Goal: Information Seeking & Learning: Learn about a topic

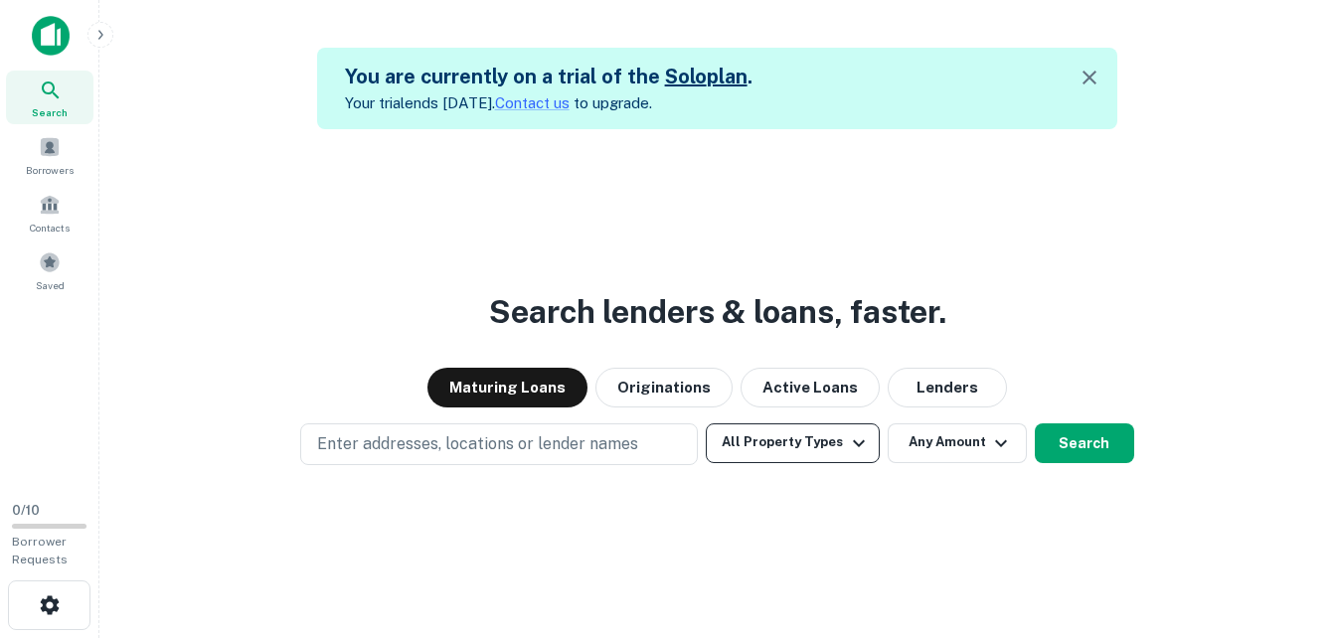
click at [821, 453] on button "All Property Types" at bounding box center [792, 444] width 173 height 40
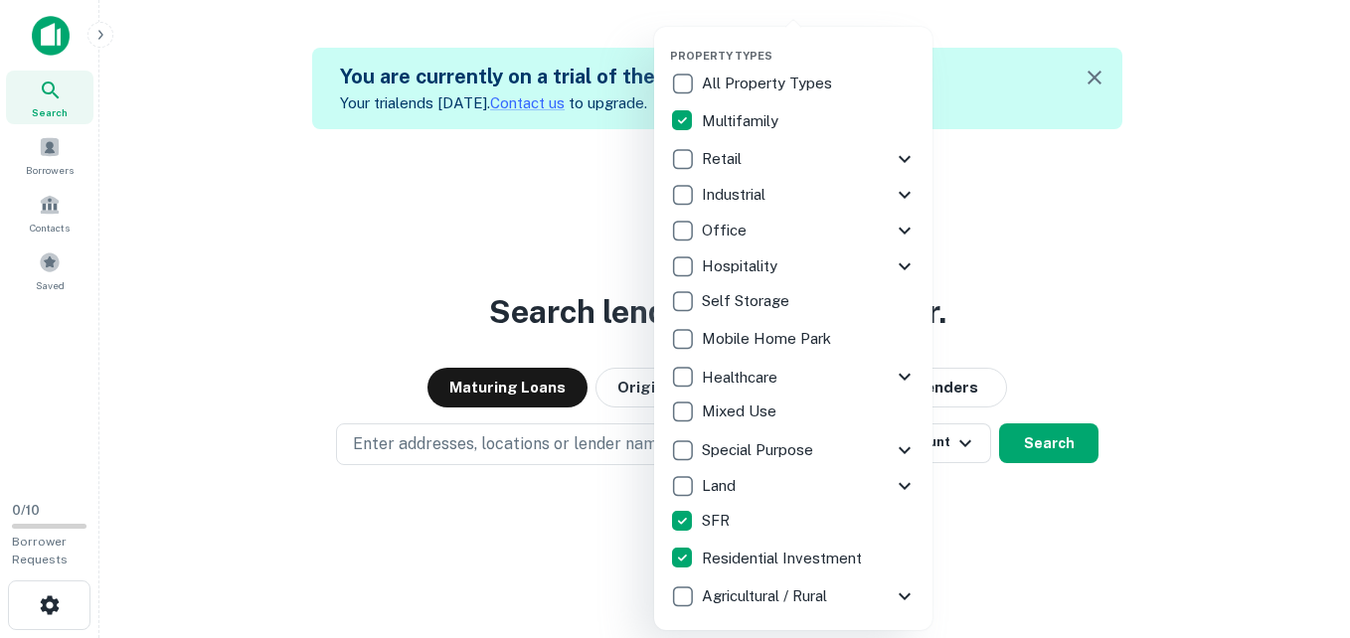
click at [307, 445] on div at bounding box center [675, 319] width 1350 height 638
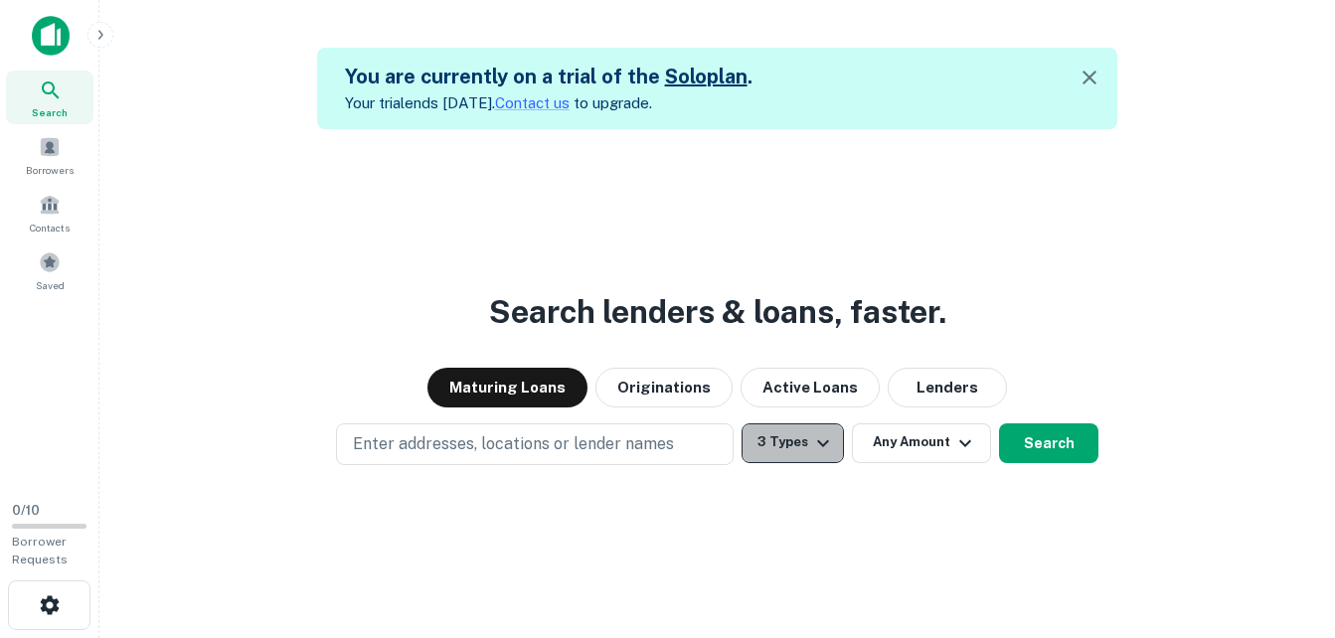
click at [796, 448] on button "3 Types" at bounding box center [793, 444] width 102 height 40
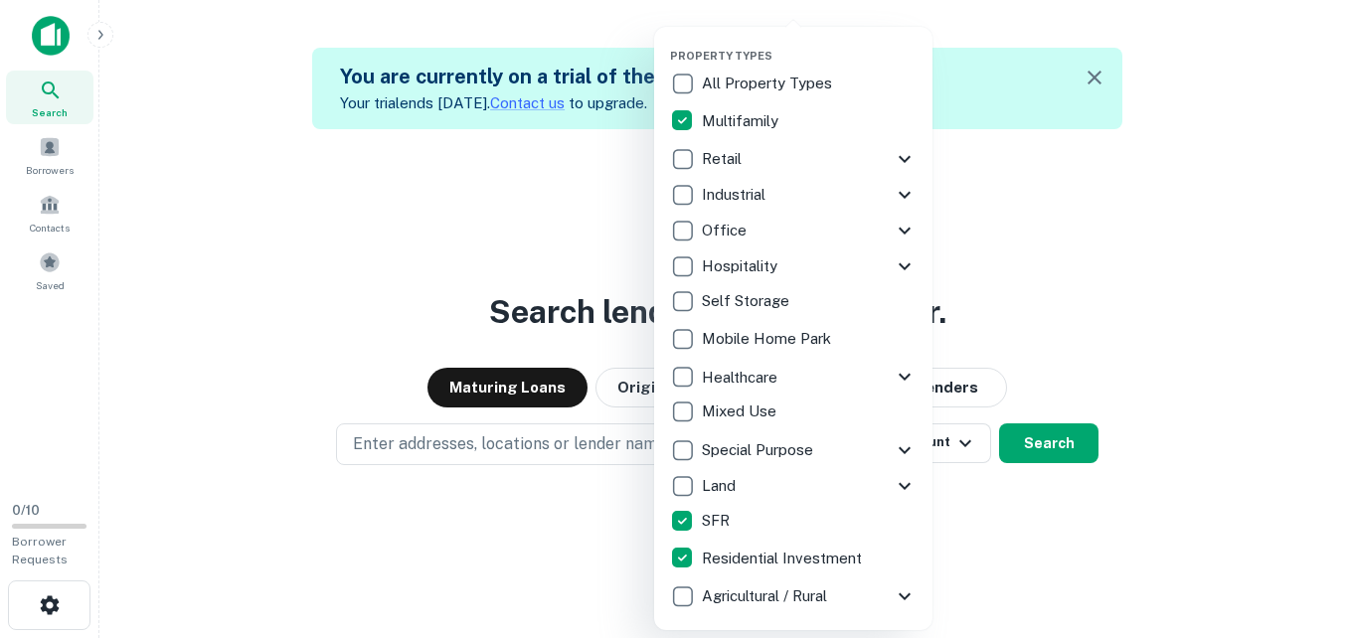
click at [959, 446] on div at bounding box center [675, 319] width 1350 height 638
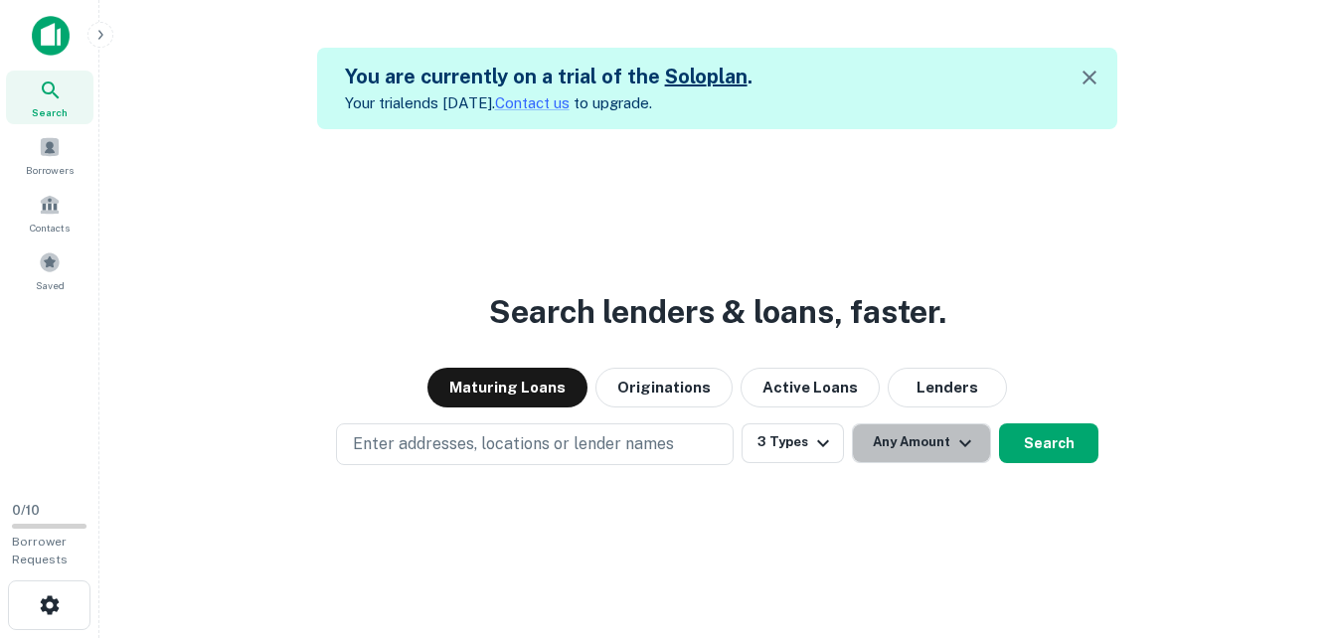
click at [959, 446] on icon "button" at bounding box center [965, 443] width 24 height 24
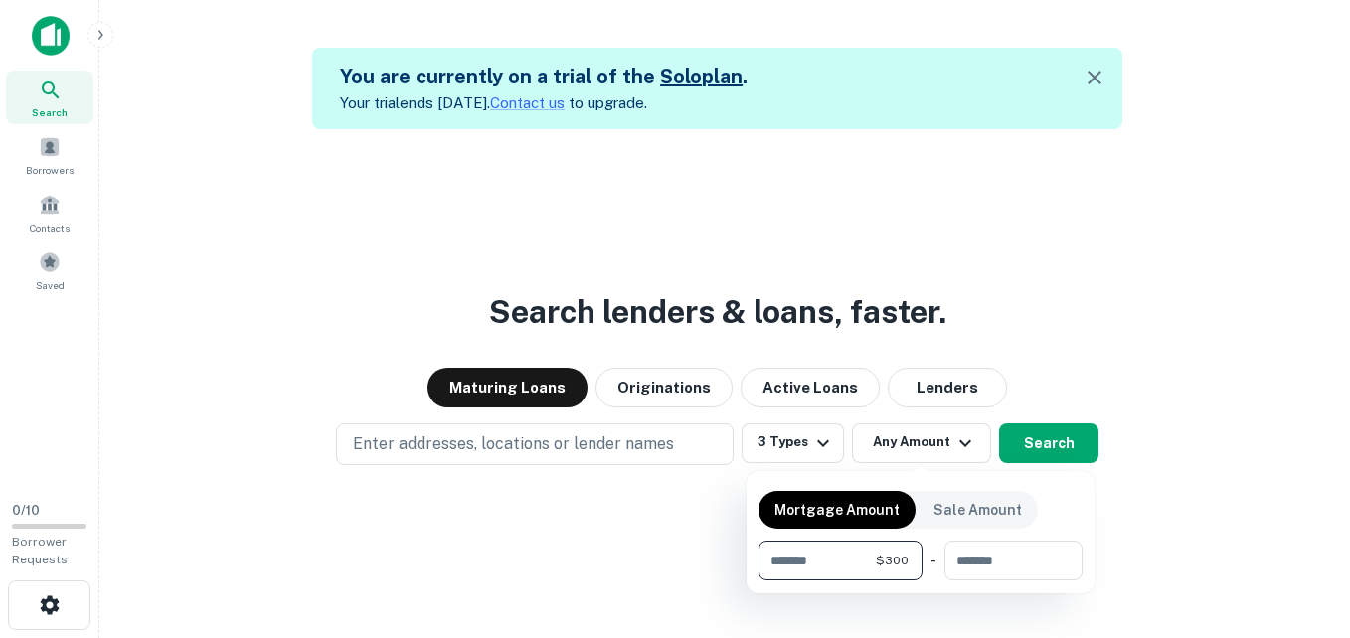
type input "*"
type input "******"
click at [622, 571] on div at bounding box center [675, 319] width 1350 height 638
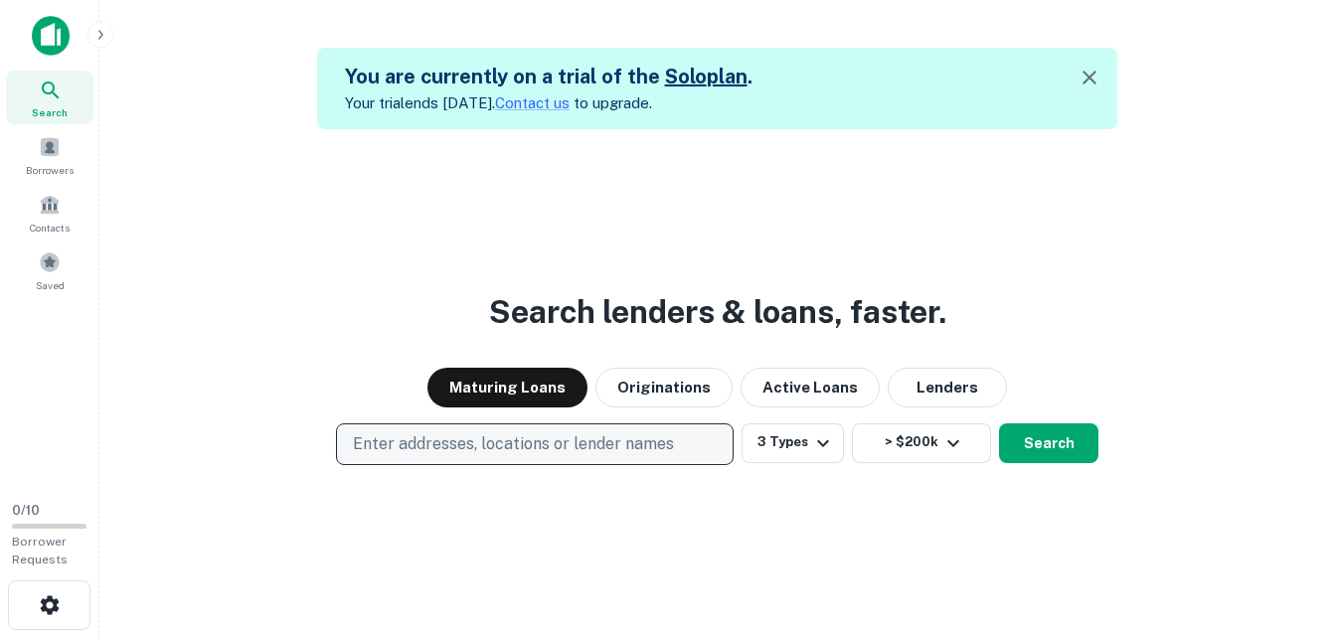
click at [540, 434] on p "Enter addresses, locations or lender names" at bounding box center [513, 444] width 321 height 24
type input "*"
type input "**********"
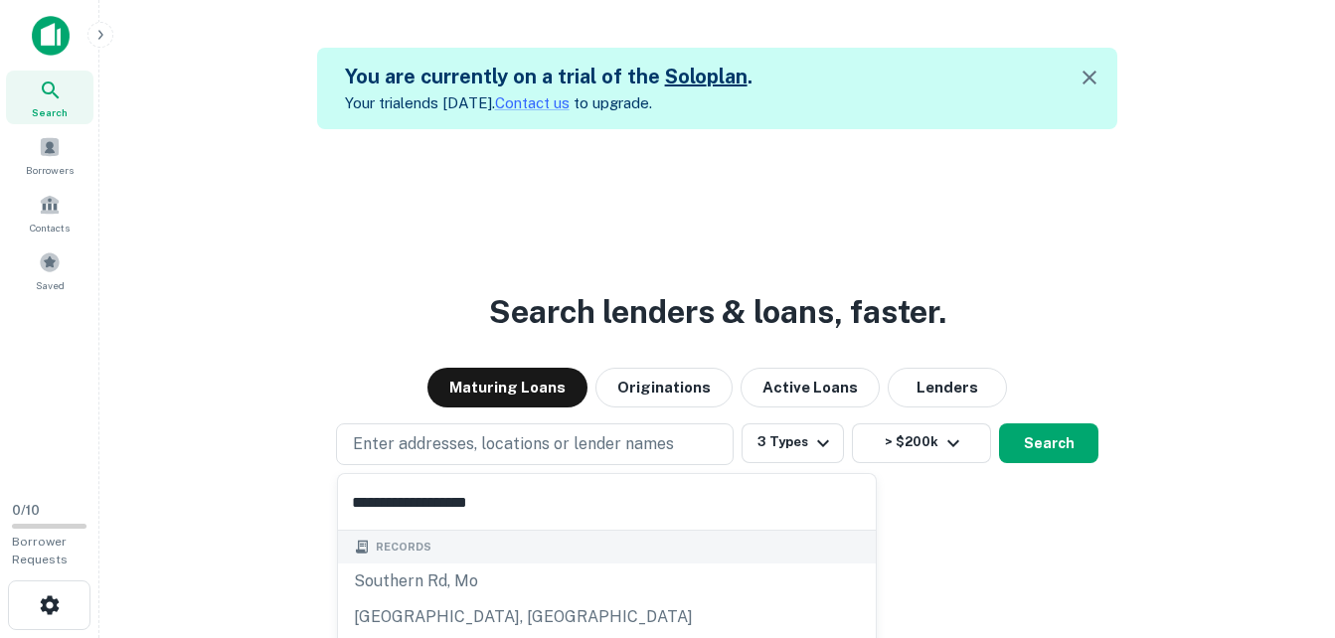
drag, startPoint x: 515, startPoint y: 494, endPoint x: 308, endPoint y: 503, distance: 207.0
click at [308, 503] on body "**********" at bounding box center [667, 319] width 1335 height 638
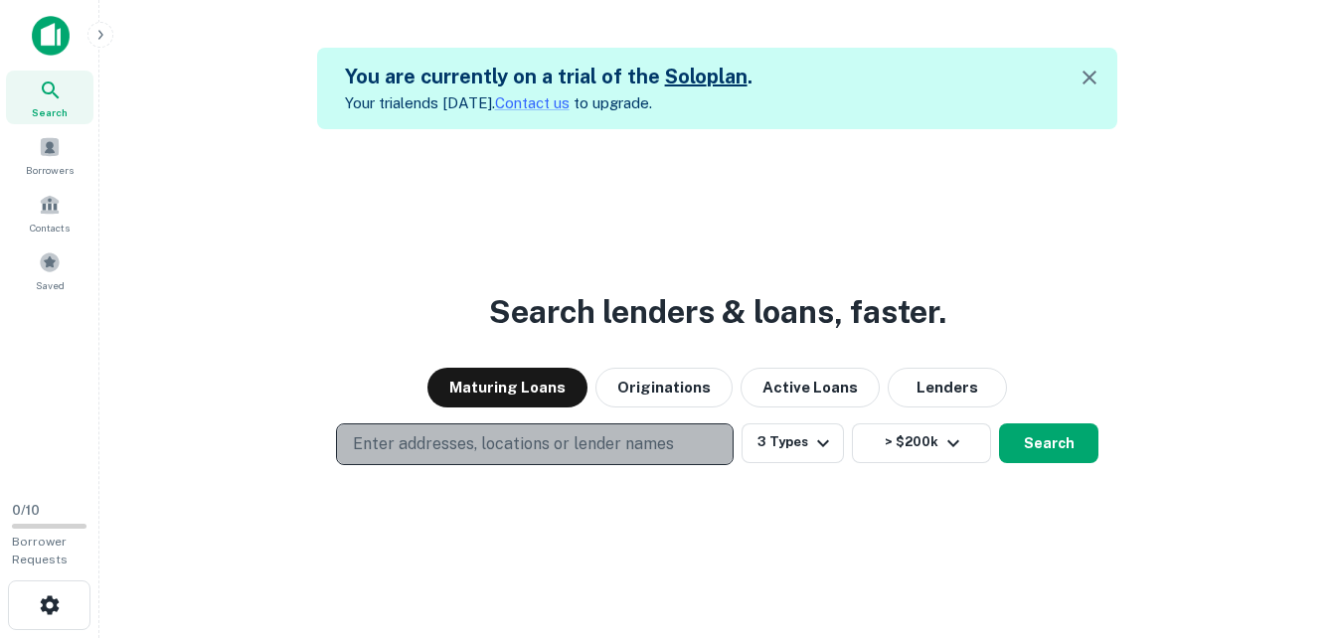
click at [432, 455] on p "Enter addresses, locations or lender names" at bounding box center [513, 444] width 321 height 24
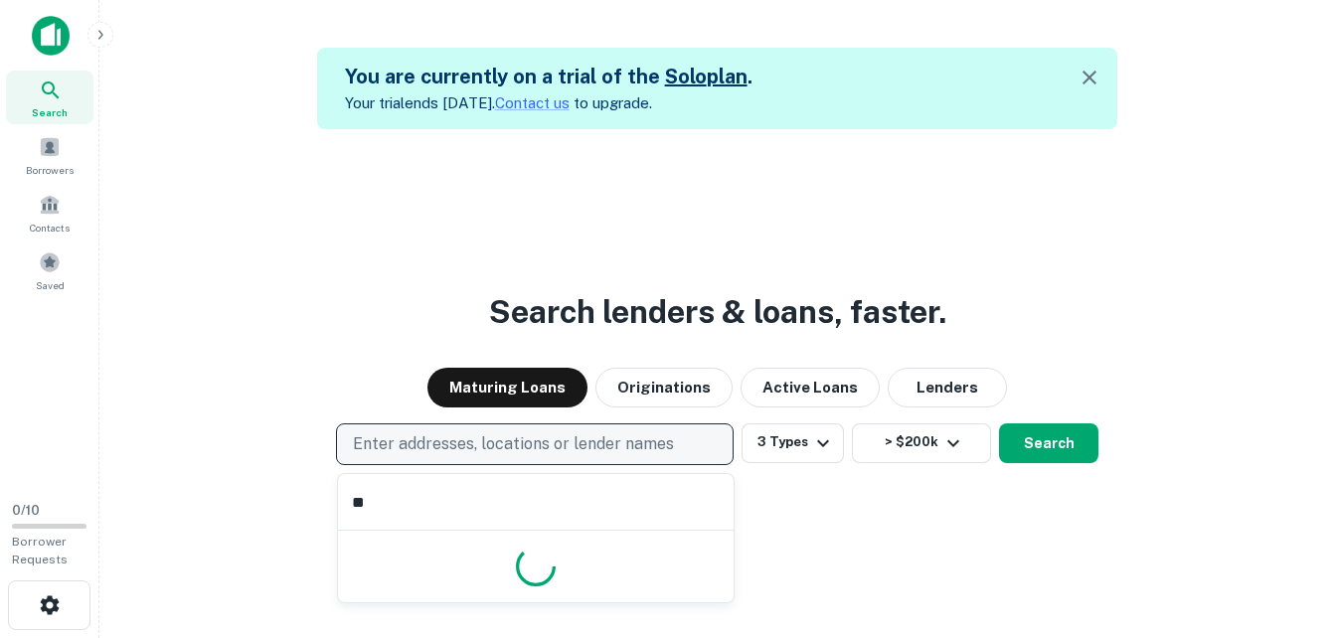
type input "*"
type input "**********"
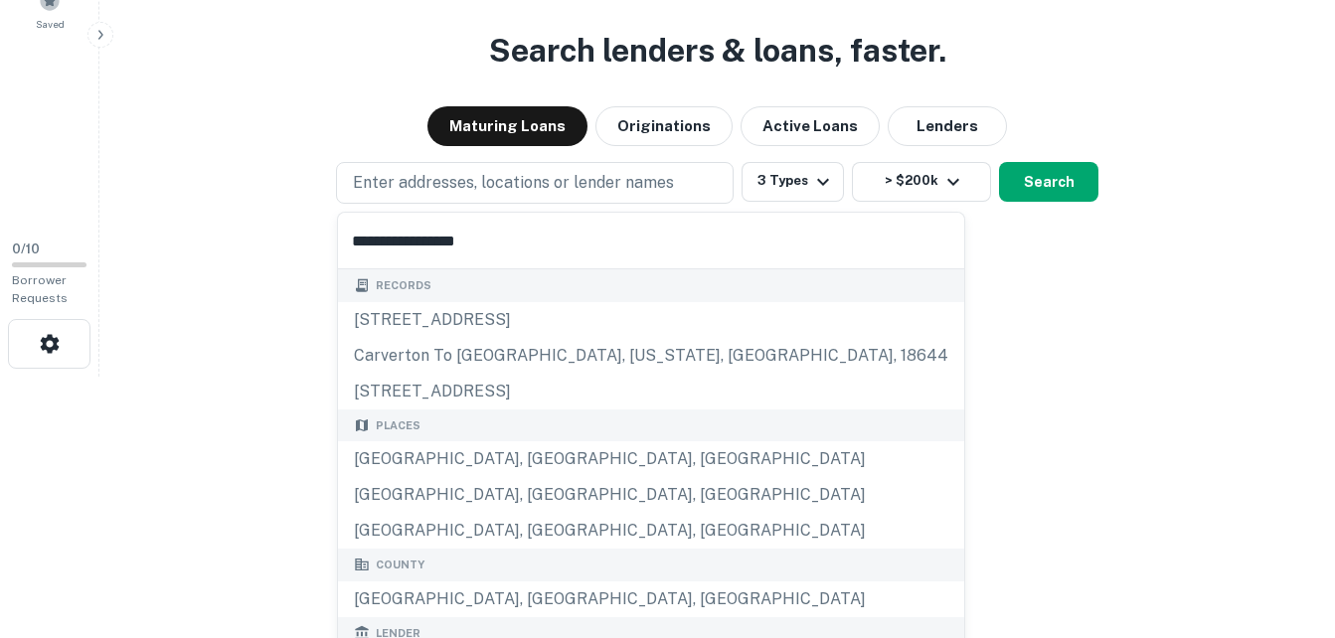
scroll to position [264, 0]
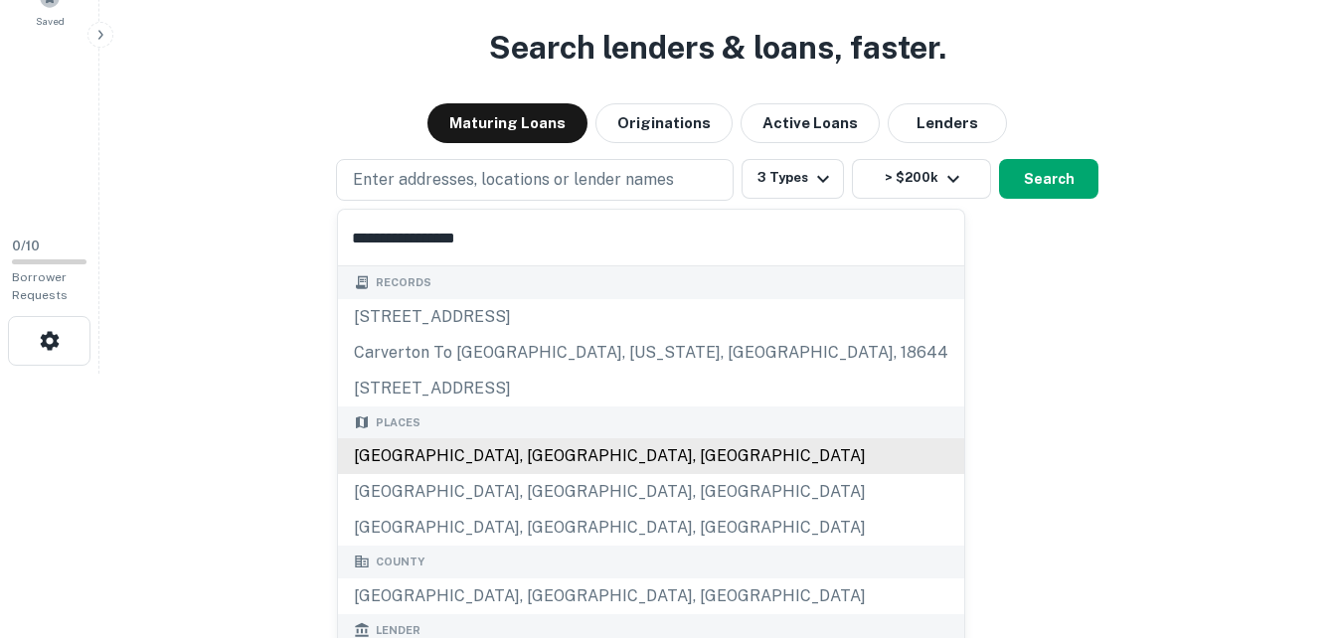
click at [453, 460] on div "[GEOGRAPHIC_DATA], [GEOGRAPHIC_DATA], [GEOGRAPHIC_DATA]" at bounding box center [651, 456] width 626 height 36
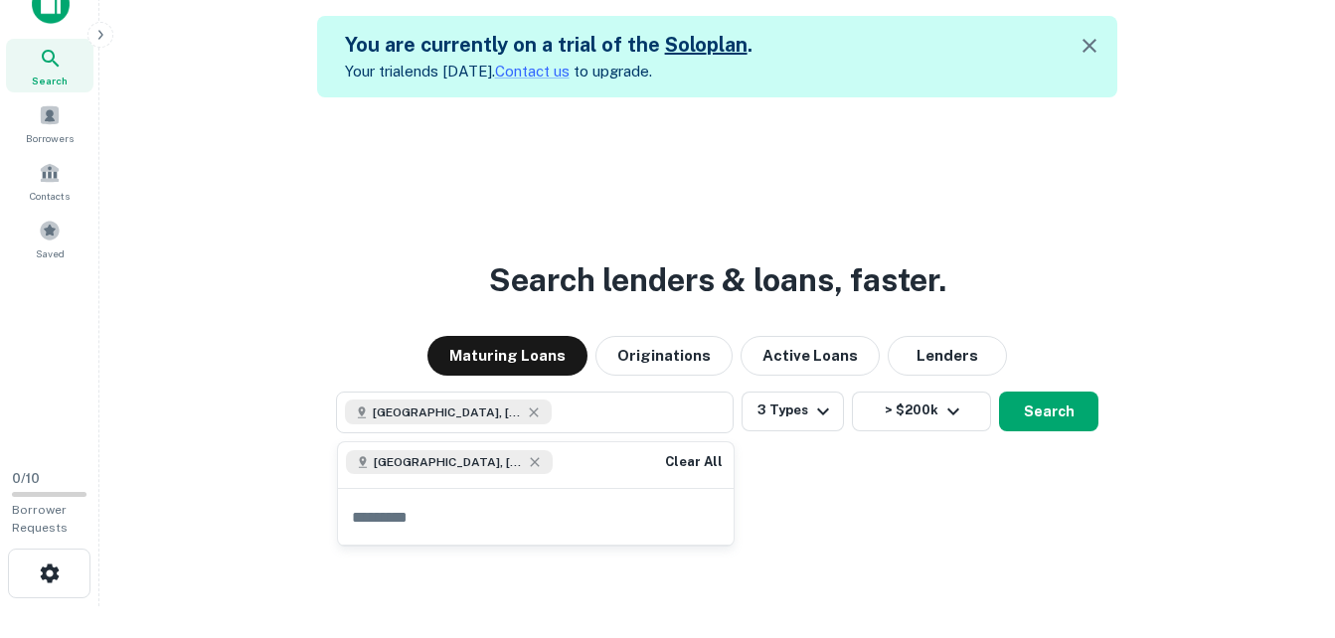
scroll to position [32, 0]
click at [1070, 508] on div "Search lenders & loans, faster. Maturing Loans Originations Active Loans Lender…" at bounding box center [717, 416] width 1204 height 638
click at [1070, 419] on button "Search" at bounding box center [1048, 412] width 99 height 40
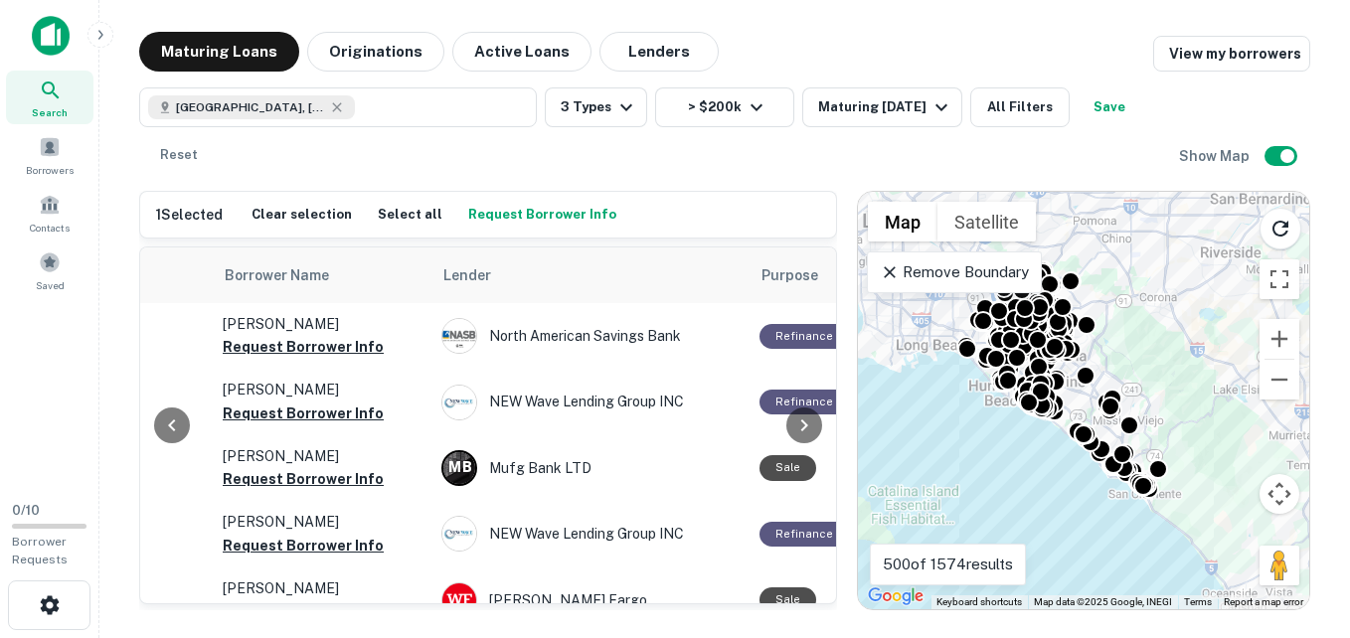
scroll to position [0, 606]
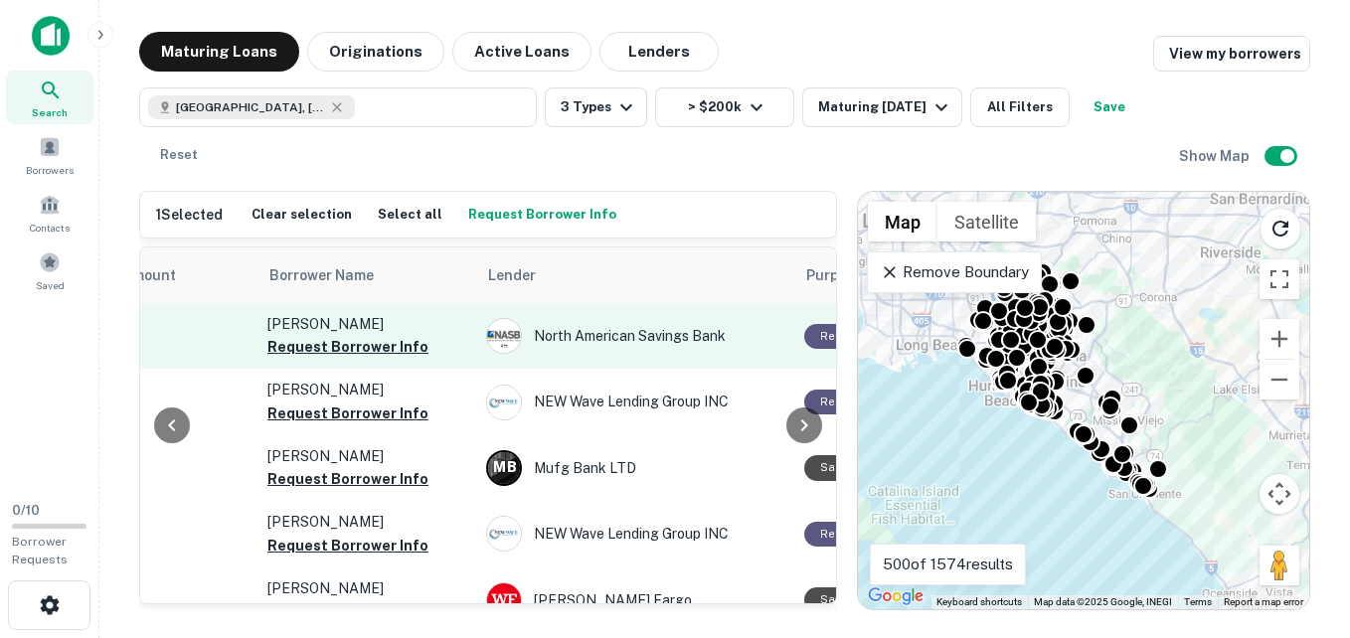
click at [384, 321] on p "[PERSON_NAME]" at bounding box center [366, 324] width 199 height 22
click at [387, 352] on button "Request Borrower Info" at bounding box center [347, 347] width 161 height 24
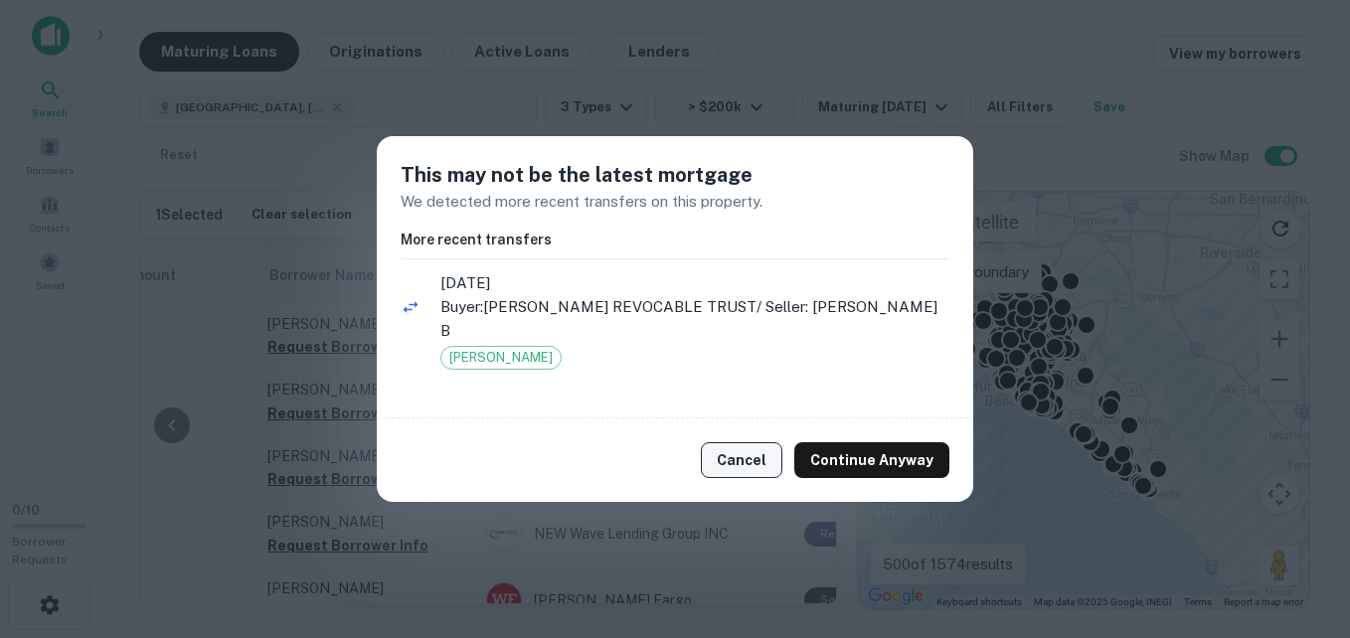
click at [755, 464] on button "Cancel" at bounding box center [742, 460] width 82 height 36
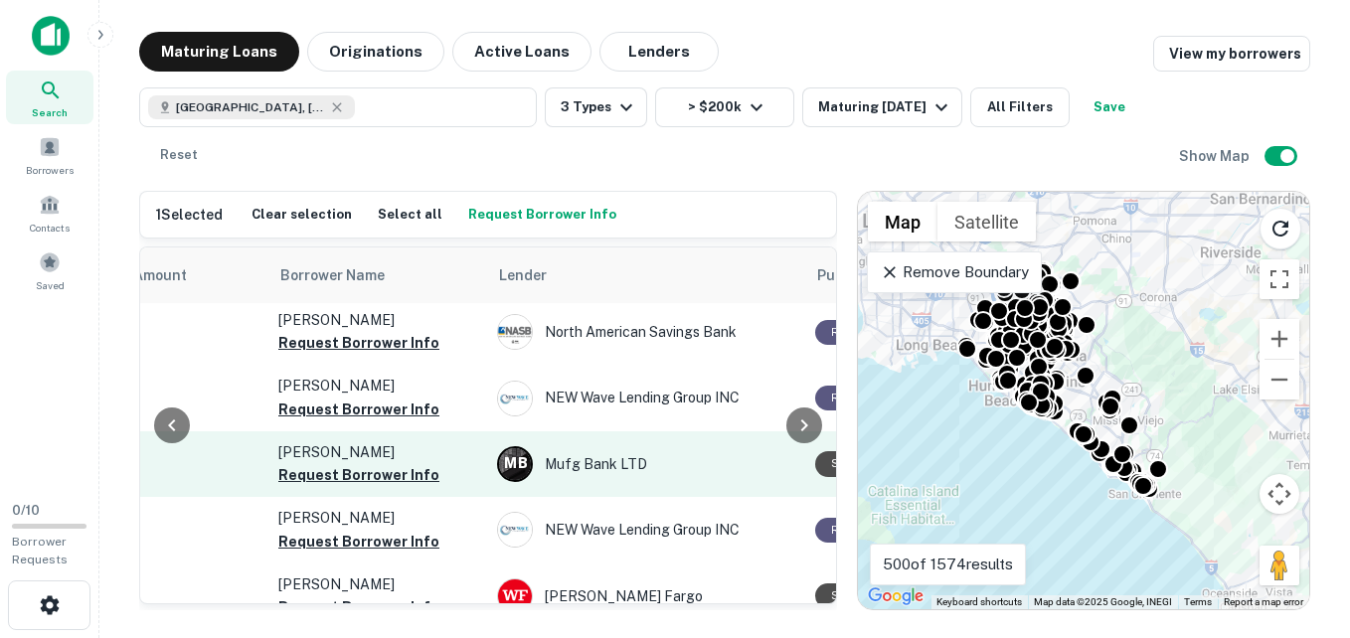
scroll to position [4, 597]
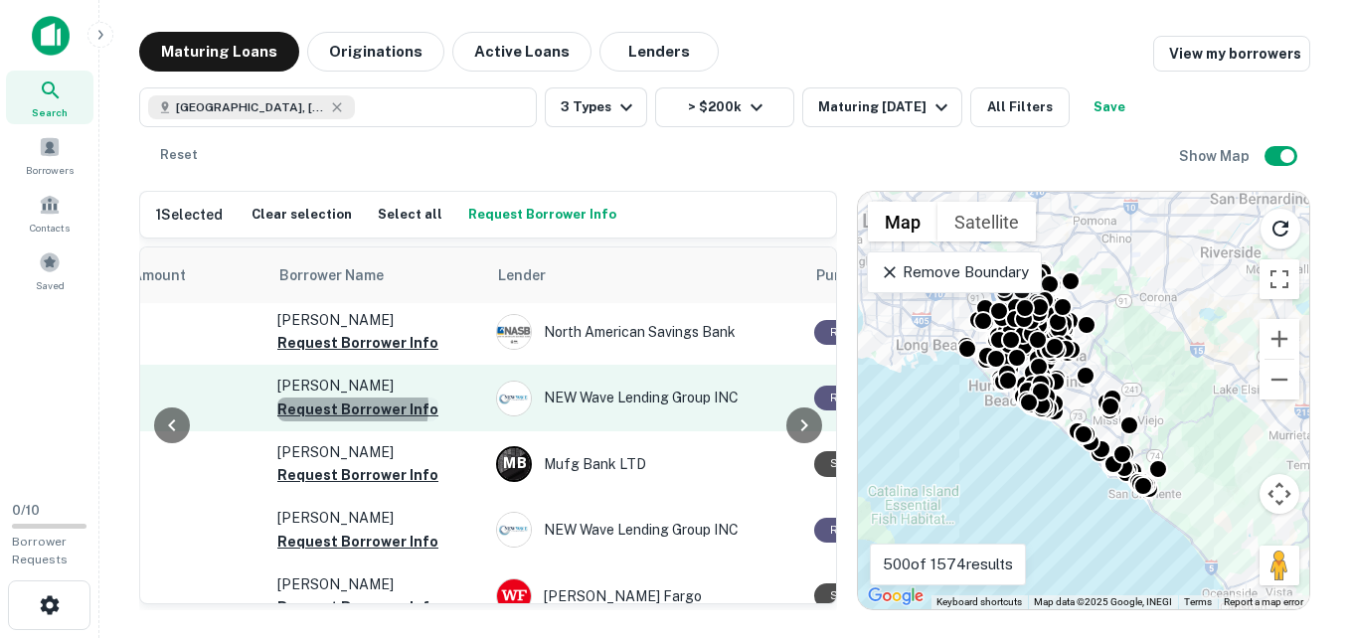
click at [350, 408] on button "Request Borrower Info" at bounding box center [357, 410] width 161 height 24
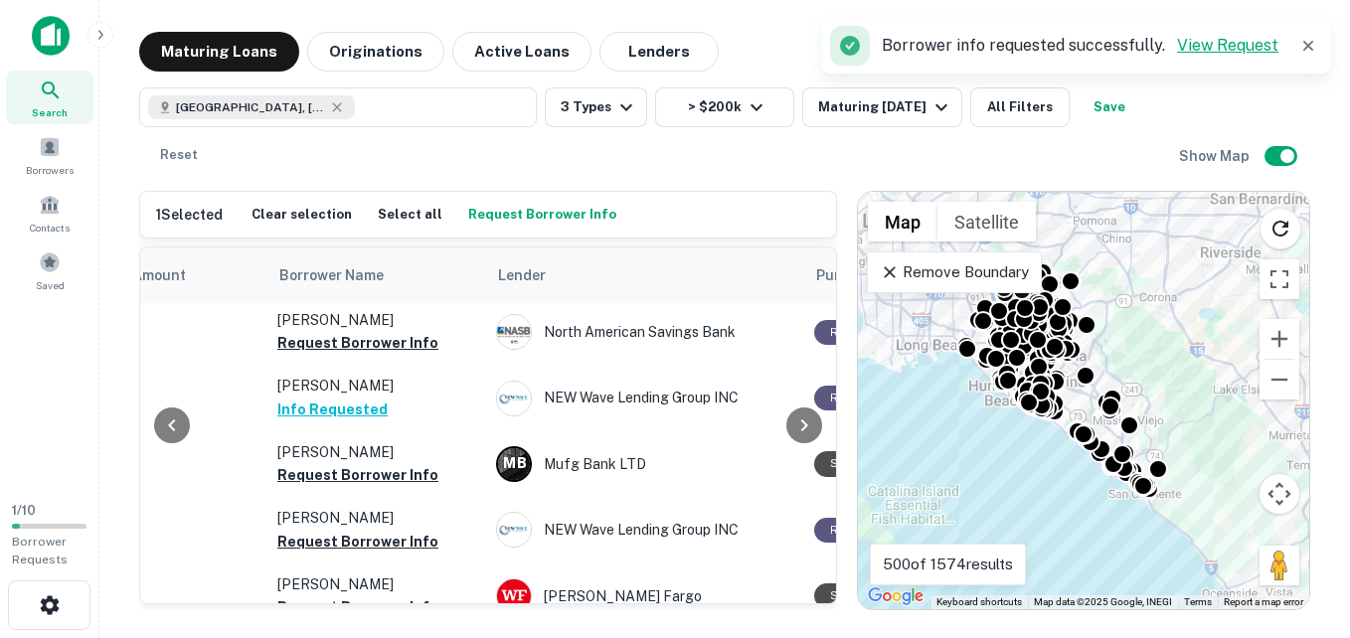
click at [1221, 49] on link "View Request" at bounding box center [1227, 45] width 101 height 19
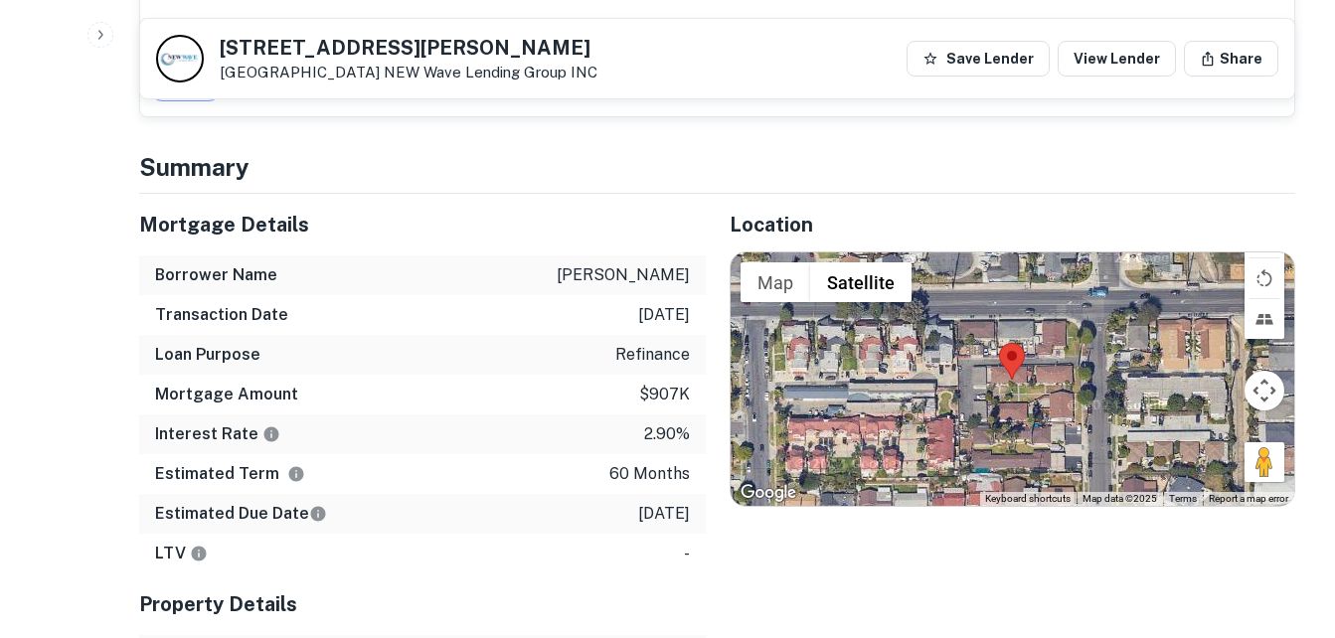
scroll to position [1759, 0]
drag, startPoint x: 263, startPoint y: 392, endPoint x: 531, endPoint y: 507, distance: 291.3
click at [531, 507] on div "Mortgage Details Borrower Name nguyen toan b Transaction Date 9/27/2020 Loan Pu…" at bounding box center [422, 383] width 567 height 380
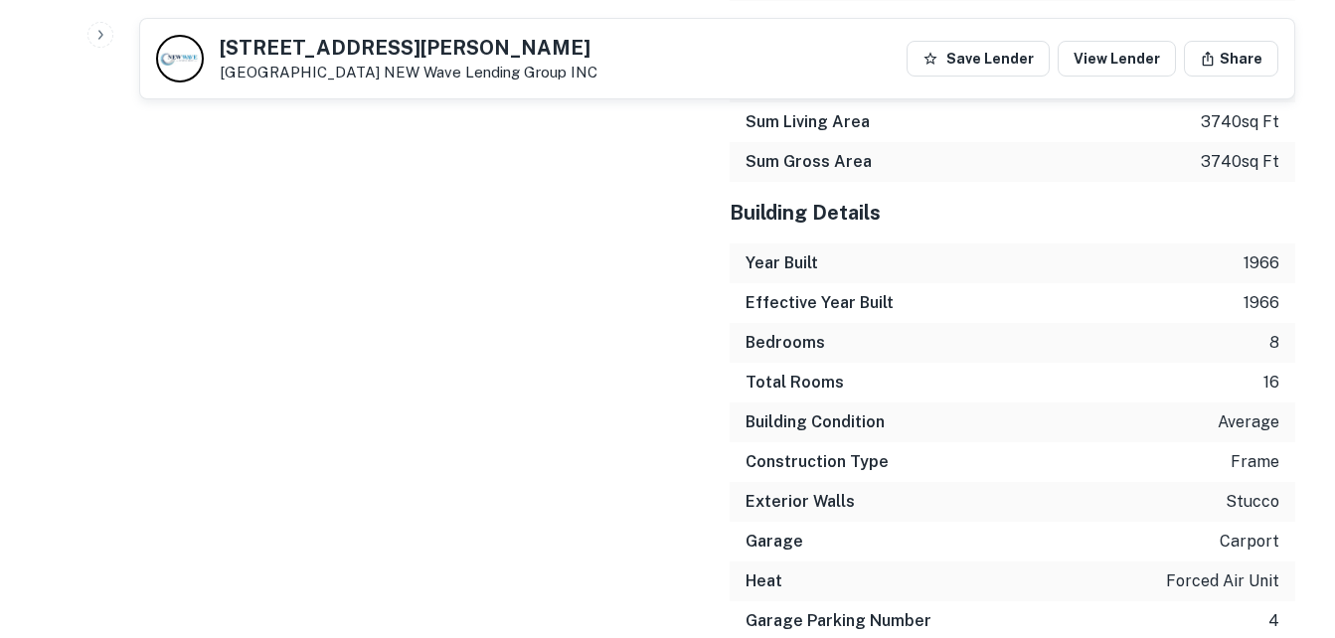
scroll to position [3773, 0]
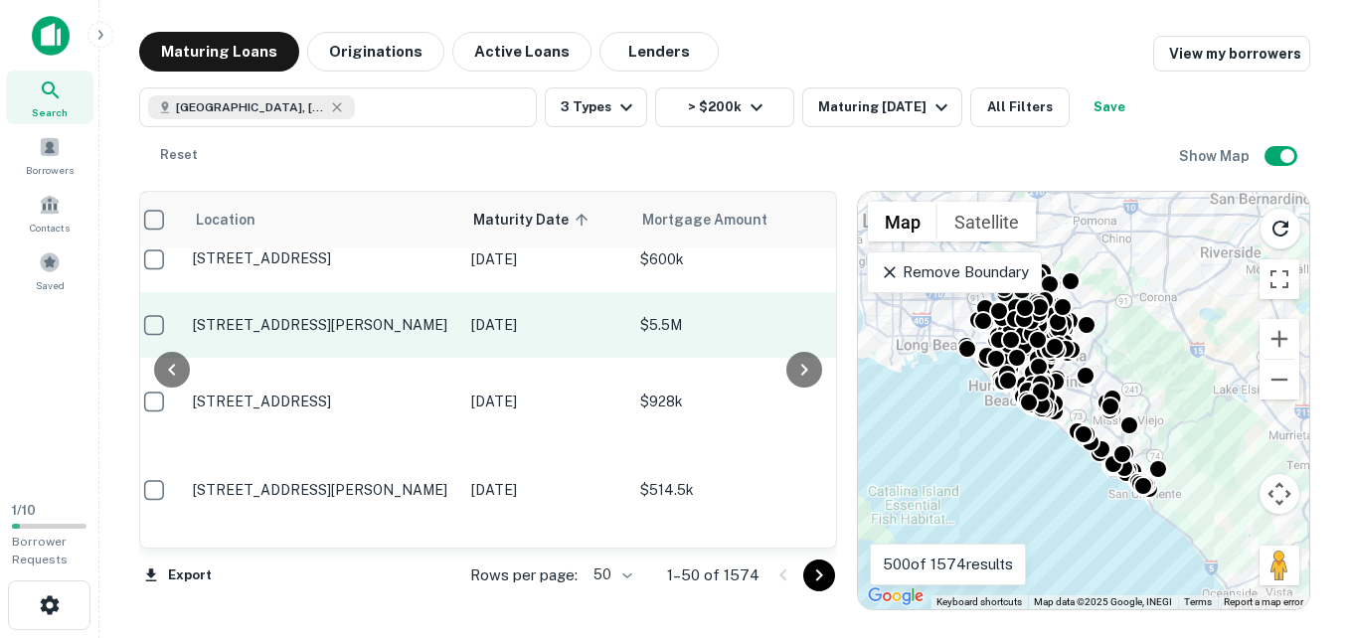
scroll to position [637, 372]
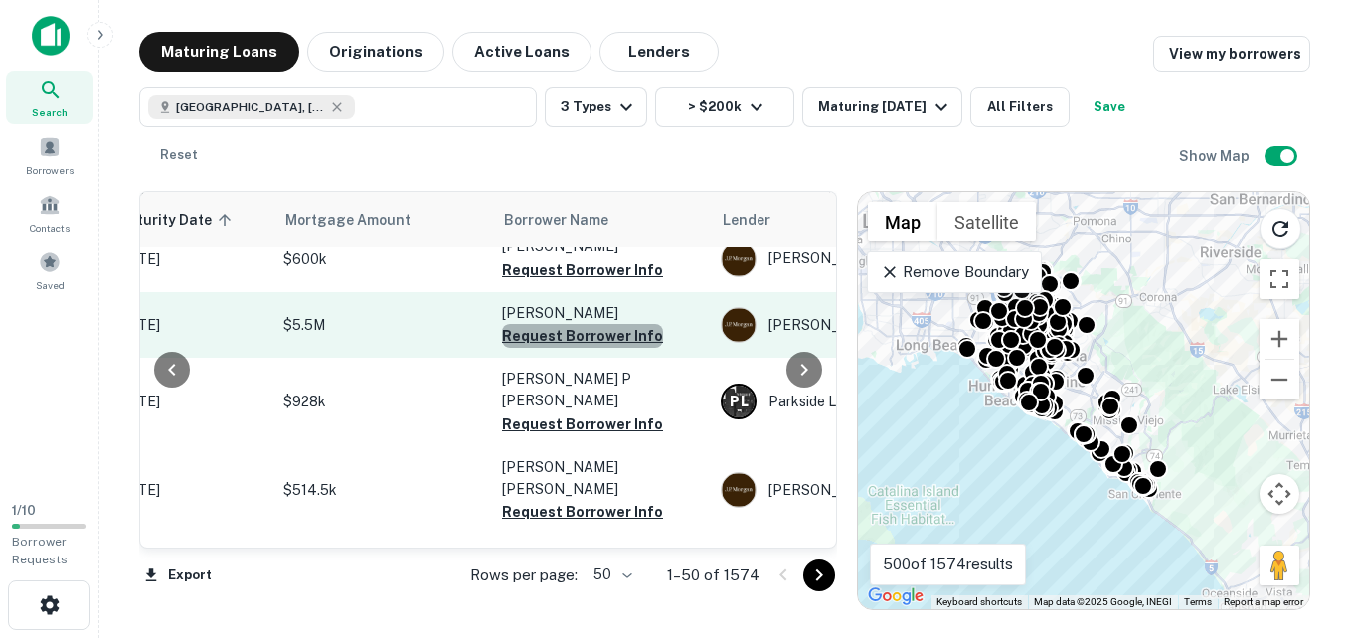
click at [582, 339] on button "Request Borrower Info" at bounding box center [582, 336] width 161 height 24
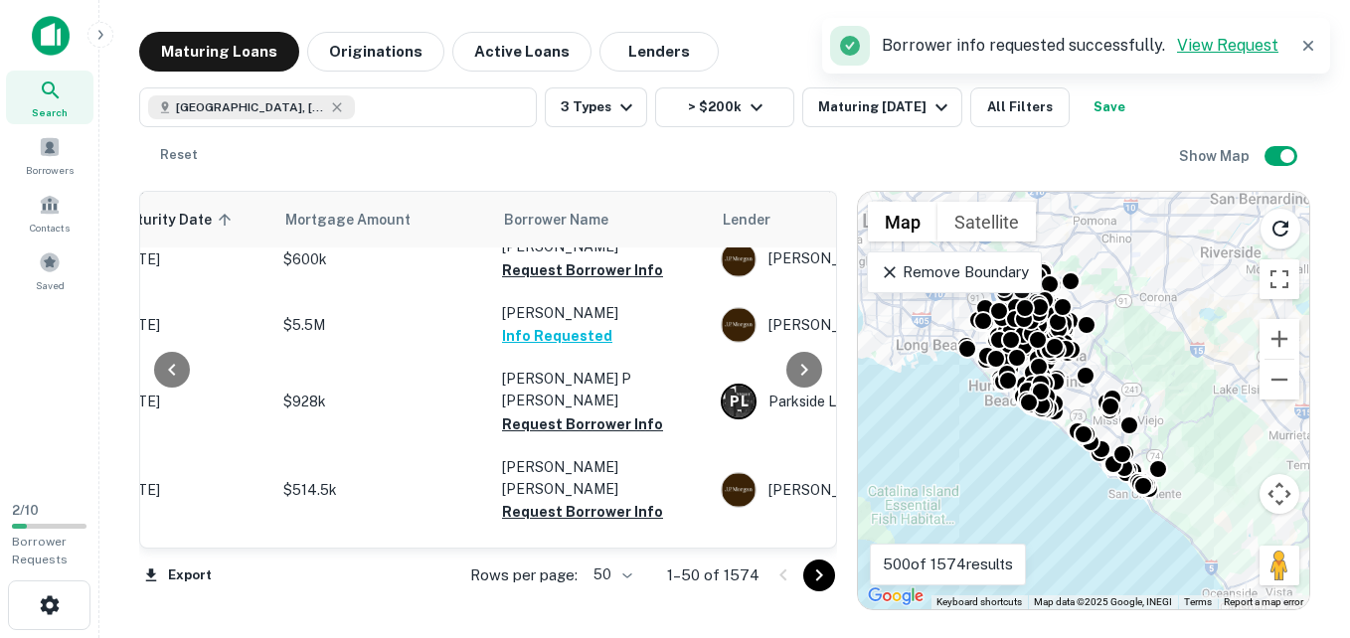
click at [1224, 46] on link "View Request" at bounding box center [1227, 45] width 101 height 19
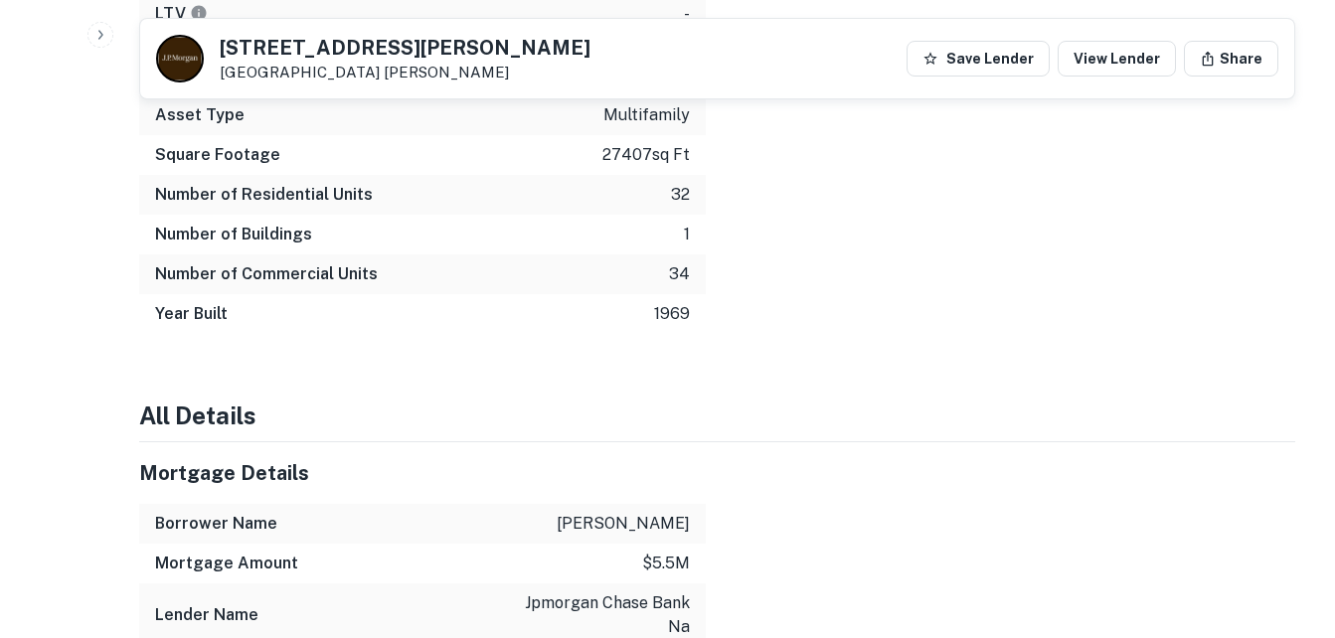
scroll to position [1988, 0]
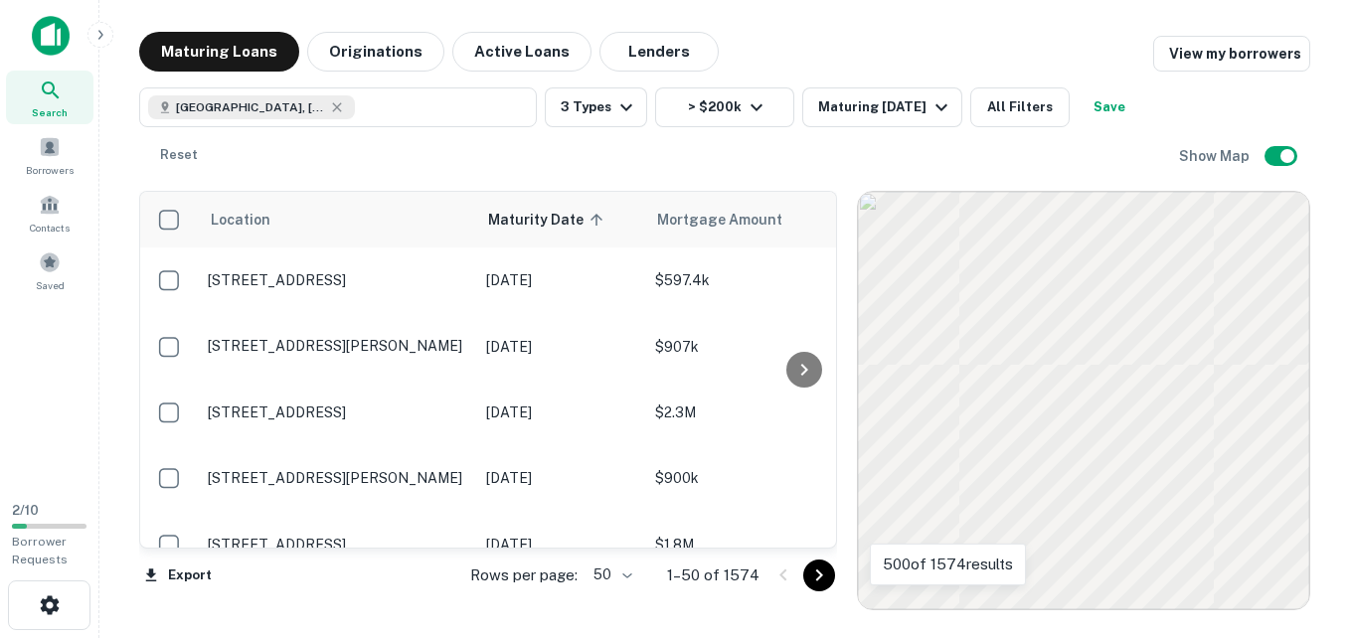
scroll to position [637, 281]
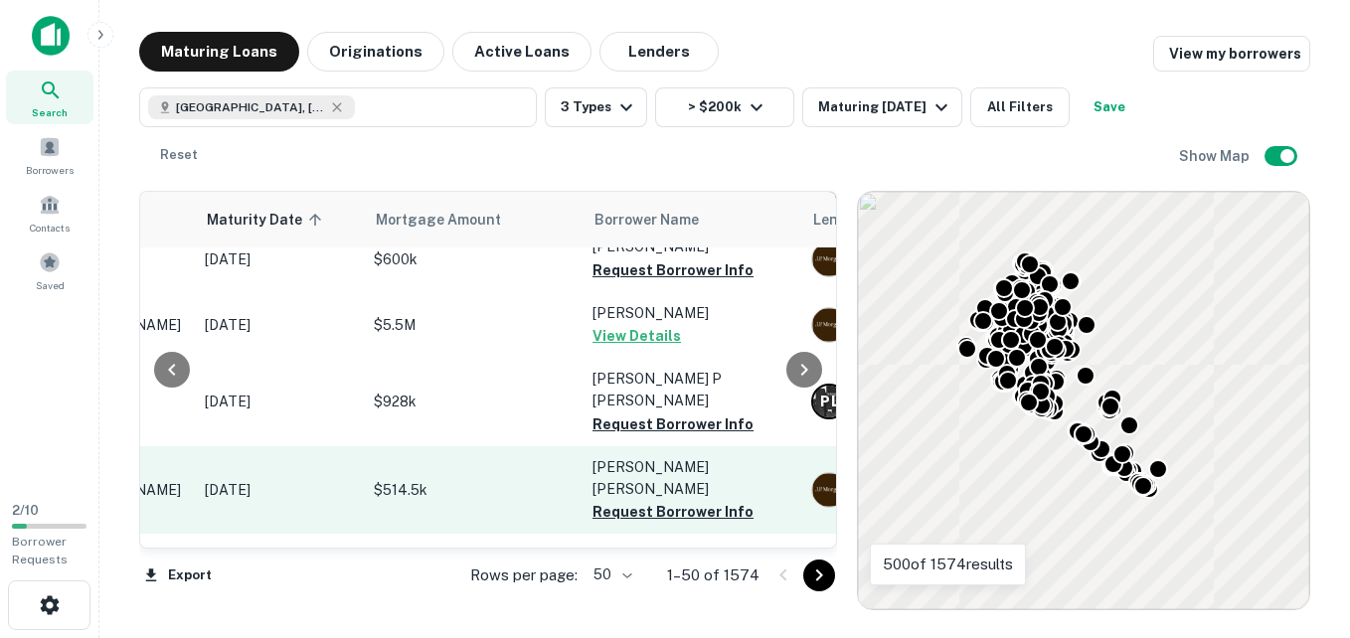
drag, startPoint x: 0, startPoint y: 0, endPoint x: 731, endPoint y: 439, distance: 852.7
click at [640, 456] on p "[PERSON_NAME] [PERSON_NAME]" at bounding box center [692, 478] width 199 height 44
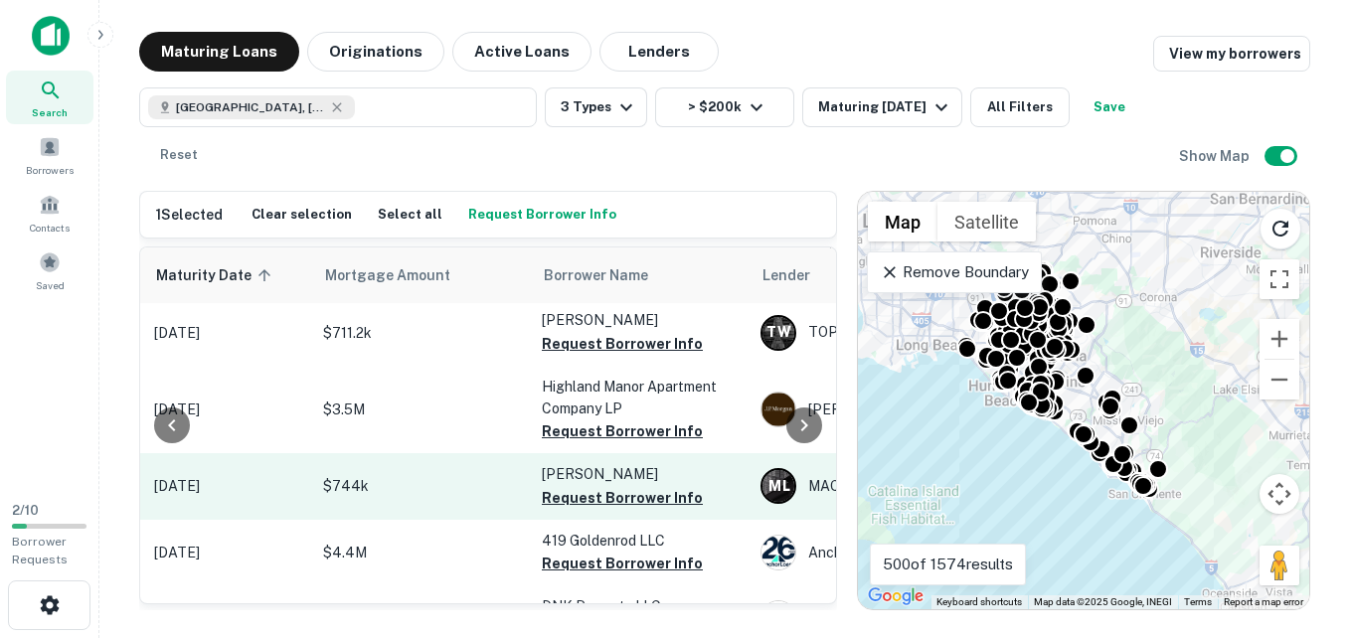
scroll to position [1277, 357]
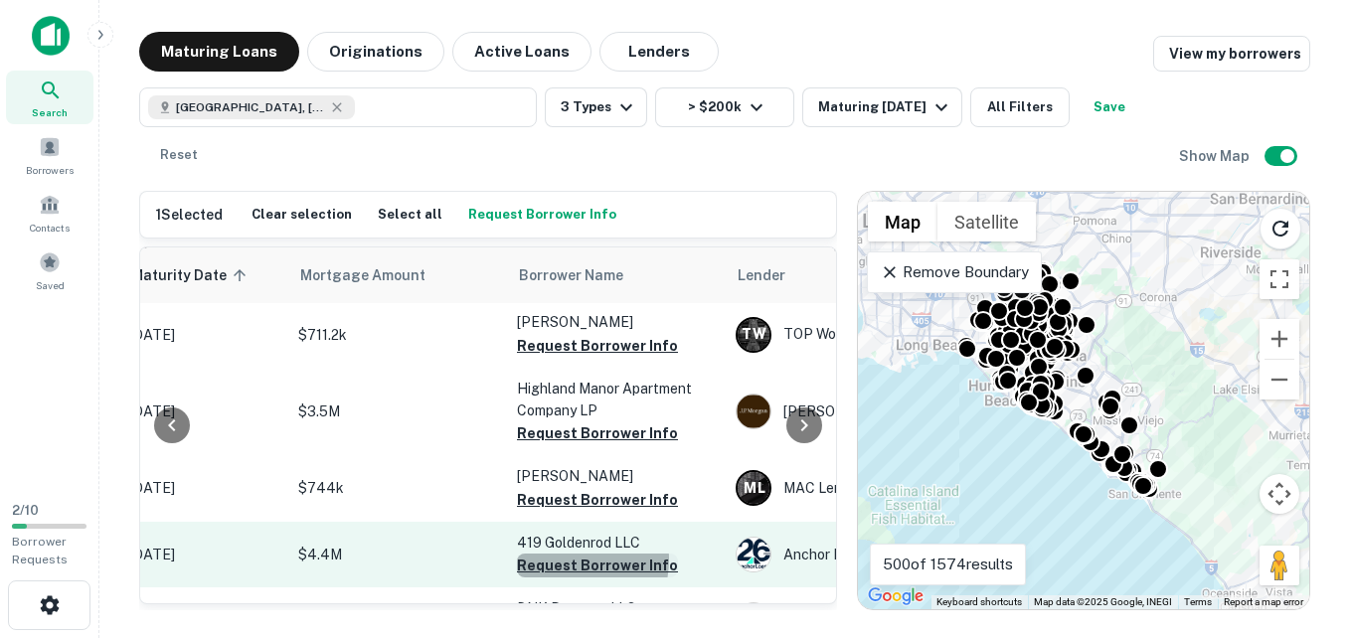
click at [565, 554] on button "Request Borrower Info" at bounding box center [597, 566] width 161 height 24
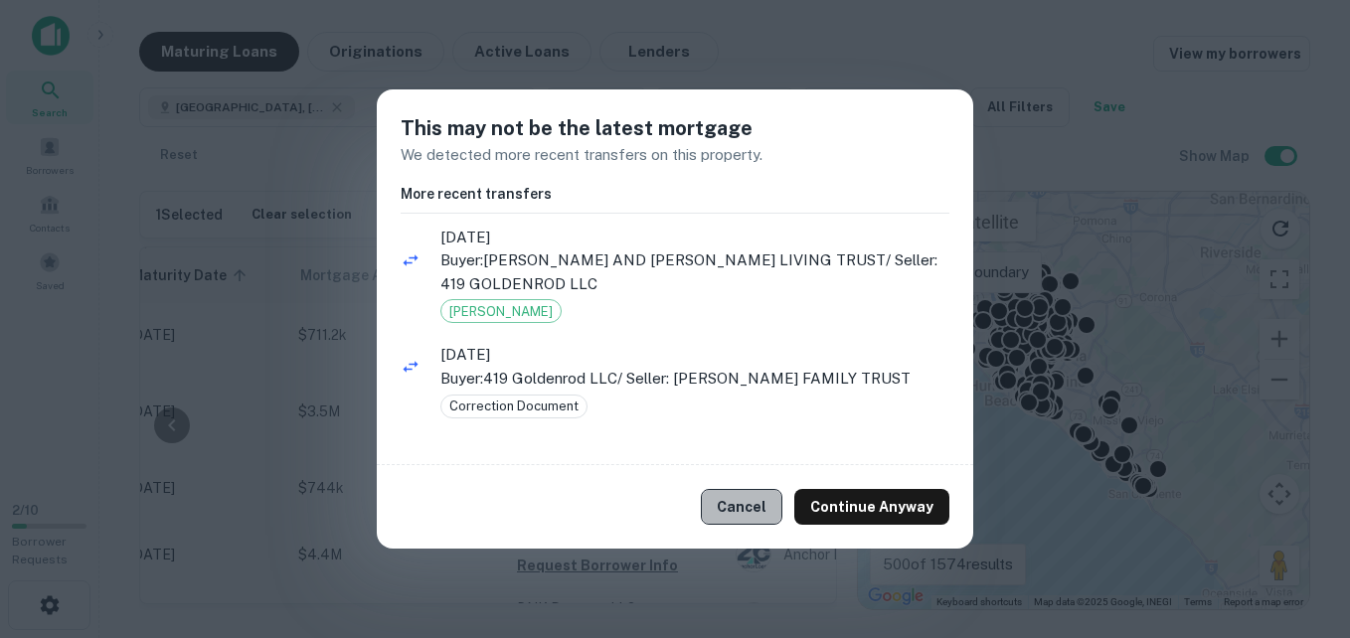
click at [753, 511] on button "Cancel" at bounding box center [742, 507] width 82 height 36
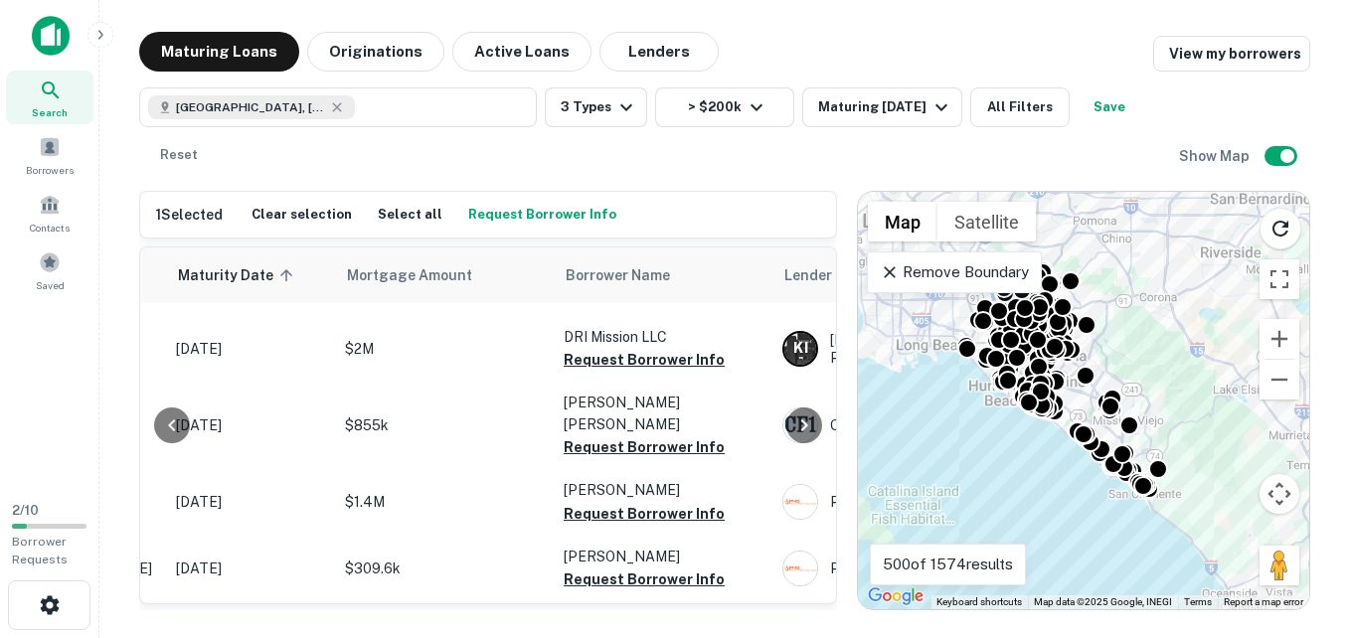
scroll to position [2120, 309]
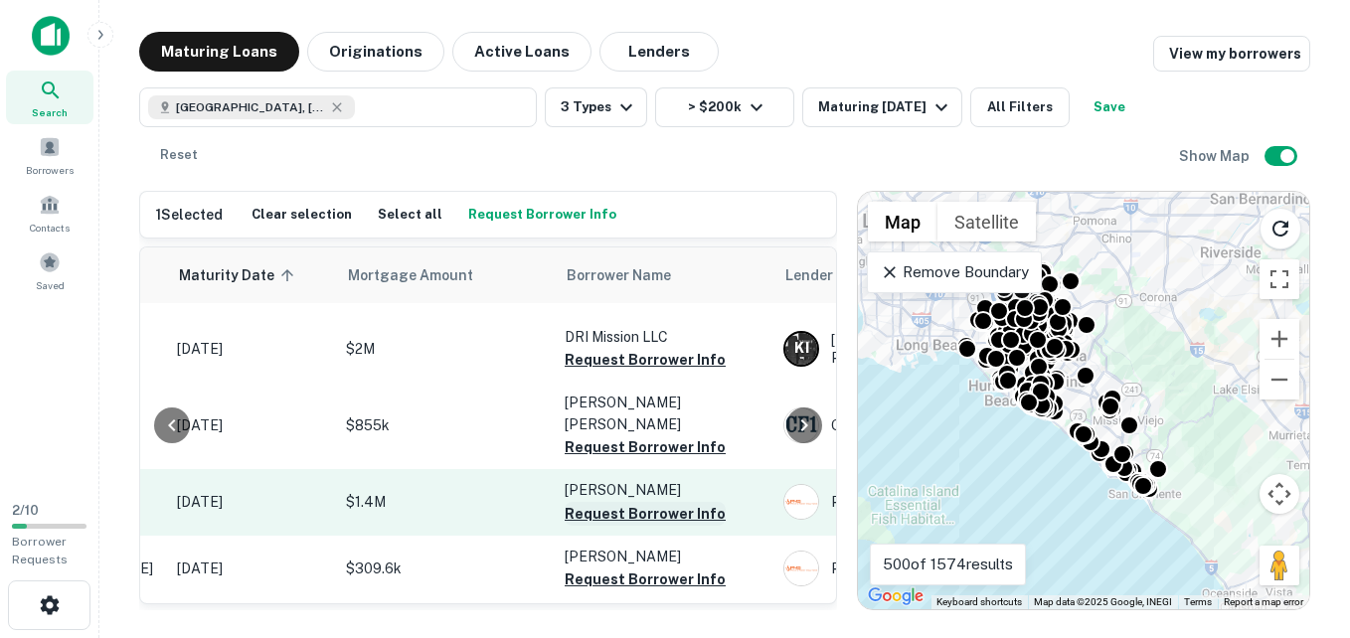
click at [671, 502] on button "Request Borrower Info" at bounding box center [645, 514] width 161 height 24
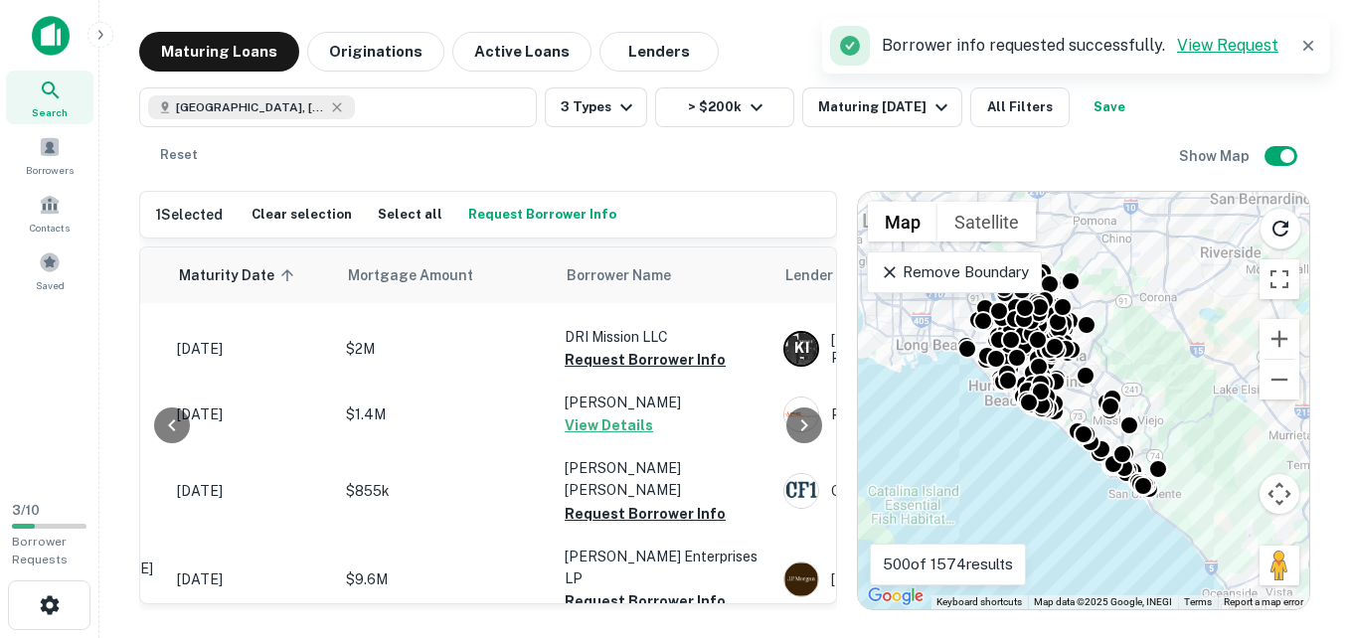
click at [1196, 42] on link "View Request" at bounding box center [1227, 45] width 101 height 19
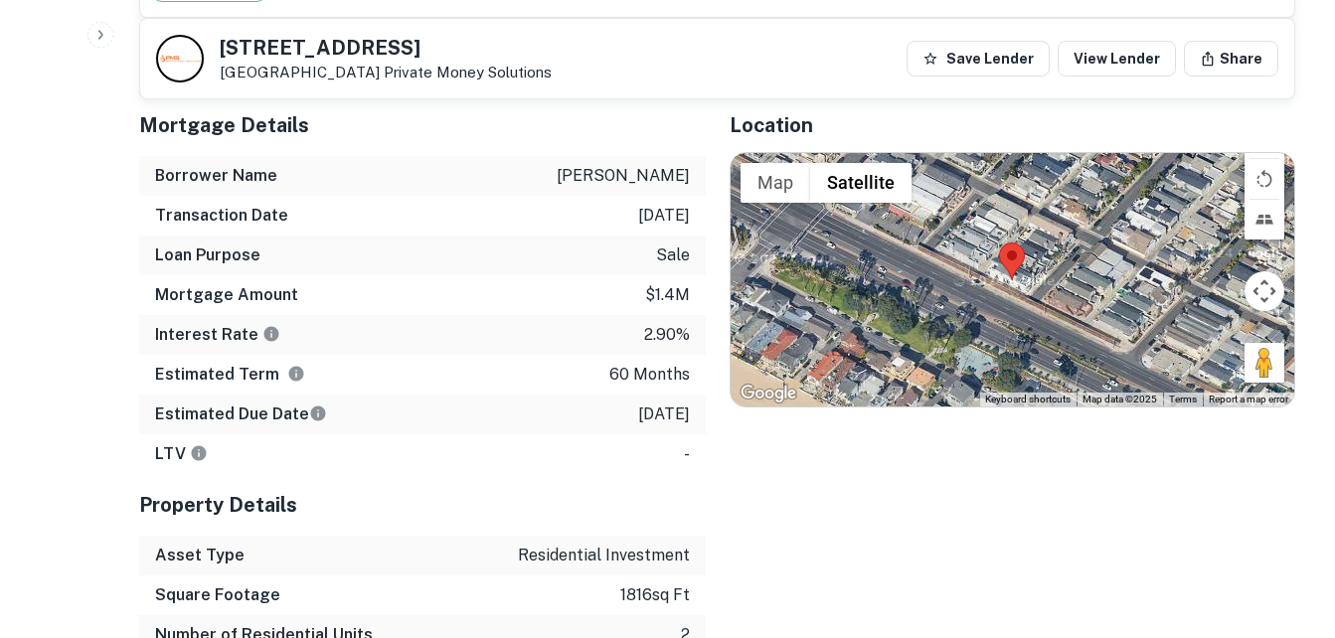
scroll to position [1368, 0]
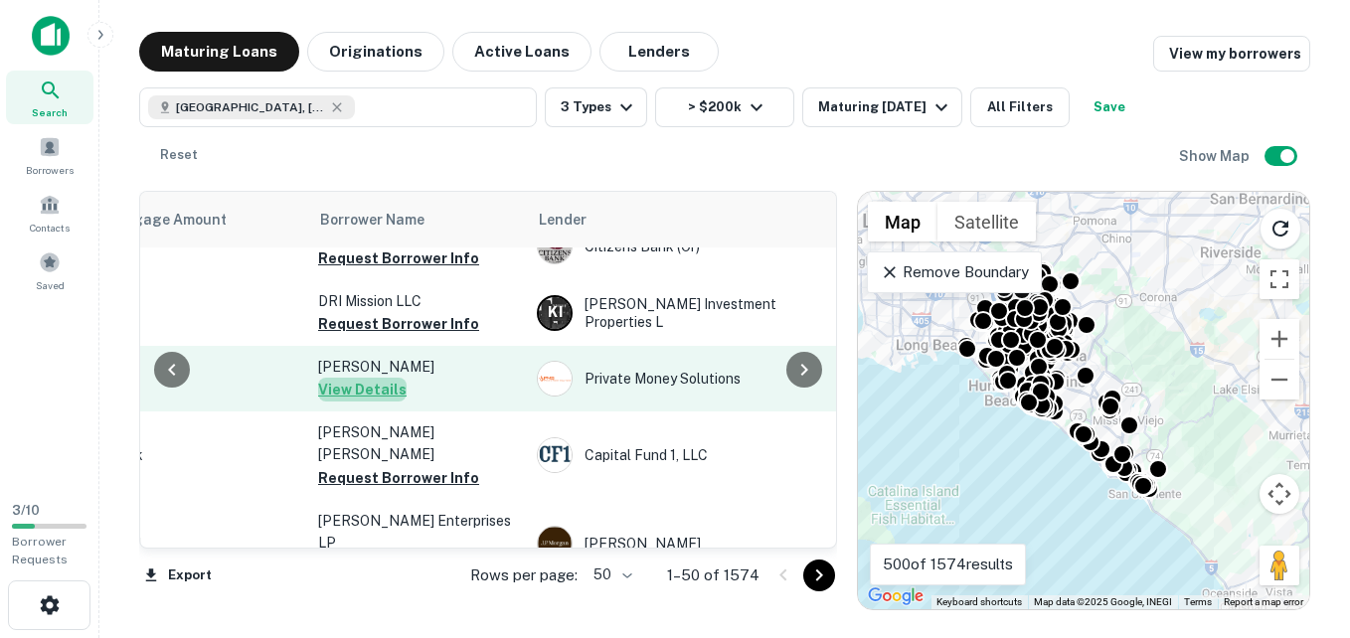
click at [377, 378] on button "View Details" at bounding box center [362, 390] width 88 height 24
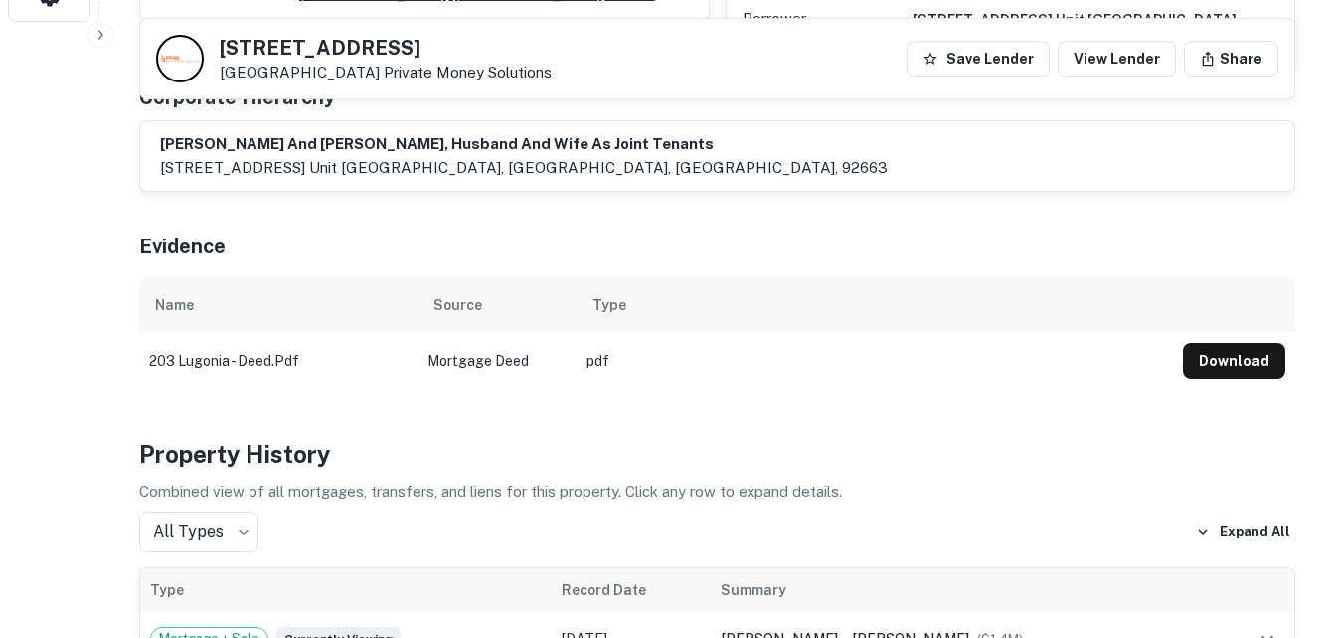
scroll to position [609, 0]
click at [1217, 342] on button "Download" at bounding box center [1234, 360] width 102 height 36
click at [626, 435] on h4 "Property History" at bounding box center [717, 453] width 1156 height 36
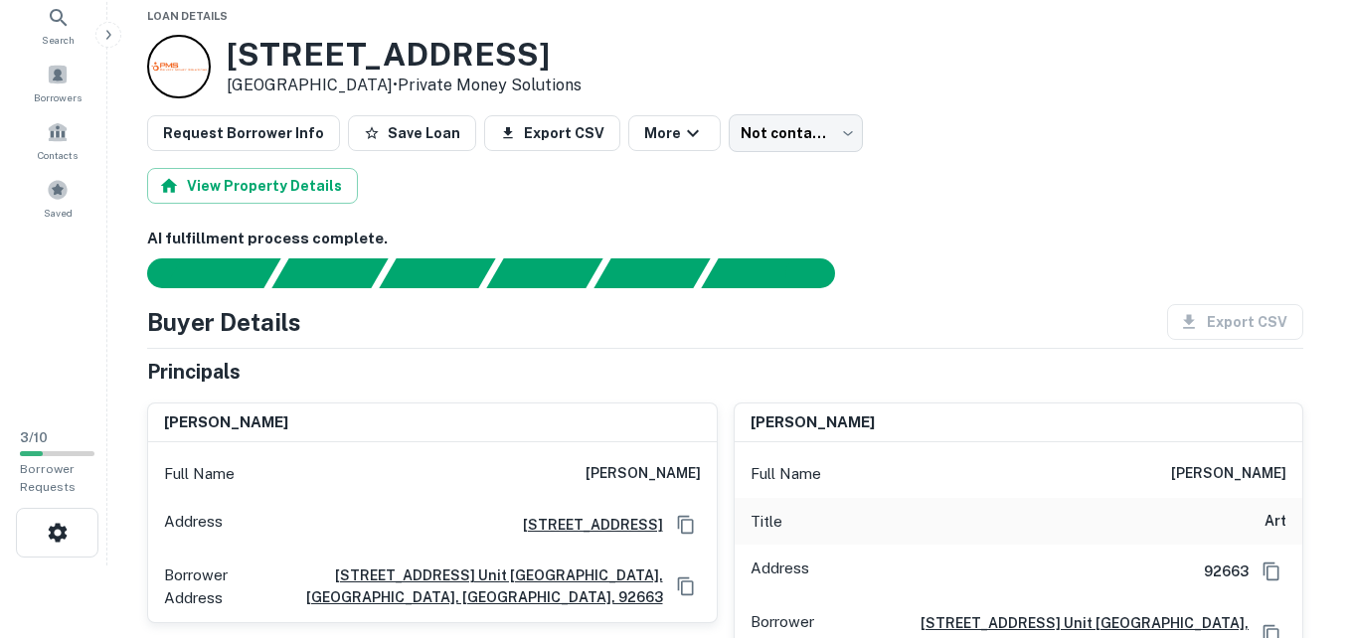
scroll to position [0, 0]
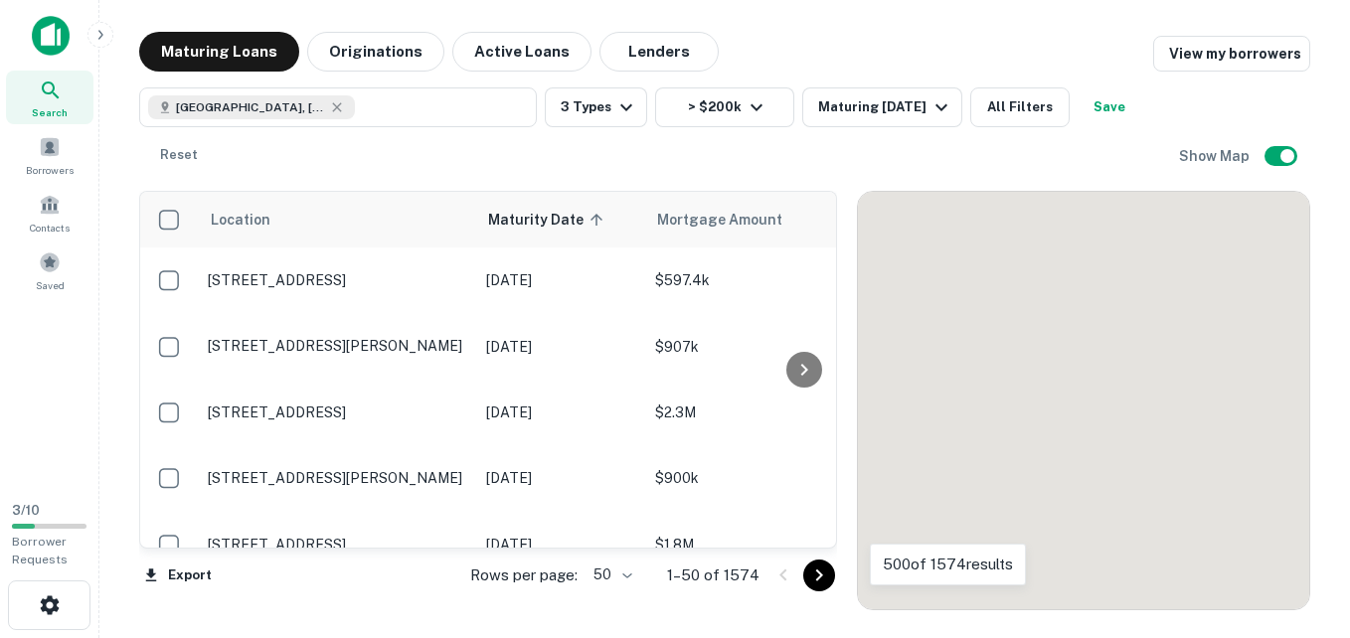
scroll to position [2100, 0]
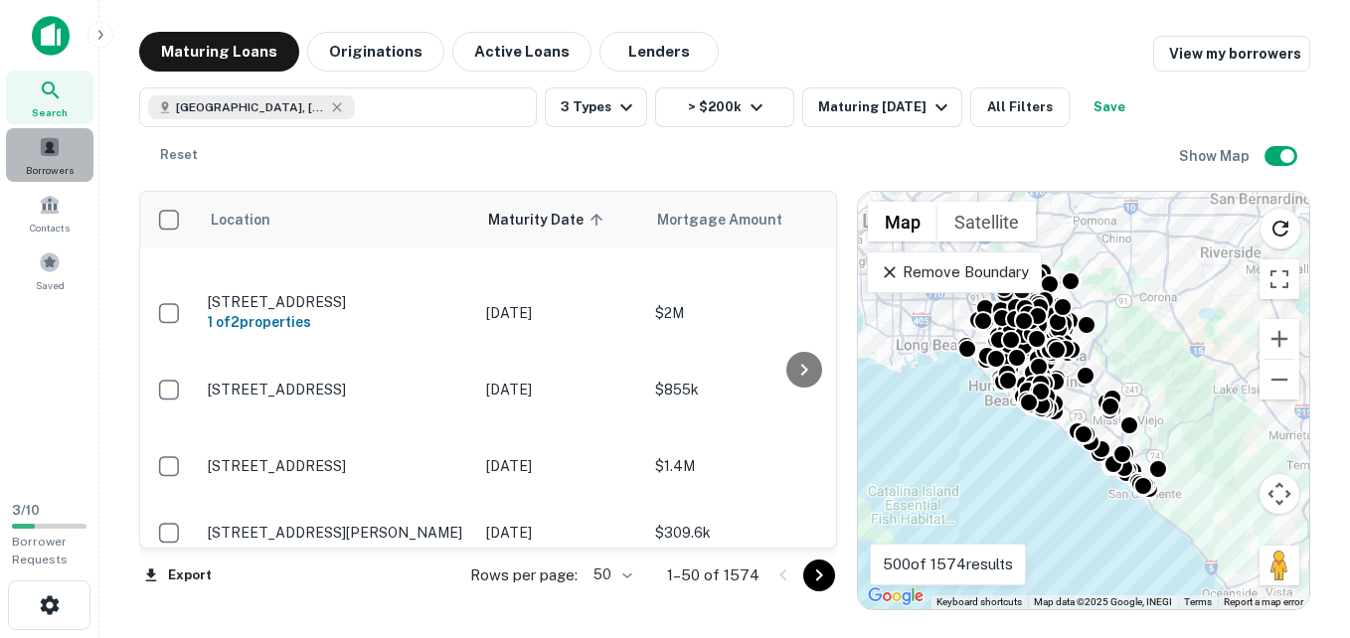
click at [57, 142] on span at bounding box center [50, 147] width 22 height 22
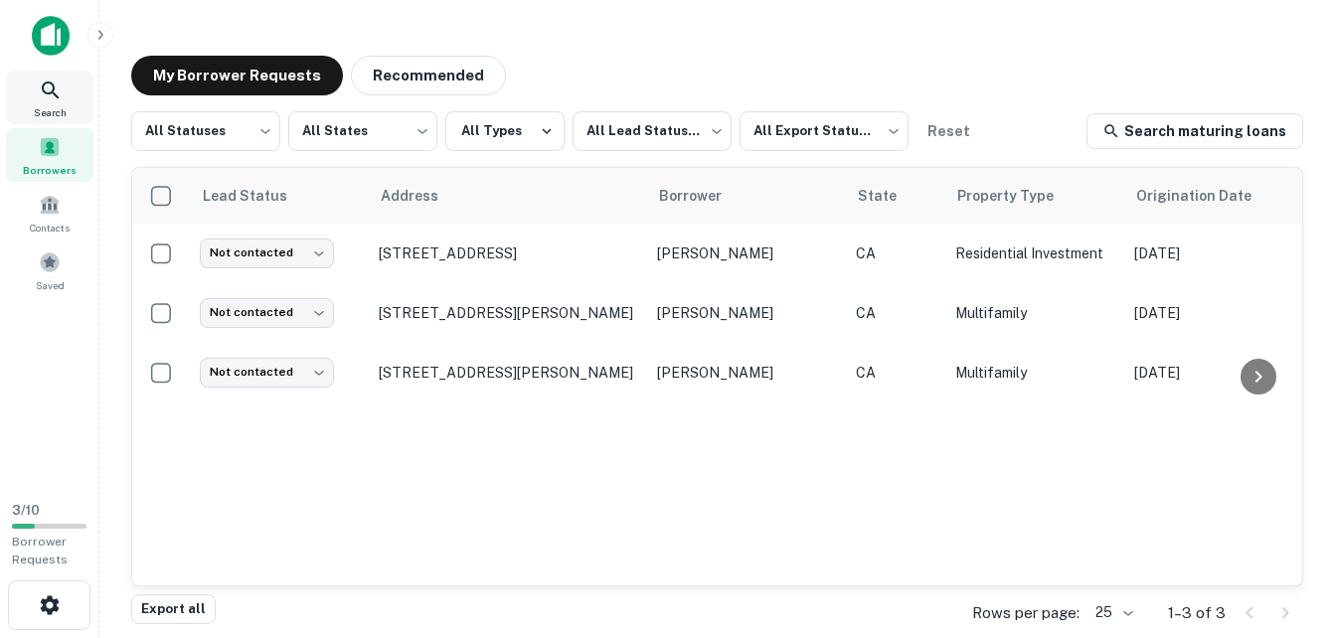
click at [54, 101] on icon at bounding box center [51, 91] width 24 height 24
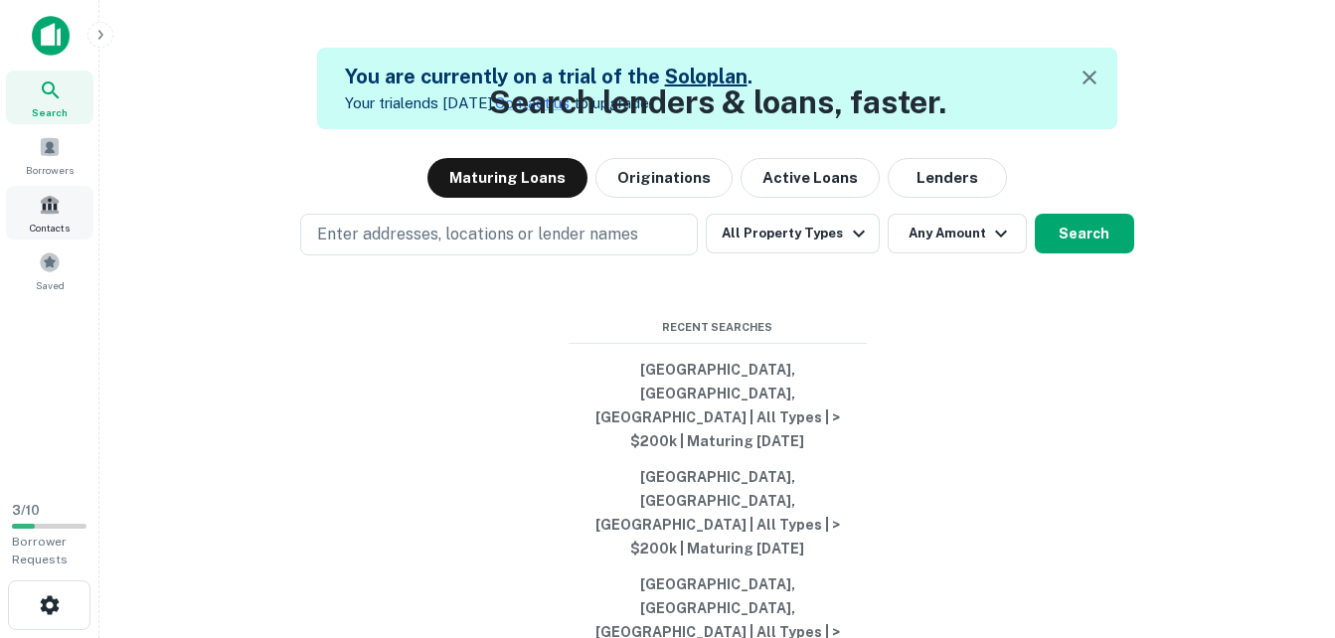
click at [63, 231] on span "Contacts" at bounding box center [50, 228] width 40 height 16
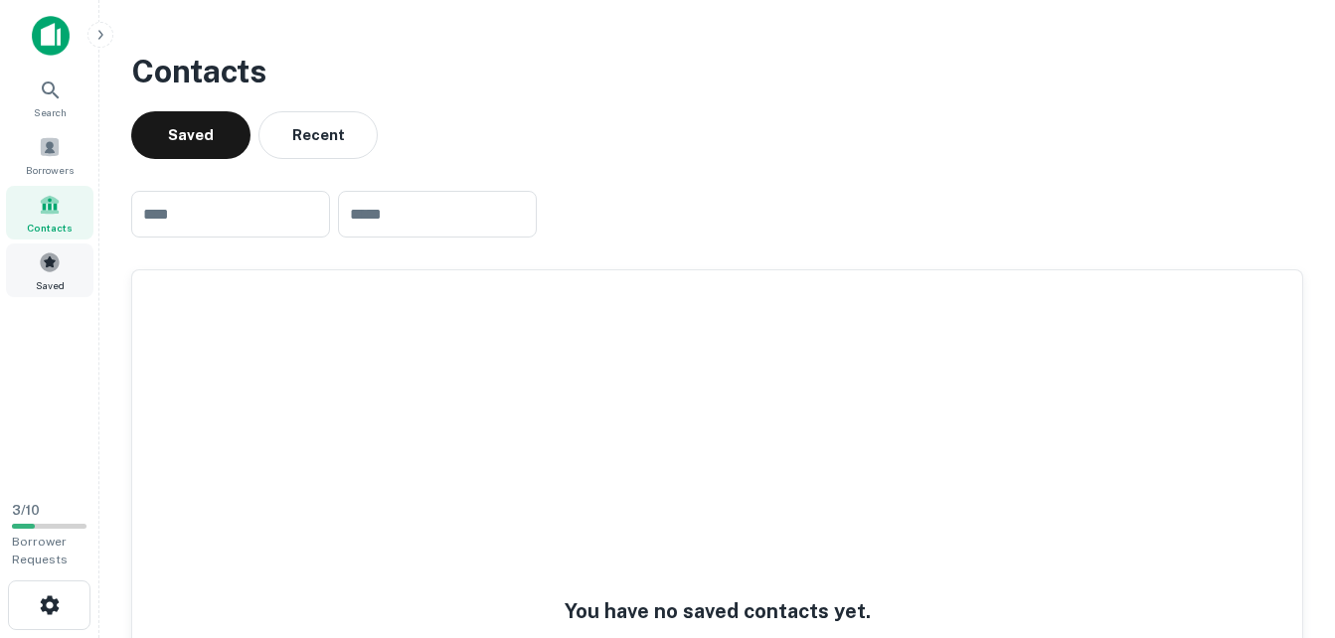
click at [63, 284] on span "Saved" at bounding box center [50, 285] width 29 height 16
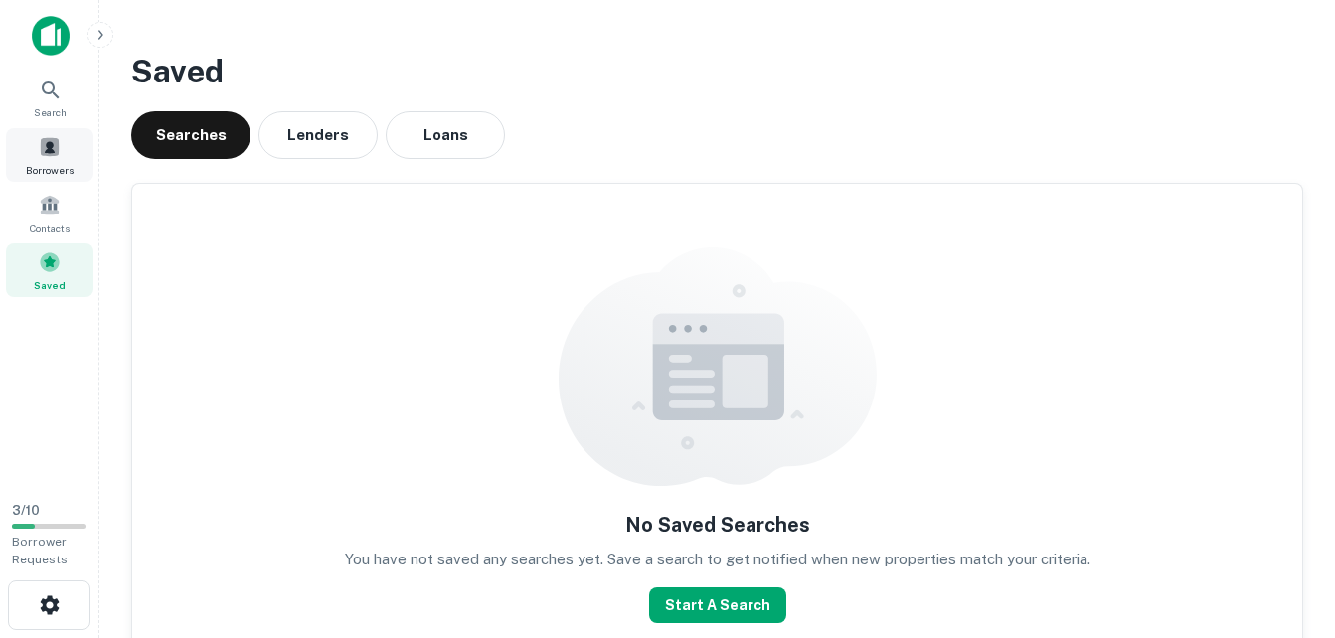
click at [56, 142] on span at bounding box center [50, 147] width 22 height 22
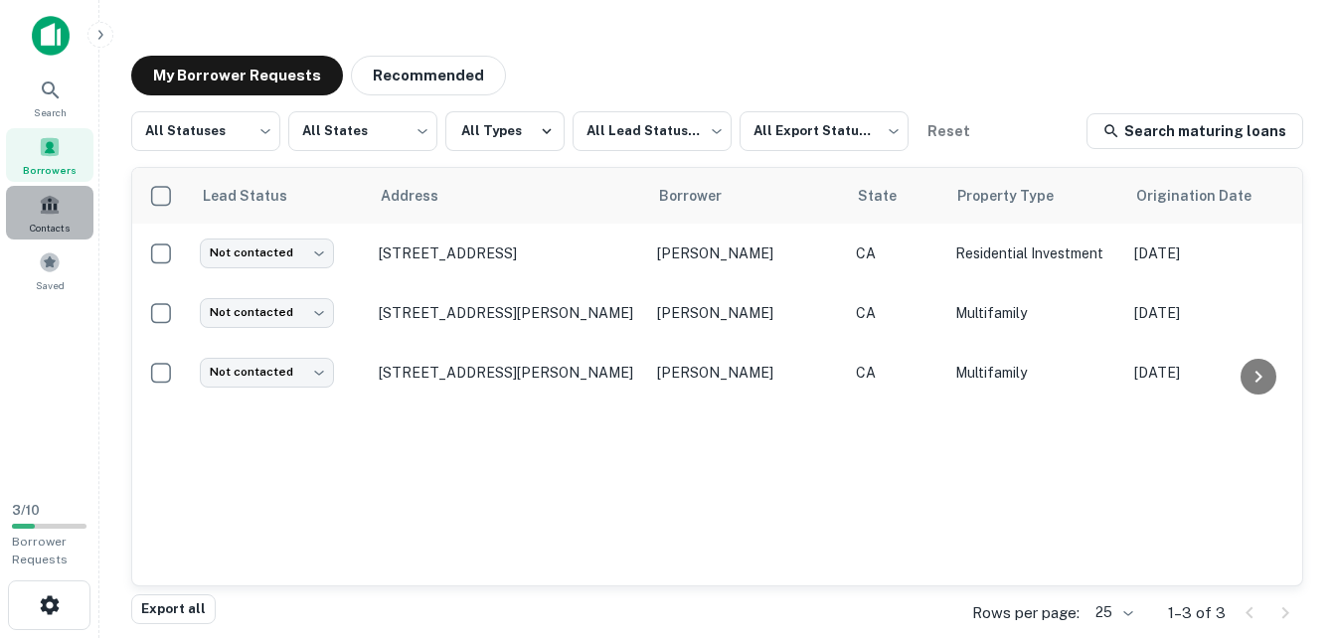
click at [59, 223] on span "Contacts" at bounding box center [50, 228] width 40 height 16
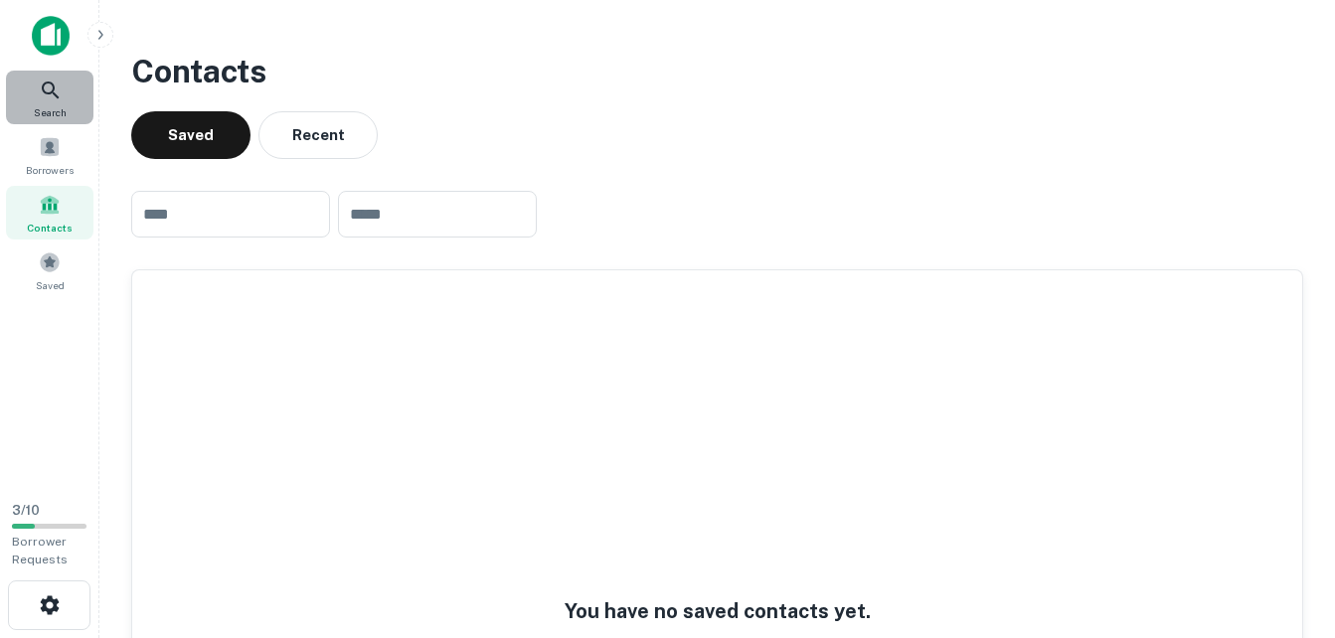
click at [46, 104] on span "Search" at bounding box center [50, 112] width 33 height 16
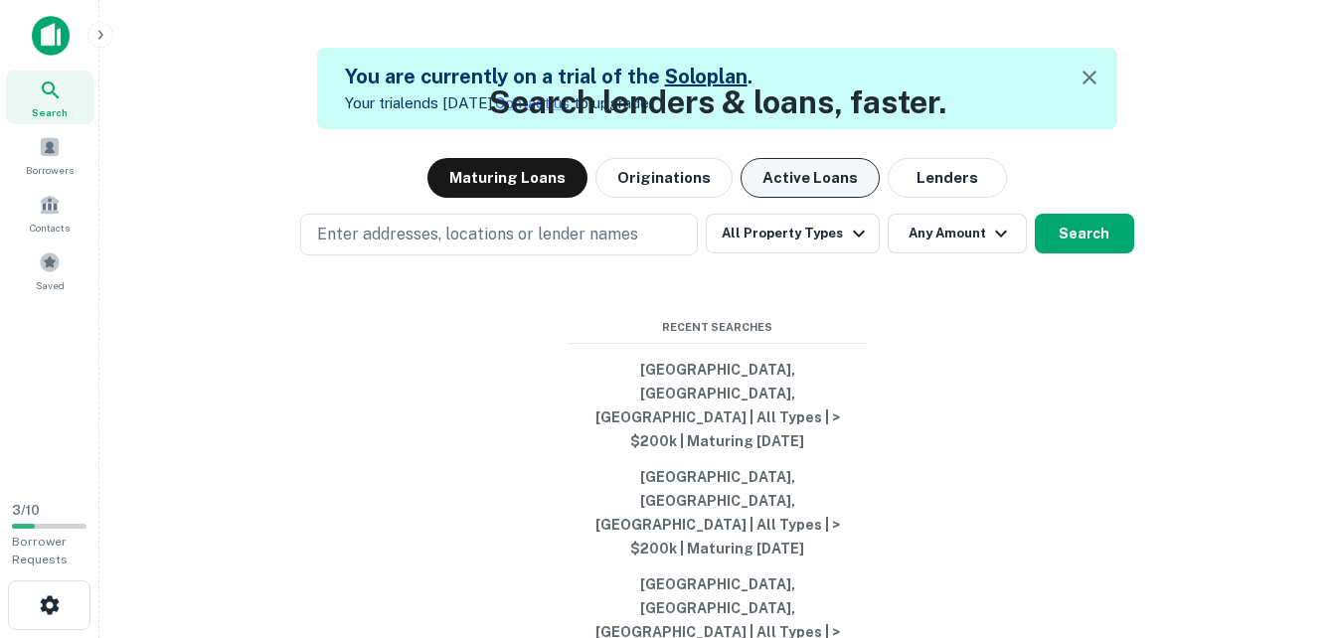
click at [812, 198] on button "Active Loans" at bounding box center [810, 178] width 139 height 40
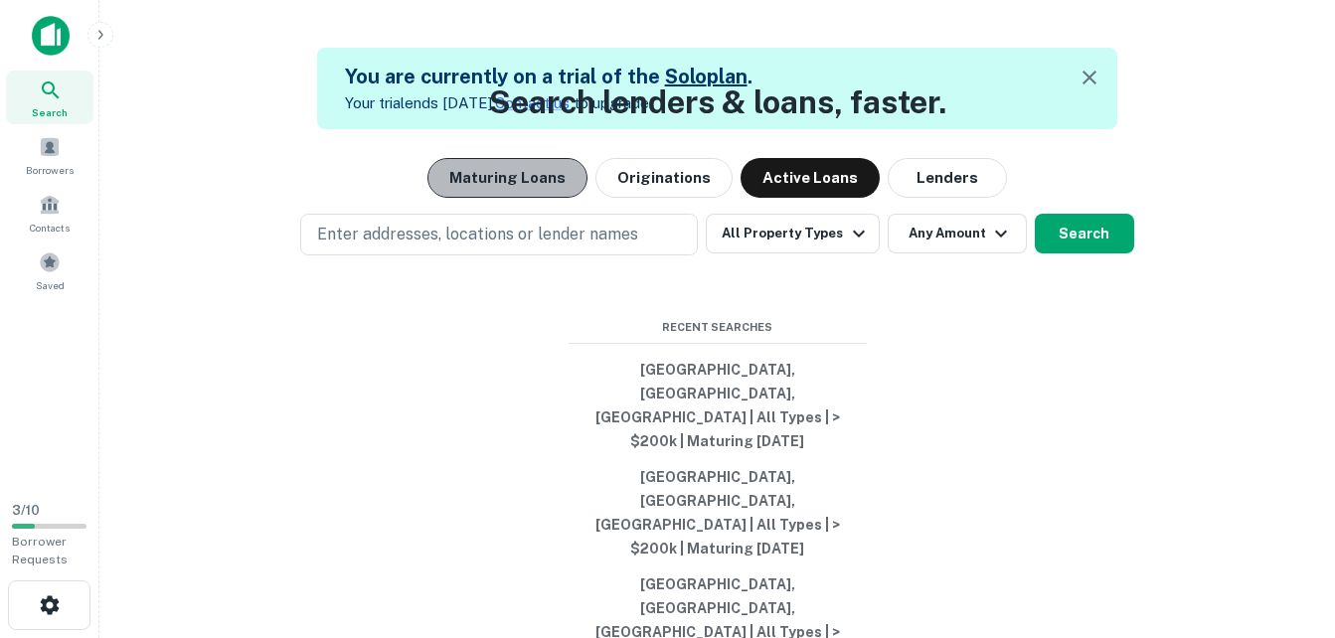
click at [549, 198] on button "Maturing Loans" at bounding box center [508, 178] width 160 height 40
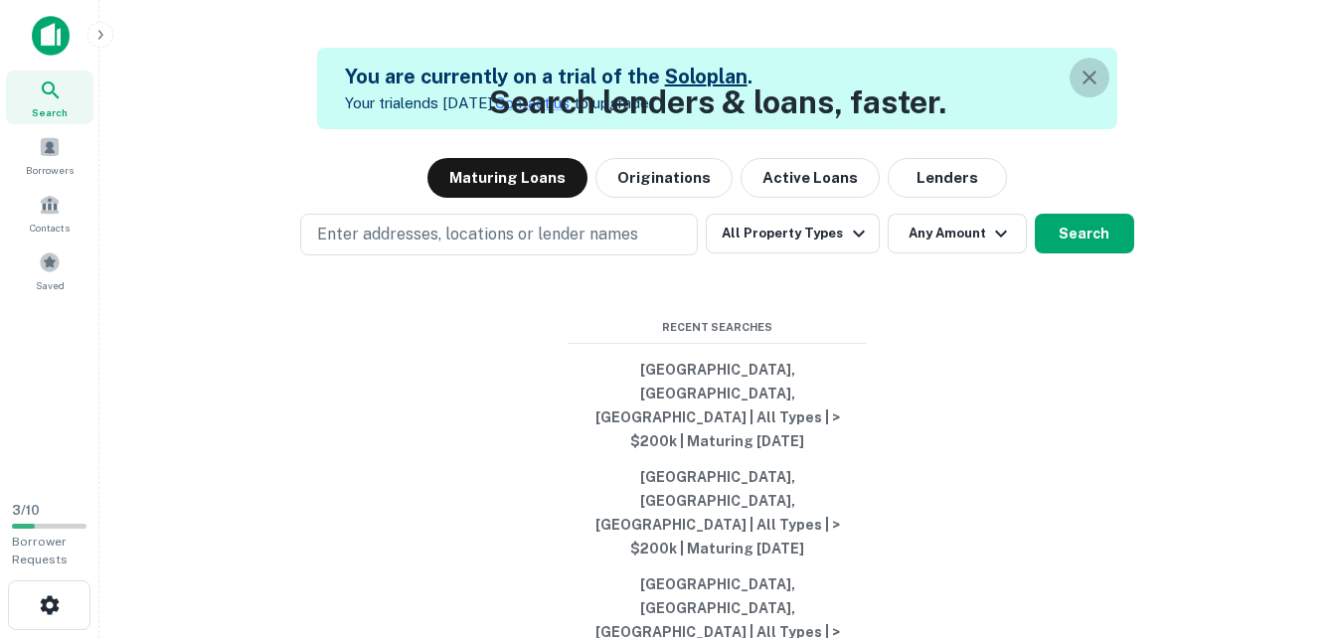
click at [1095, 69] on icon "button" at bounding box center [1090, 78] width 24 height 24
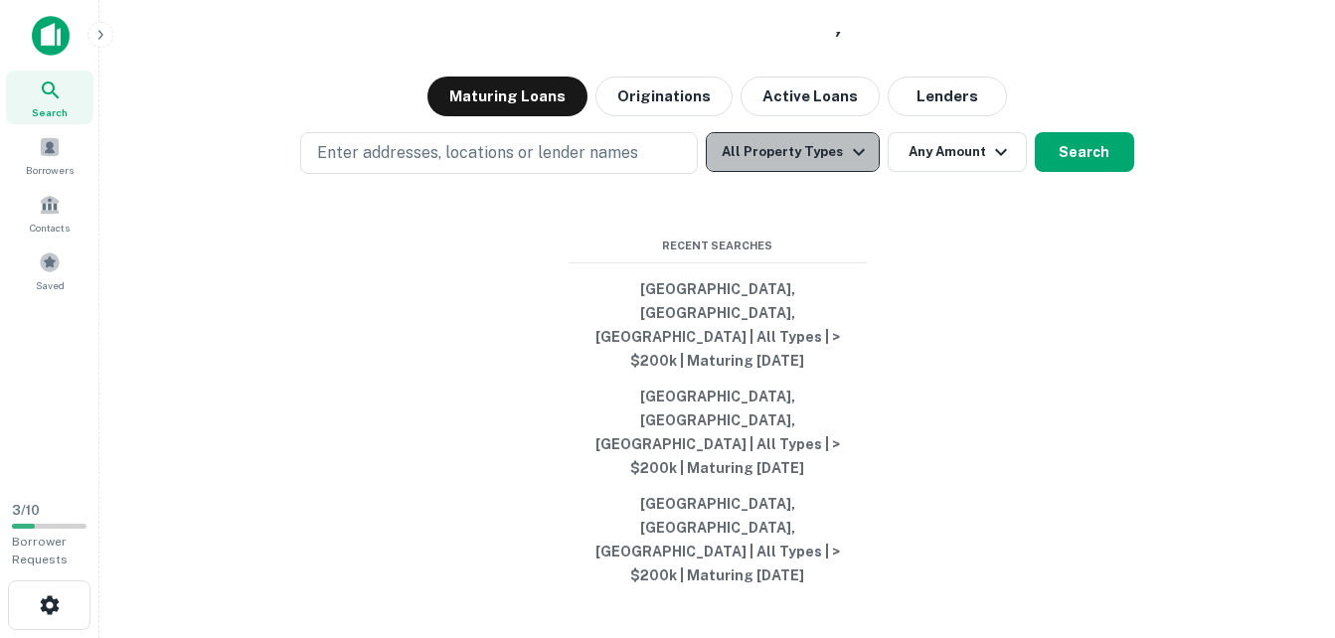
click at [837, 172] on button "All Property Types" at bounding box center [792, 152] width 173 height 40
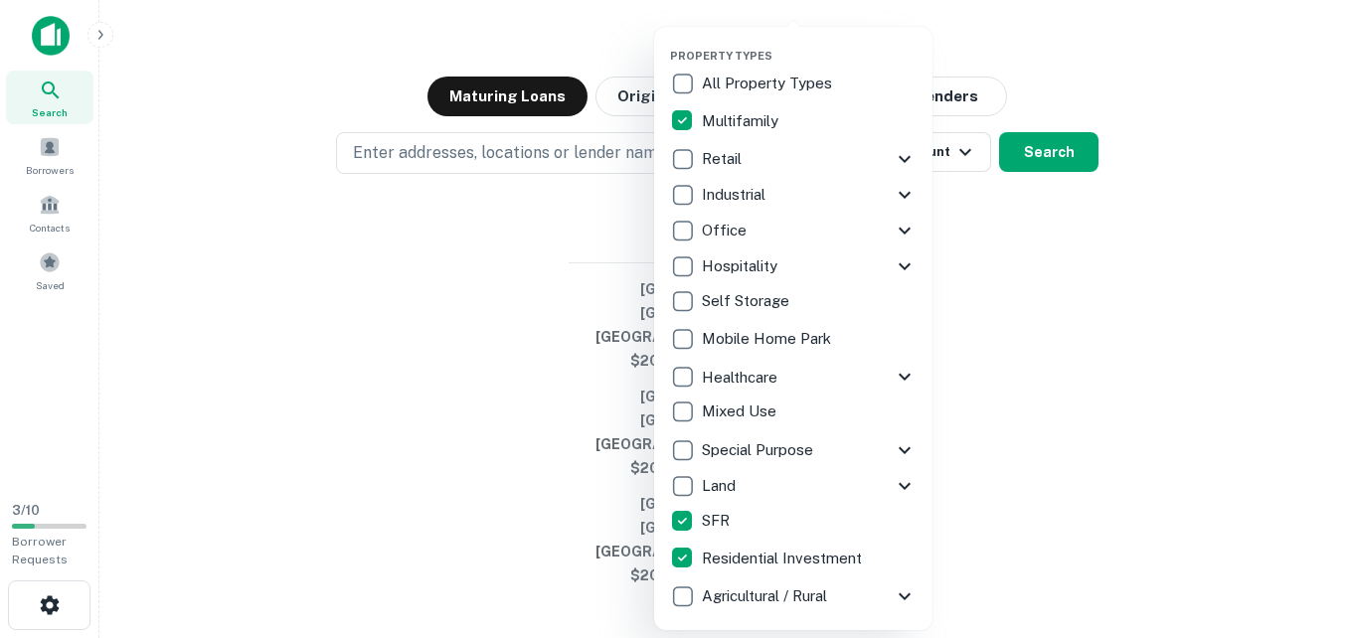
click at [1135, 535] on div at bounding box center [675, 319] width 1350 height 638
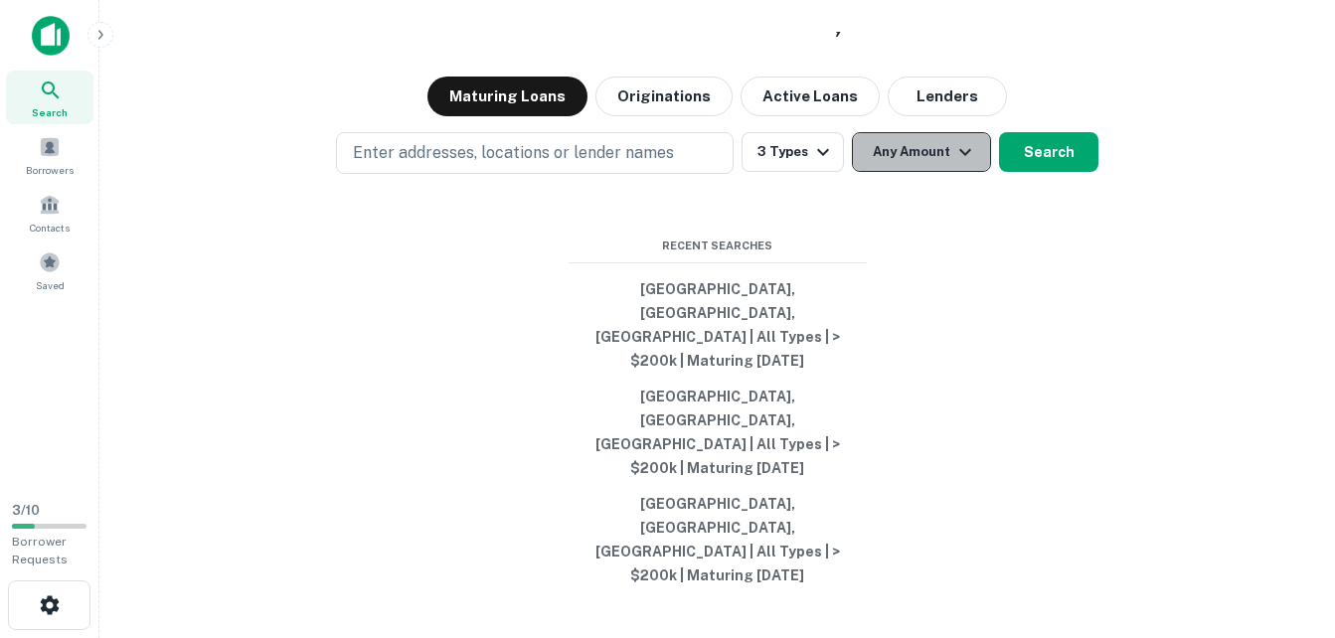
click at [950, 172] on button "Any Amount" at bounding box center [921, 152] width 139 height 40
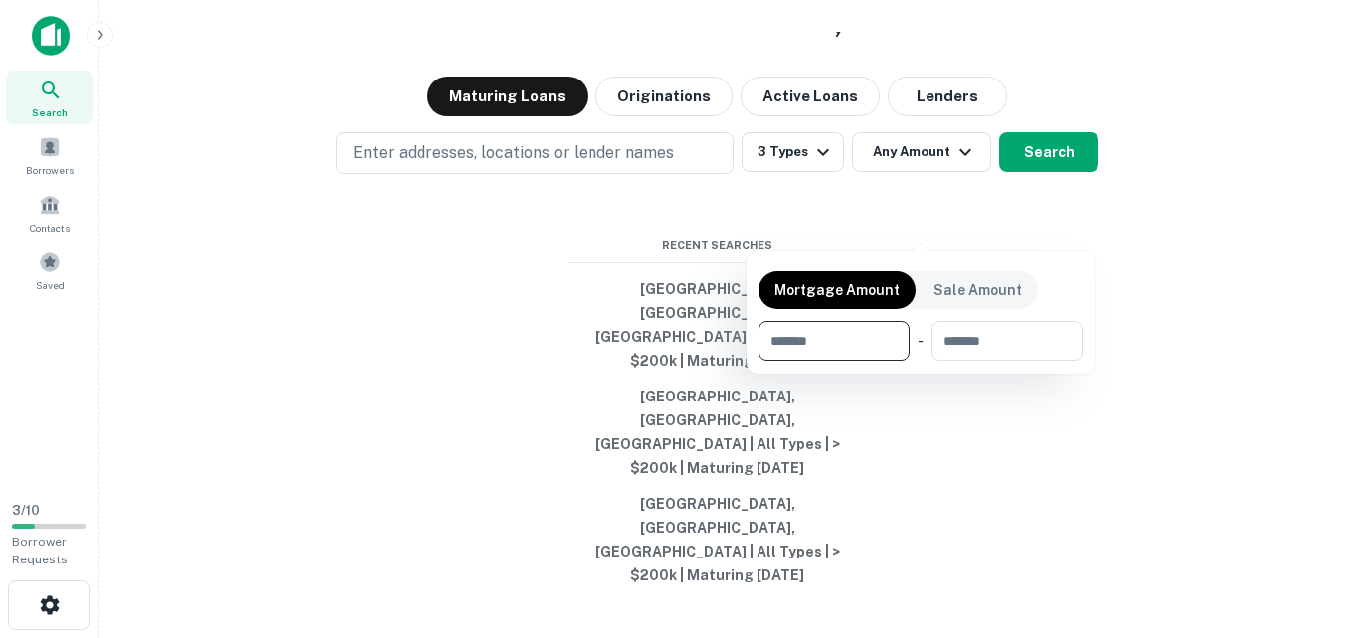
click at [827, 343] on input "number" at bounding box center [827, 341] width 137 height 40
click at [687, 375] on div at bounding box center [675, 319] width 1350 height 638
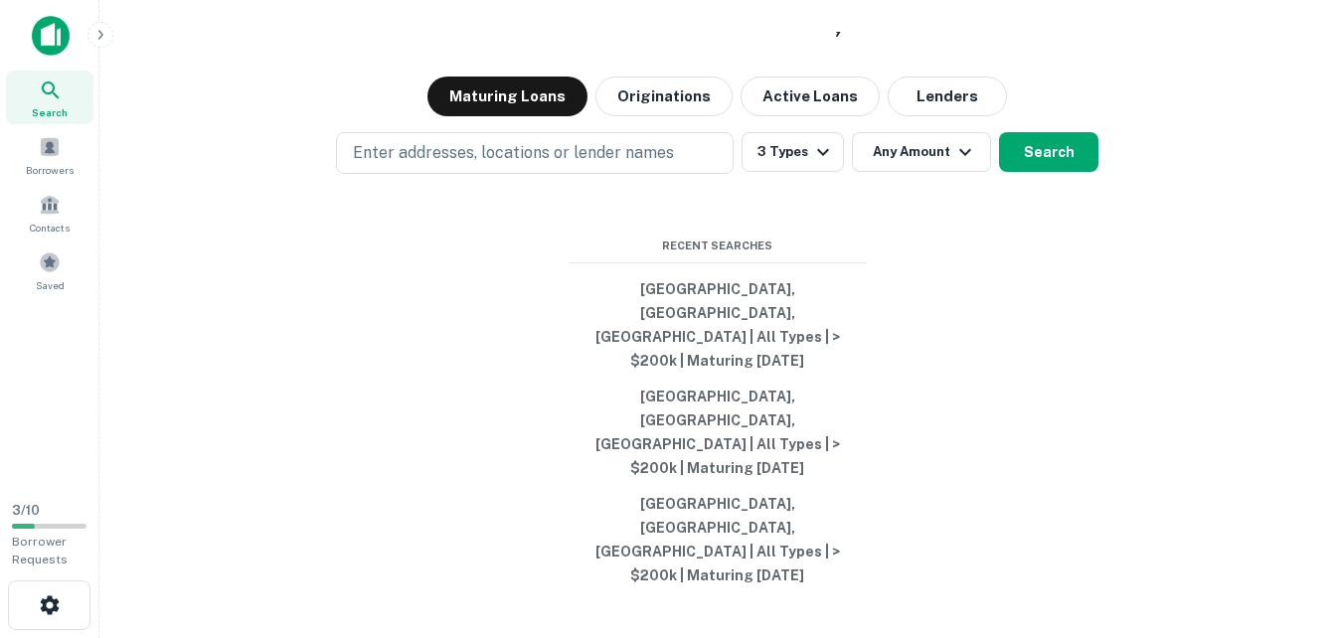
click at [687, 375] on button "[GEOGRAPHIC_DATA], [GEOGRAPHIC_DATA], [GEOGRAPHIC_DATA] | All Types | > $200k |…" at bounding box center [718, 324] width 298 height 107
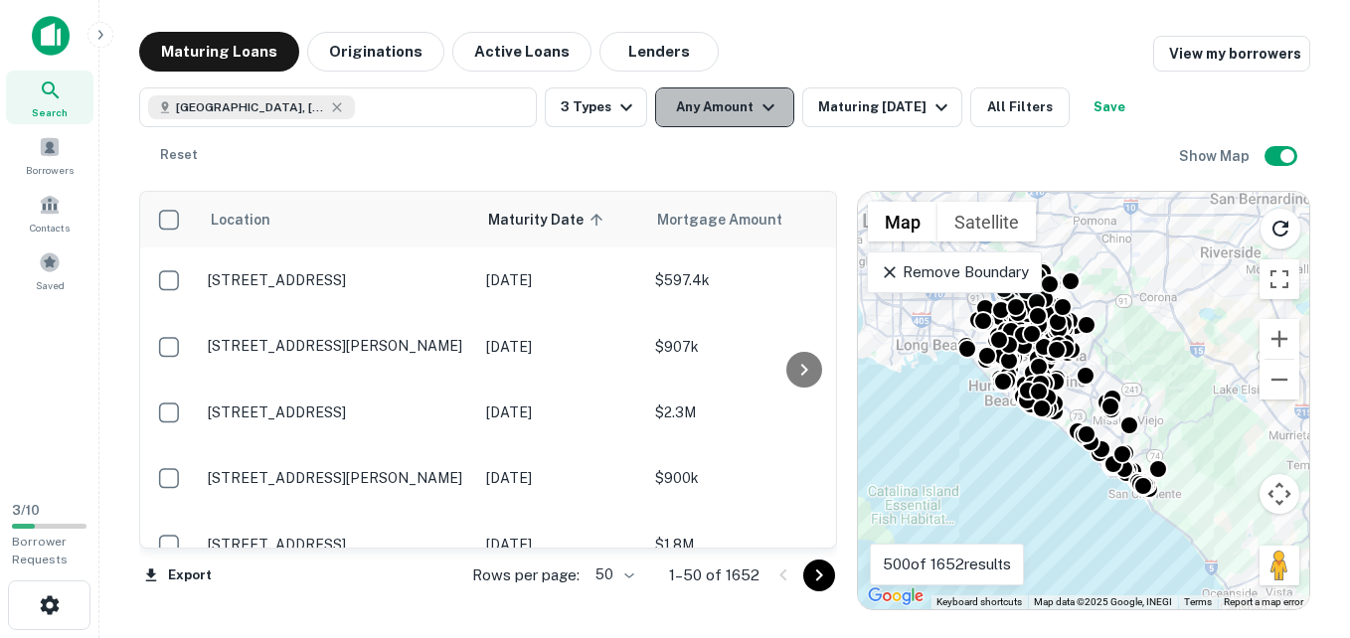
click at [766, 114] on icon "button" at bounding box center [769, 107] width 24 height 24
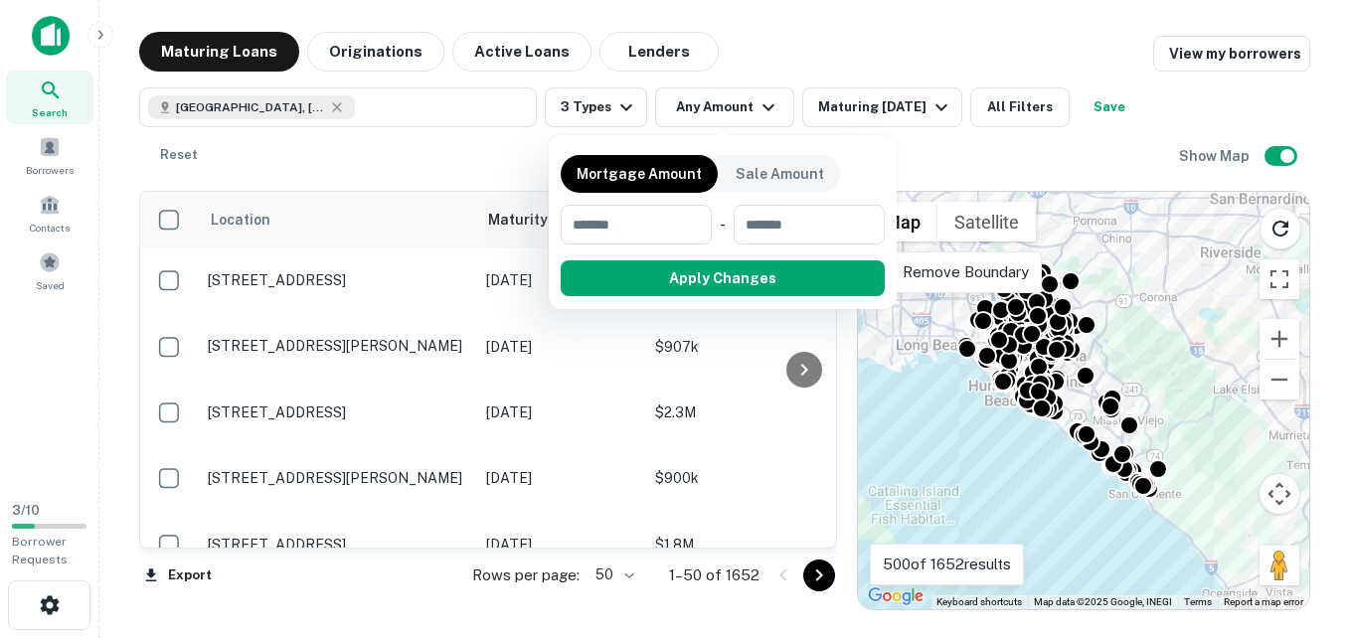
click at [938, 104] on div at bounding box center [675, 319] width 1350 height 638
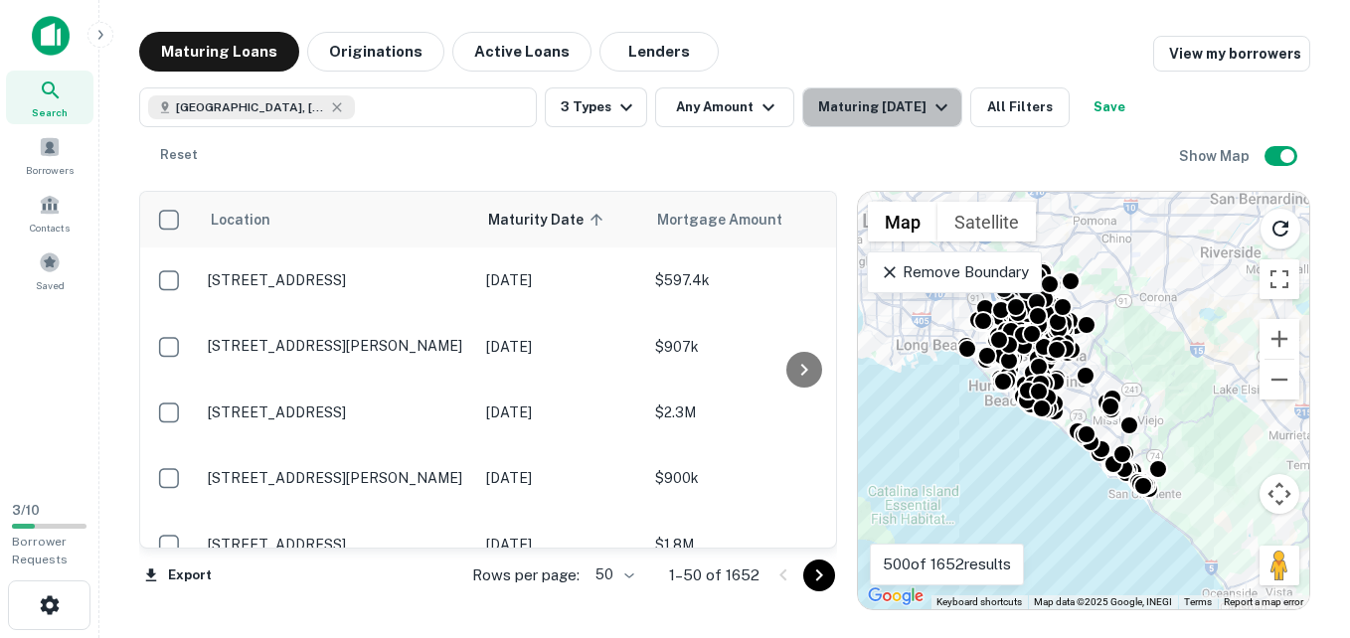
click at [938, 104] on icon "button" at bounding box center [942, 107] width 24 height 24
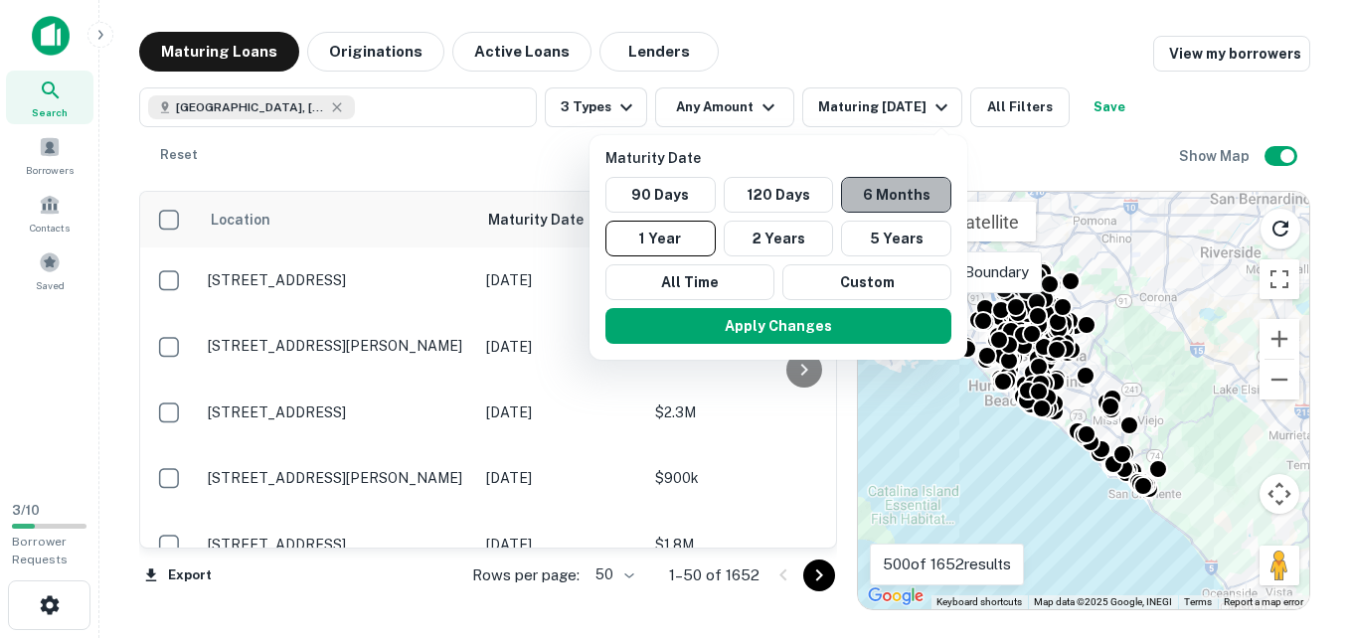
click at [912, 202] on button "6 Months" at bounding box center [896, 195] width 110 height 36
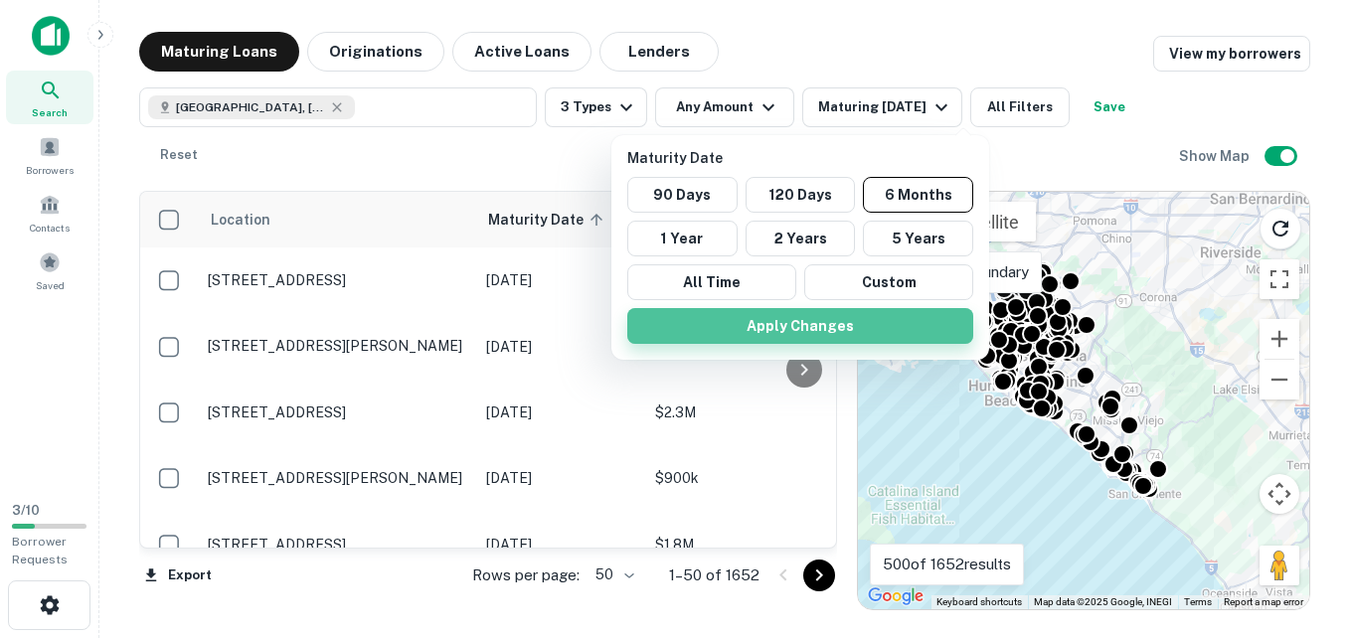
click at [809, 329] on button "Apply Changes" at bounding box center [800, 326] width 346 height 36
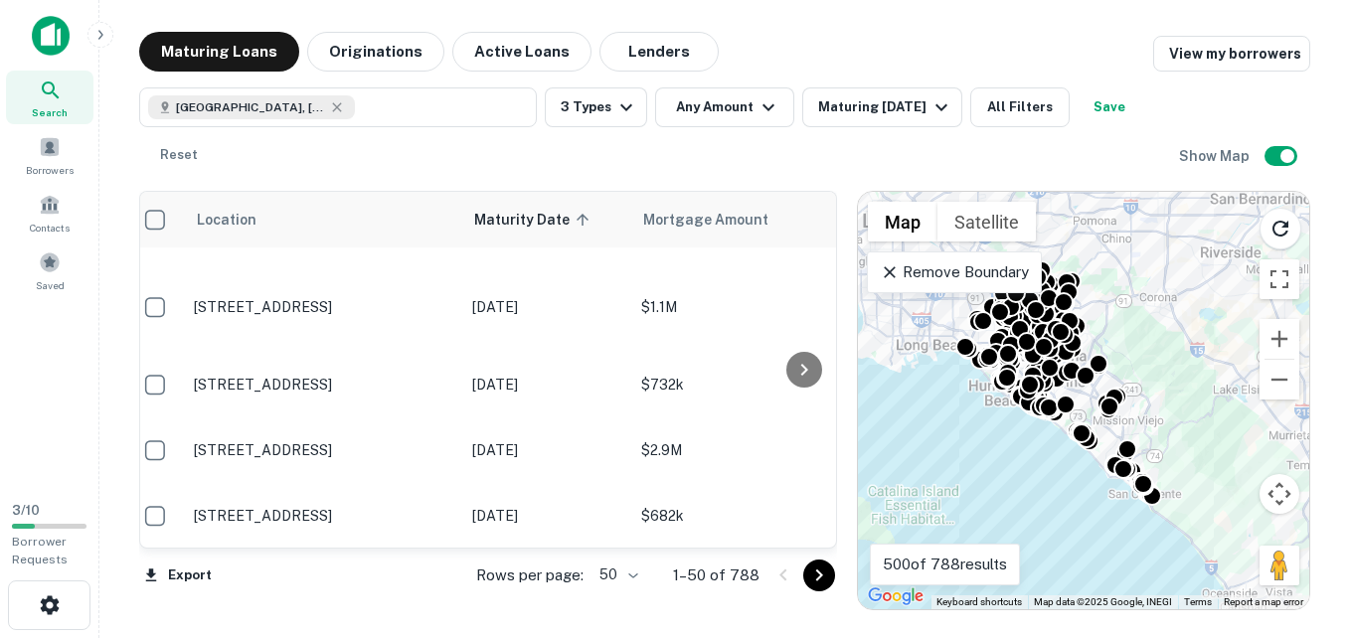
scroll to position [3215, 13]
click at [744, 102] on button "Any Amount" at bounding box center [724, 107] width 139 height 40
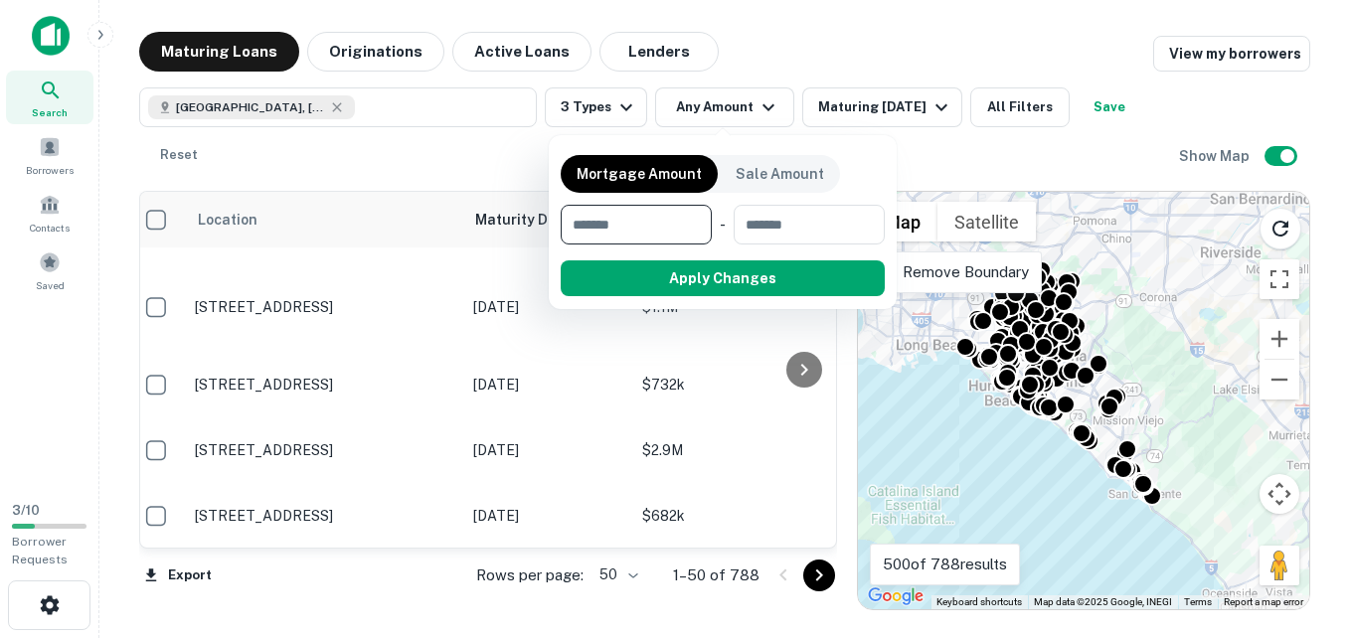
click at [654, 222] on input "number" at bounding box center [629, 225] width 137 height 40
type input "******"
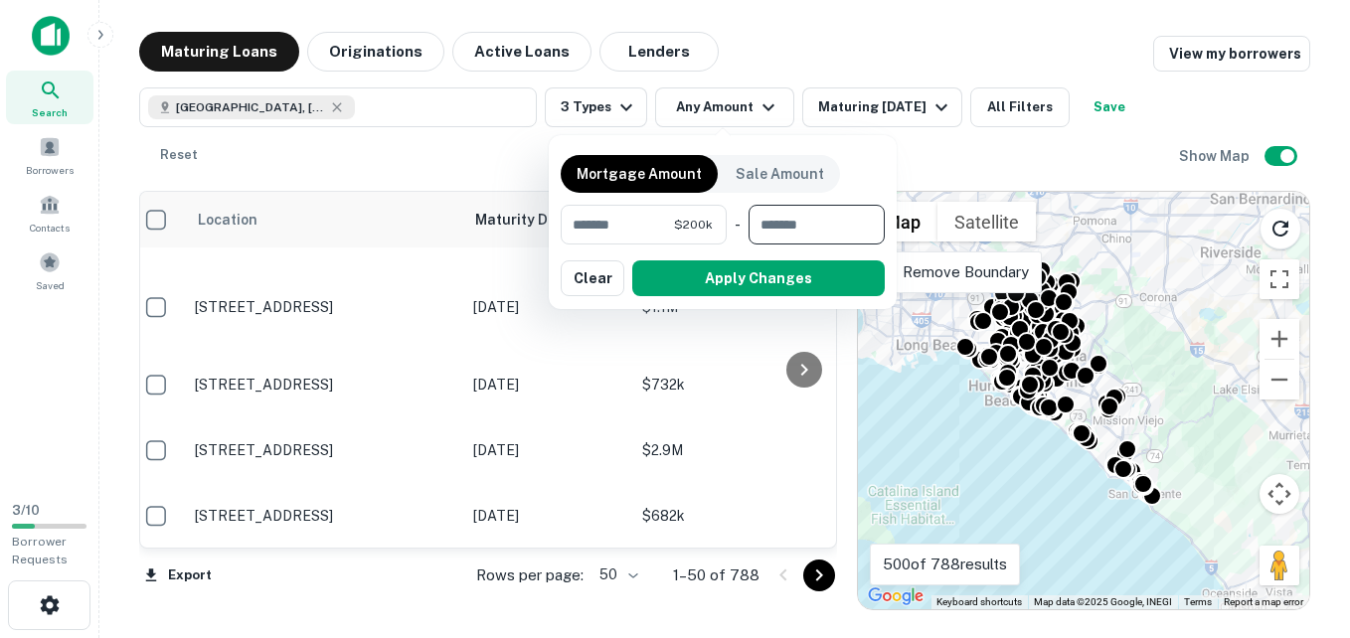
click at [773, 235] on input "number" at bounding box center [810, 225] width 122 height 40
type input "*******"
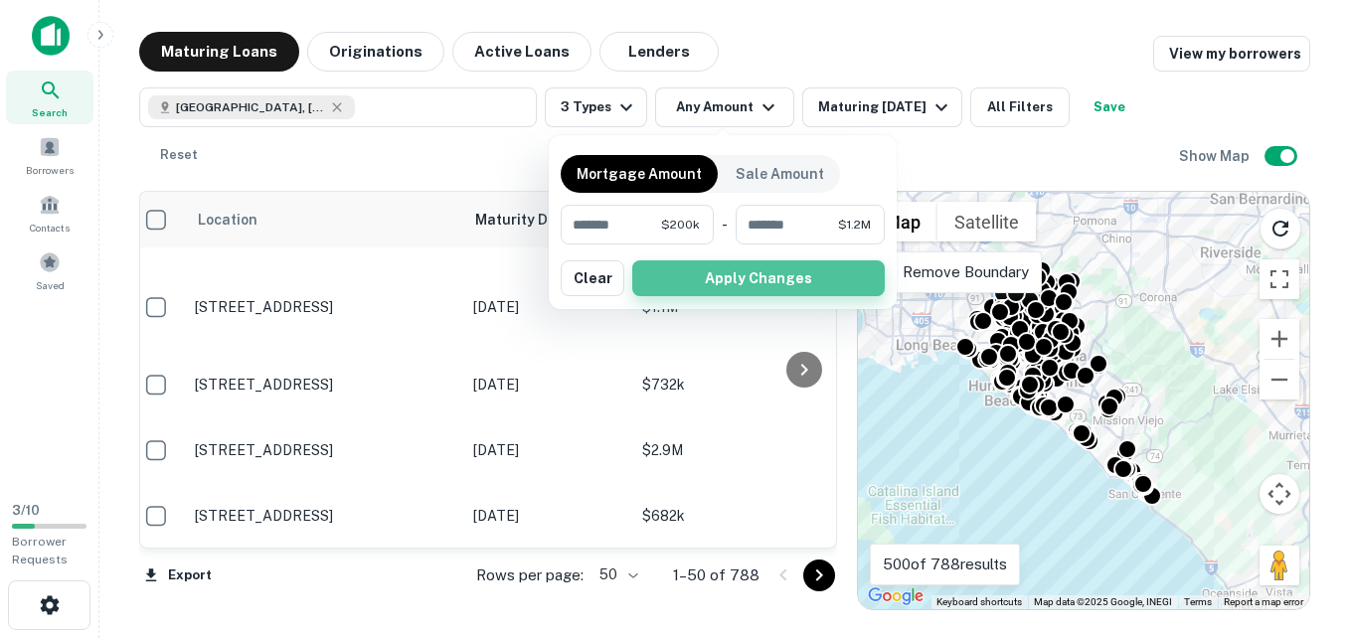
click at [739, 279] on button "Apply Changes" at bounding box center [758, 278] width 253 height 36
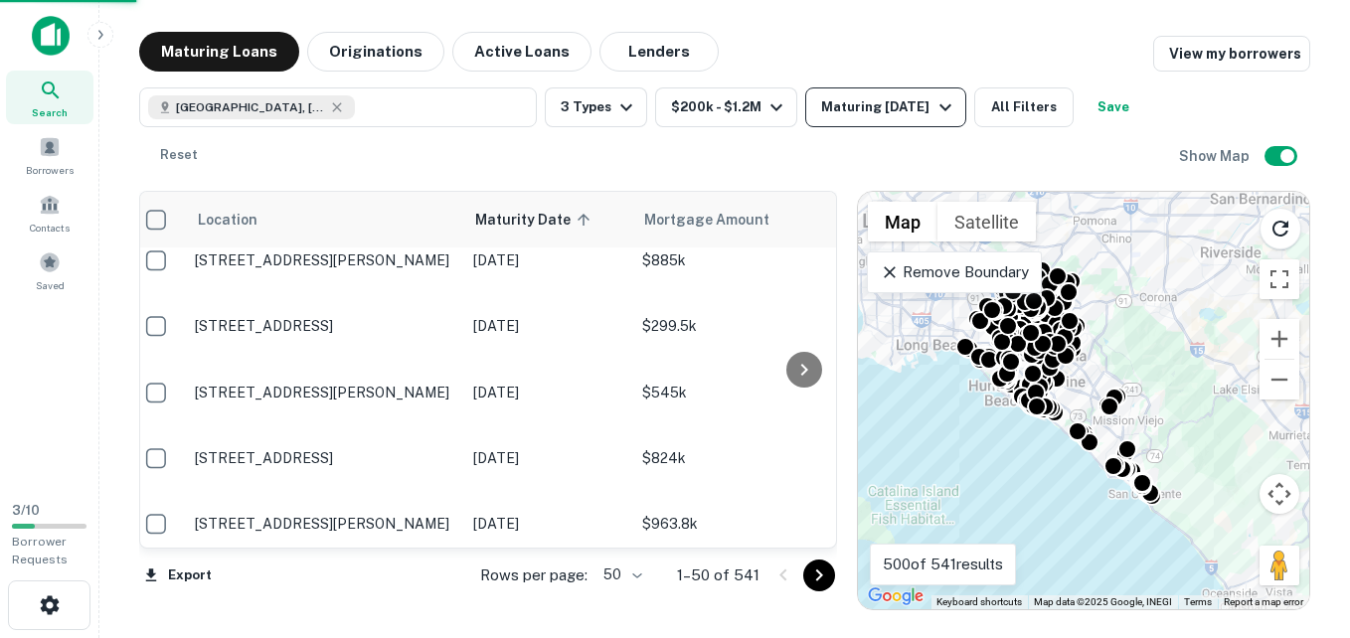
click at [939, 110] on div "Maturing In 6 Months" at bounding box center [888, 107] width 135 height 24
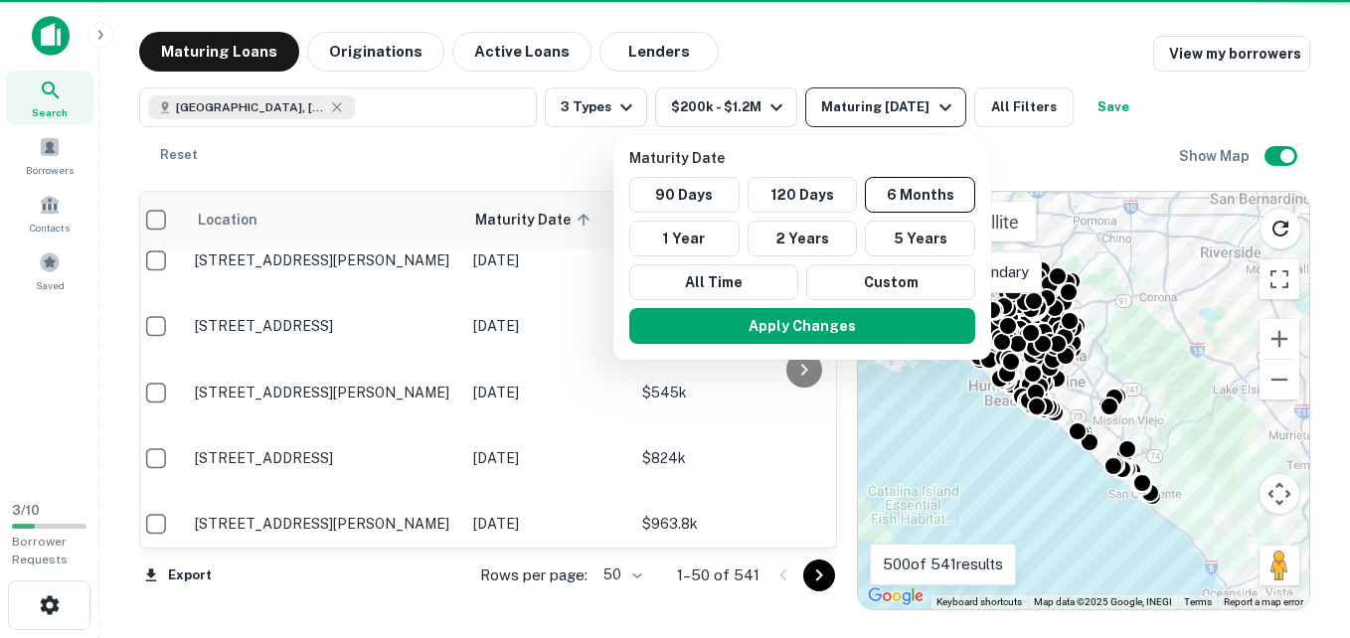
scroll to position [3065, 13]
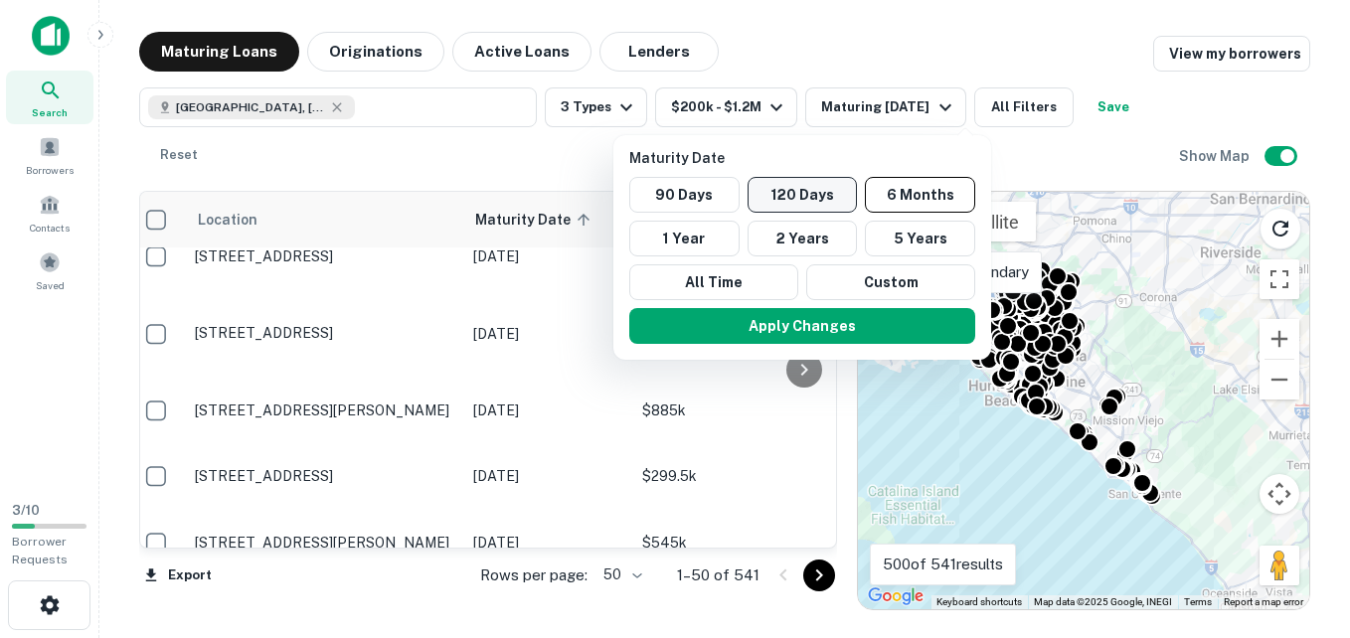
click at [806, 188] on button "120 Days" at bounding box center [803, 195] width 110 height 36
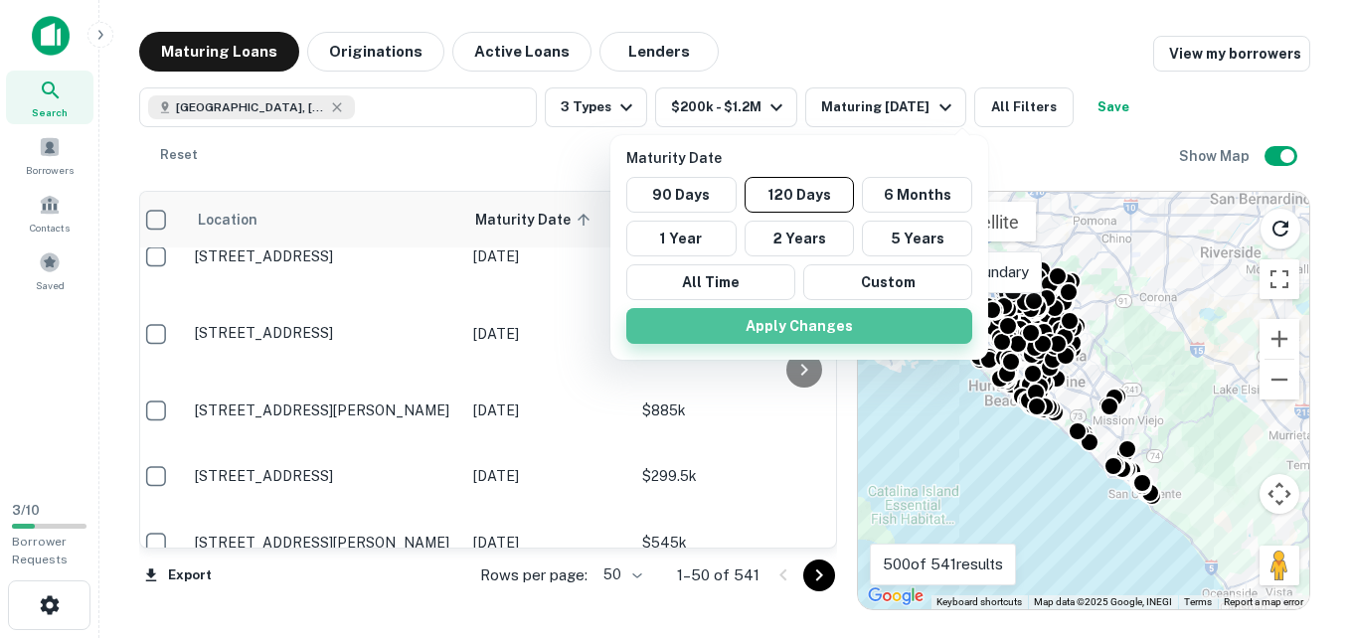
click at [788, 334] on button "Apply Changes" at bounding box center [799, 326] width 346 height 36
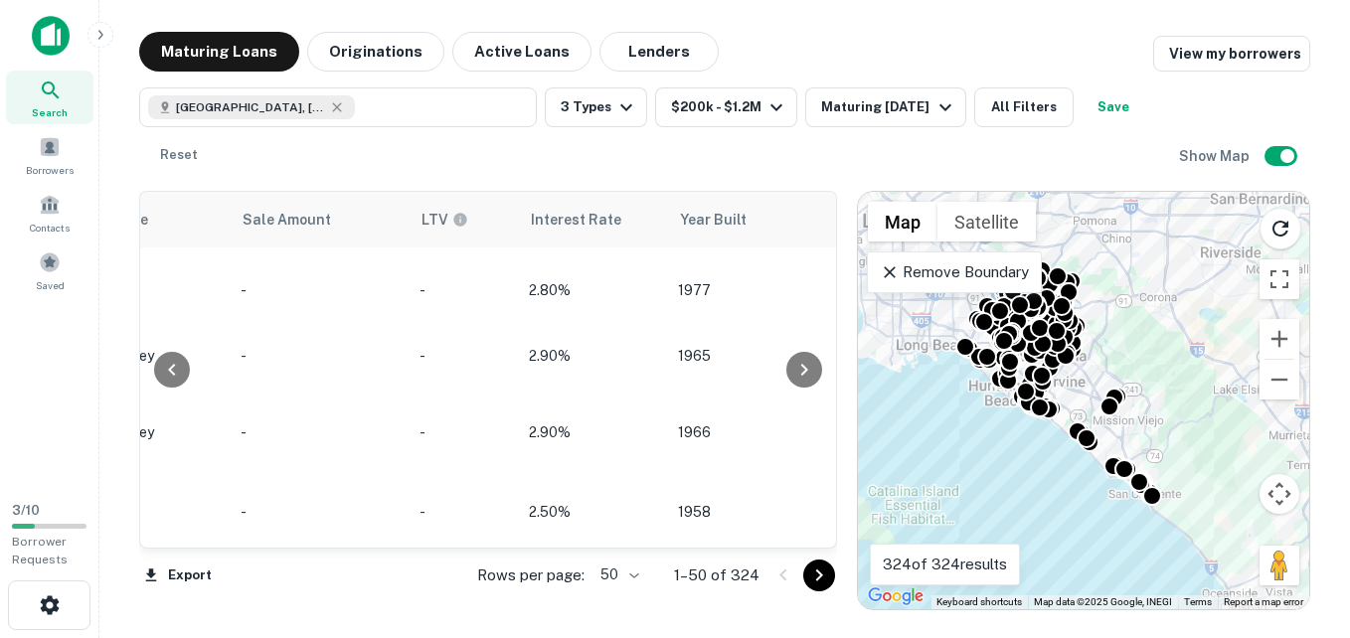
scroll to position [3065, 1717]
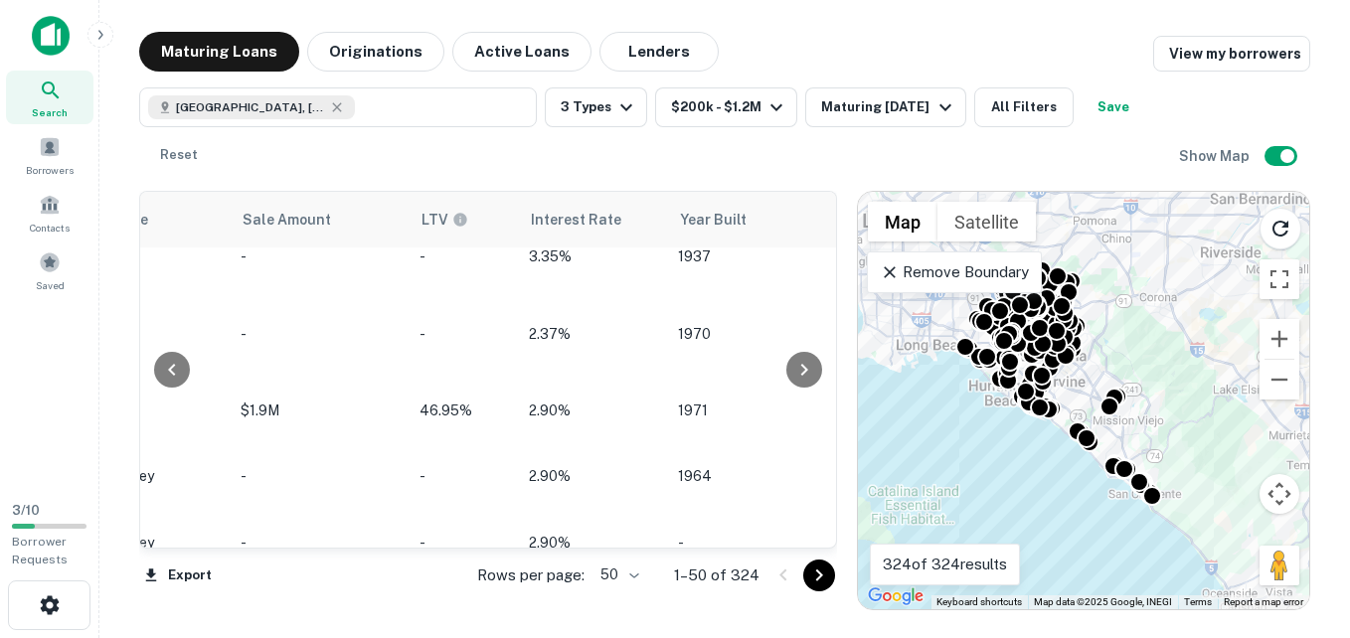
click at [822, 575] on icon "Go to next page" at bounding box center [818, 576] width 7 height 12
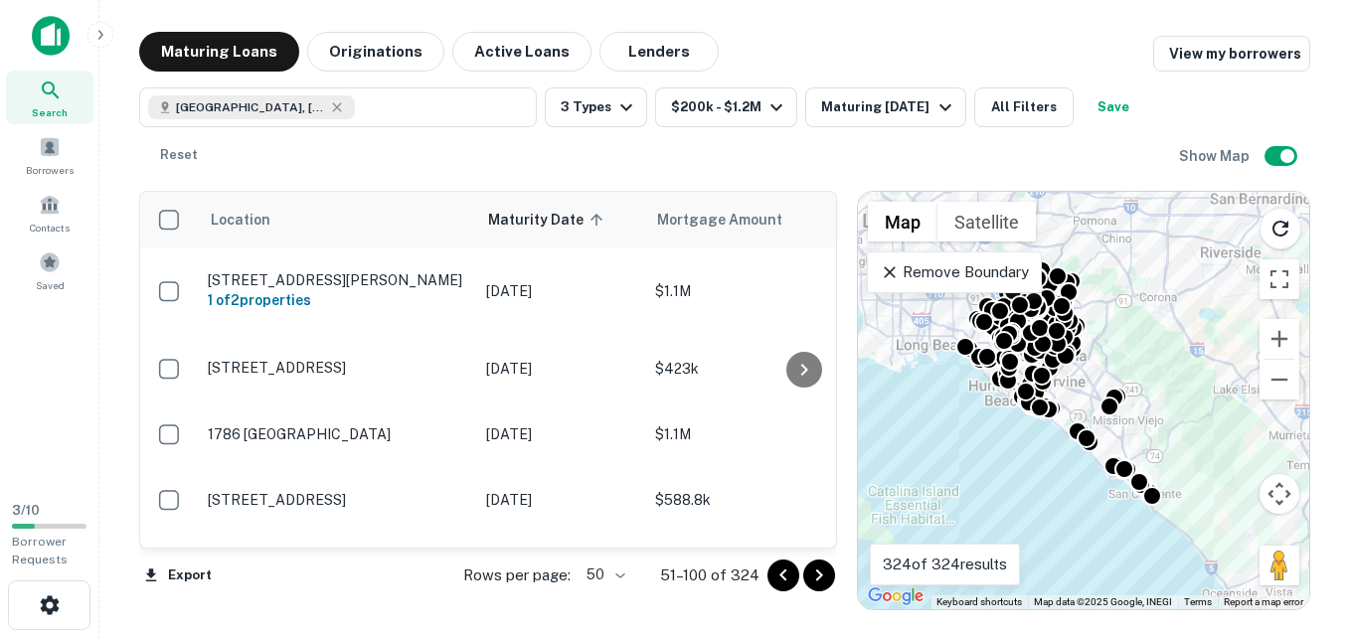
click at [817, 579] on icon "Go to next page" at bounding box center [818, 576] width 7 height 12
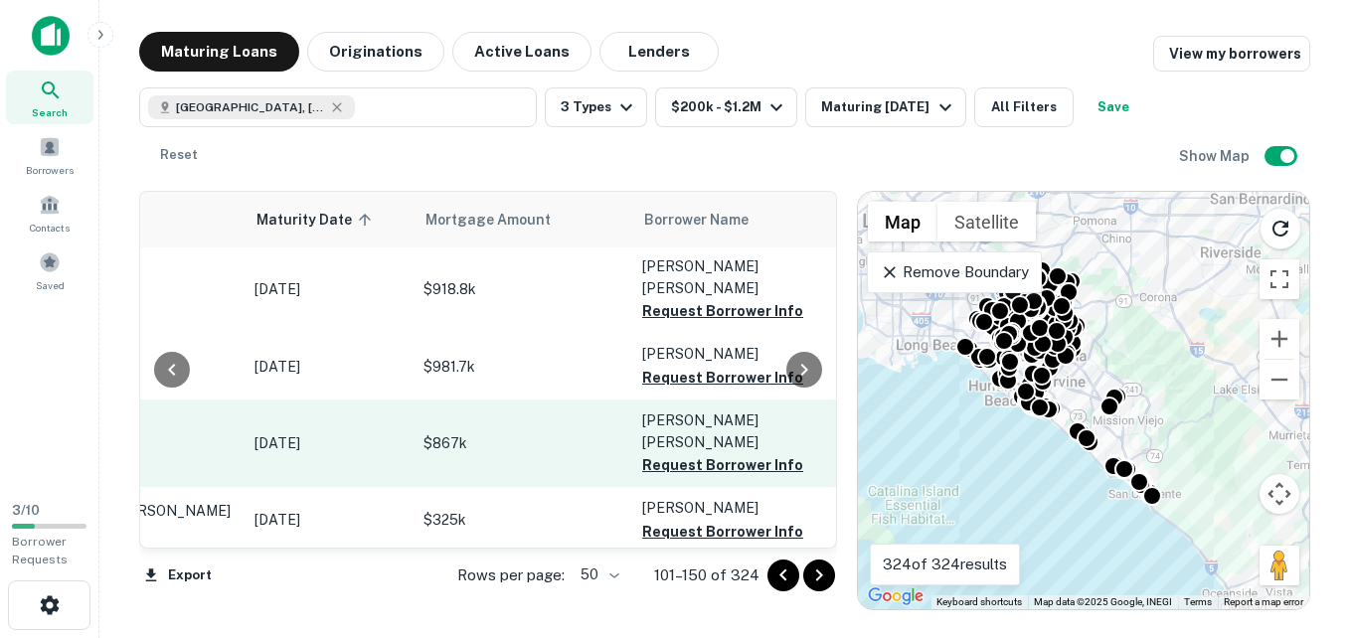
scroll to position [2, 134]
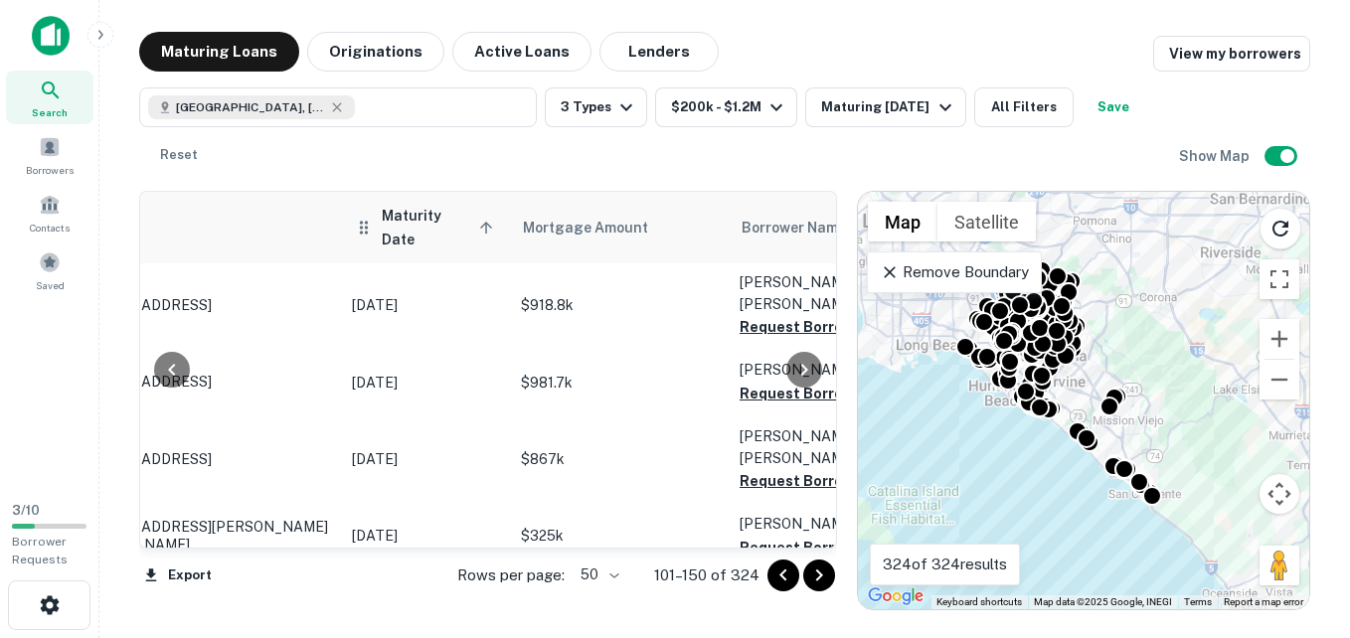
click at [427, 234] on th "Maturity Date sorted ascending" at bounding box center [426, 228] width 169 height 72
click at [462, 216] on span "Maturity Date sorted ascending" at bounding box center [440, 228] width 117 height 48
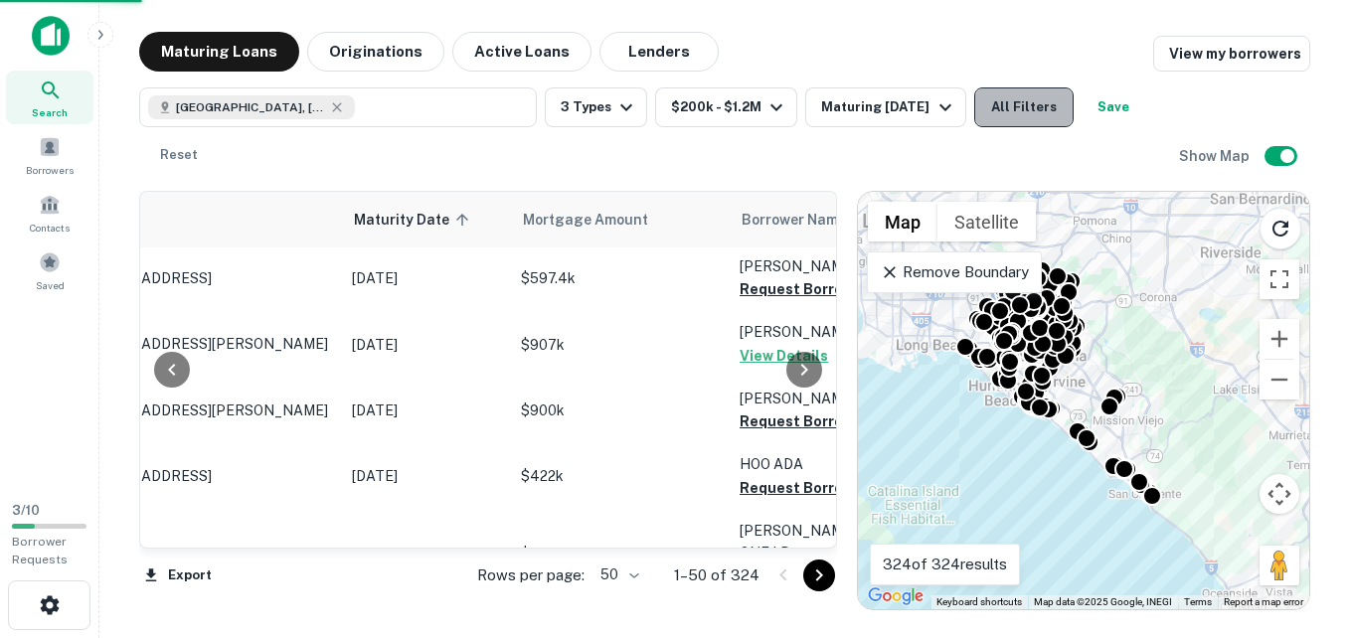
click at [1035, 117] on button "All Filters" at bounding box center [1023, 107] width 99 height 40
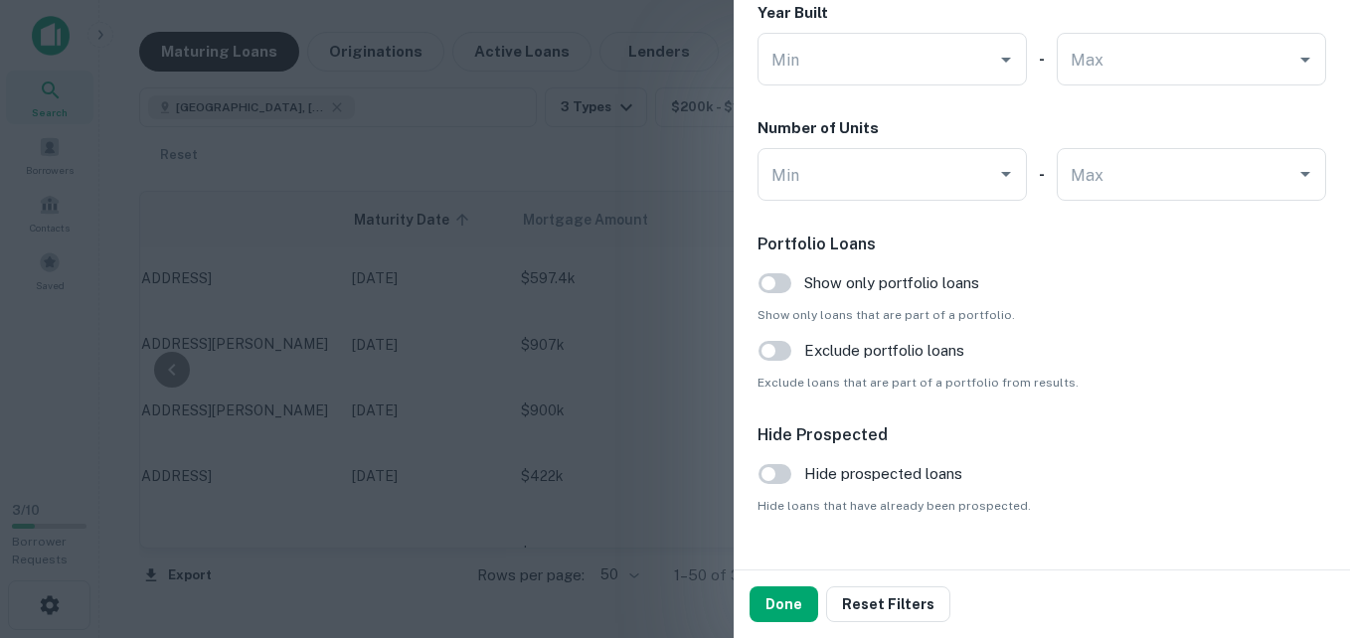
scroll to position [1957, 0]
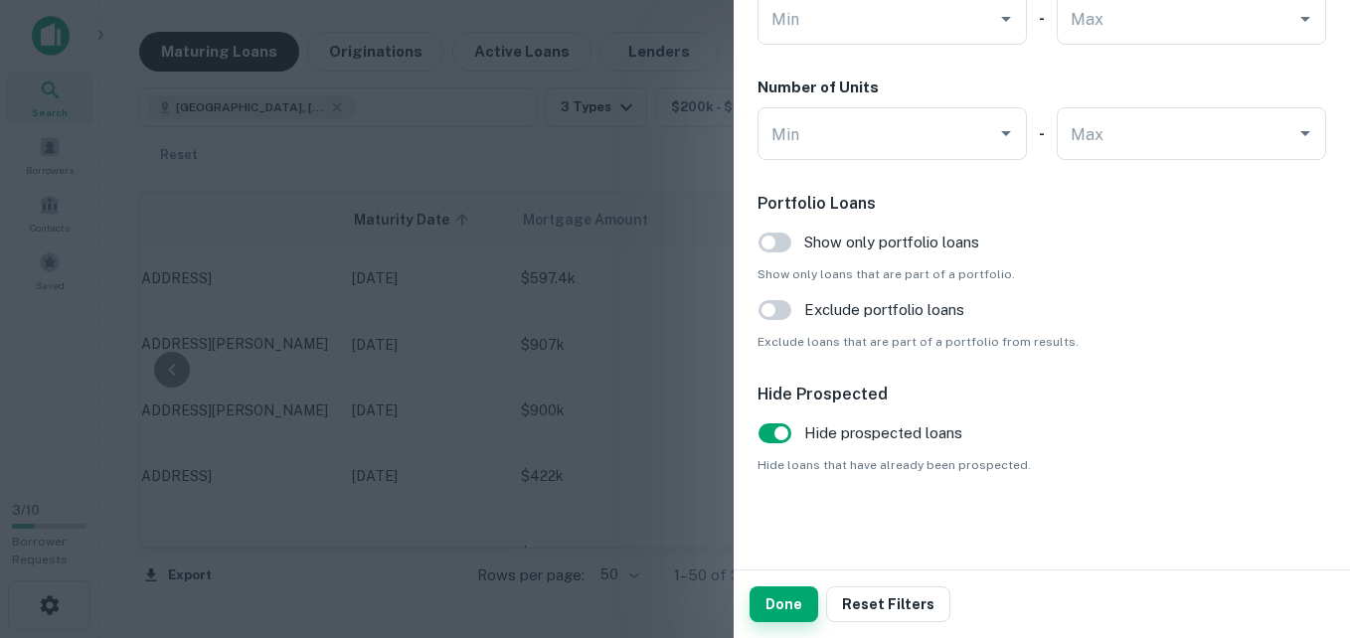
click at [787, 601] on button "Done" at bounding box center [784, 605] width 69 height 36
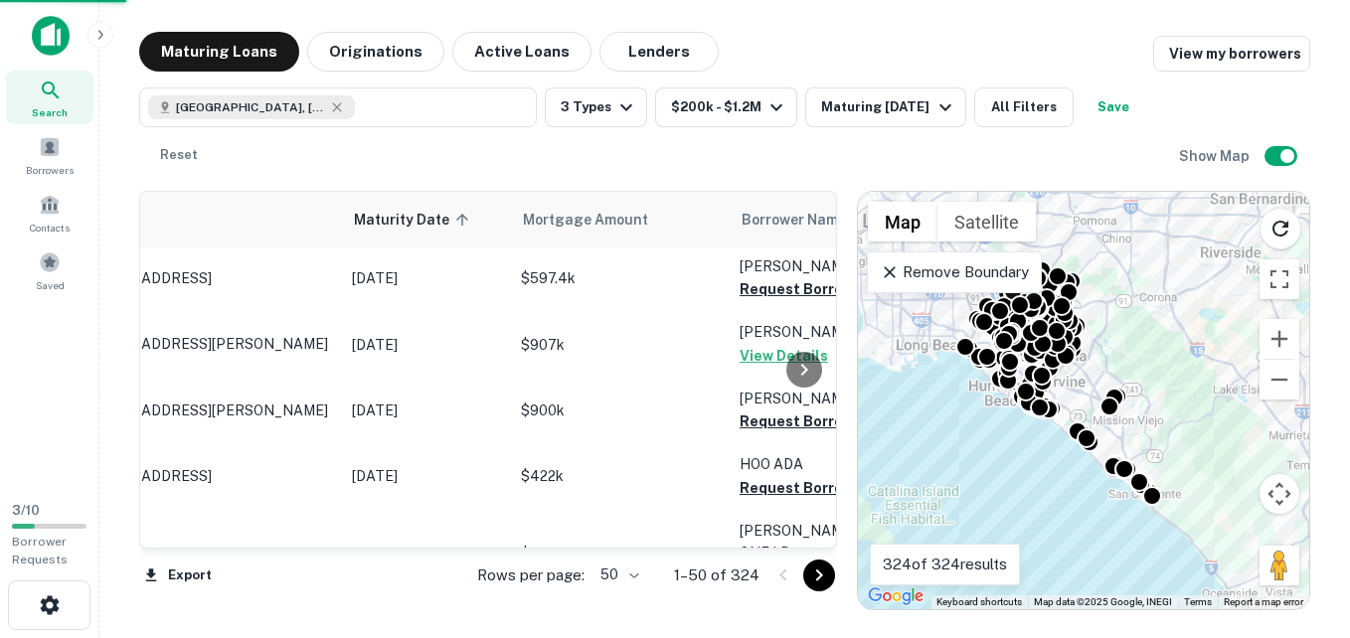
scroll to position [2, 0]
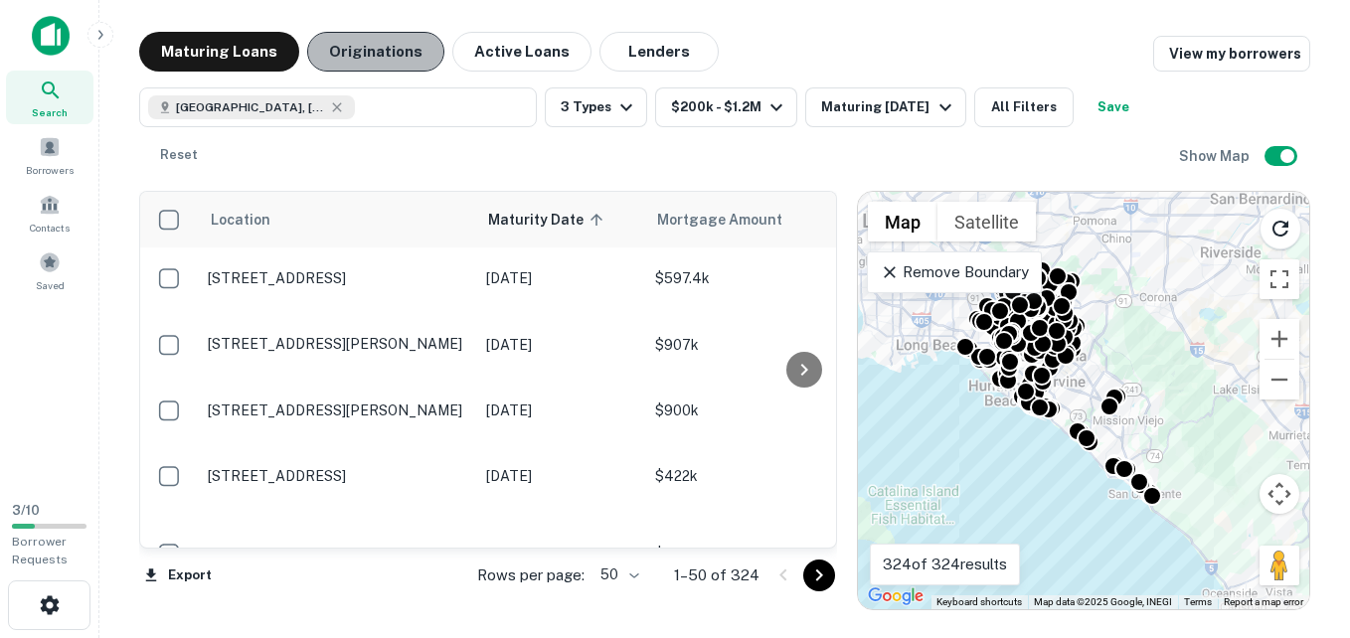
click at [382, 57] on button "Originations" at bounding box center [375, 52] width 137 height 40
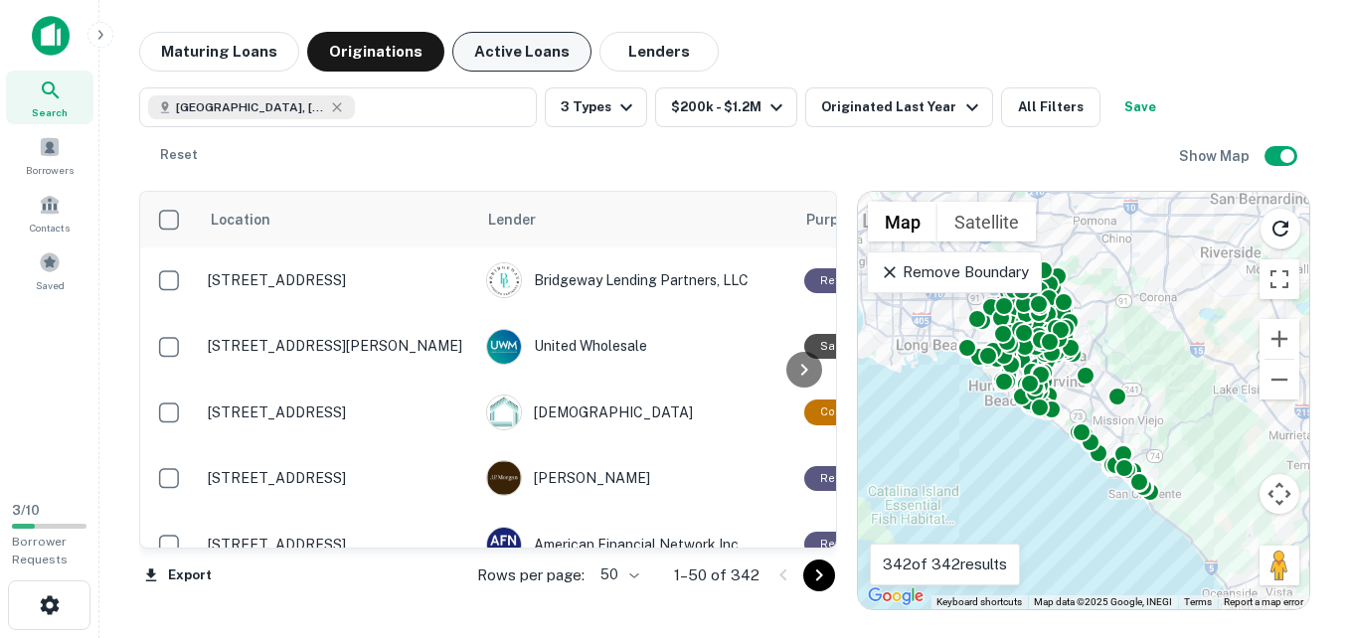
scroll to position [2, 0]
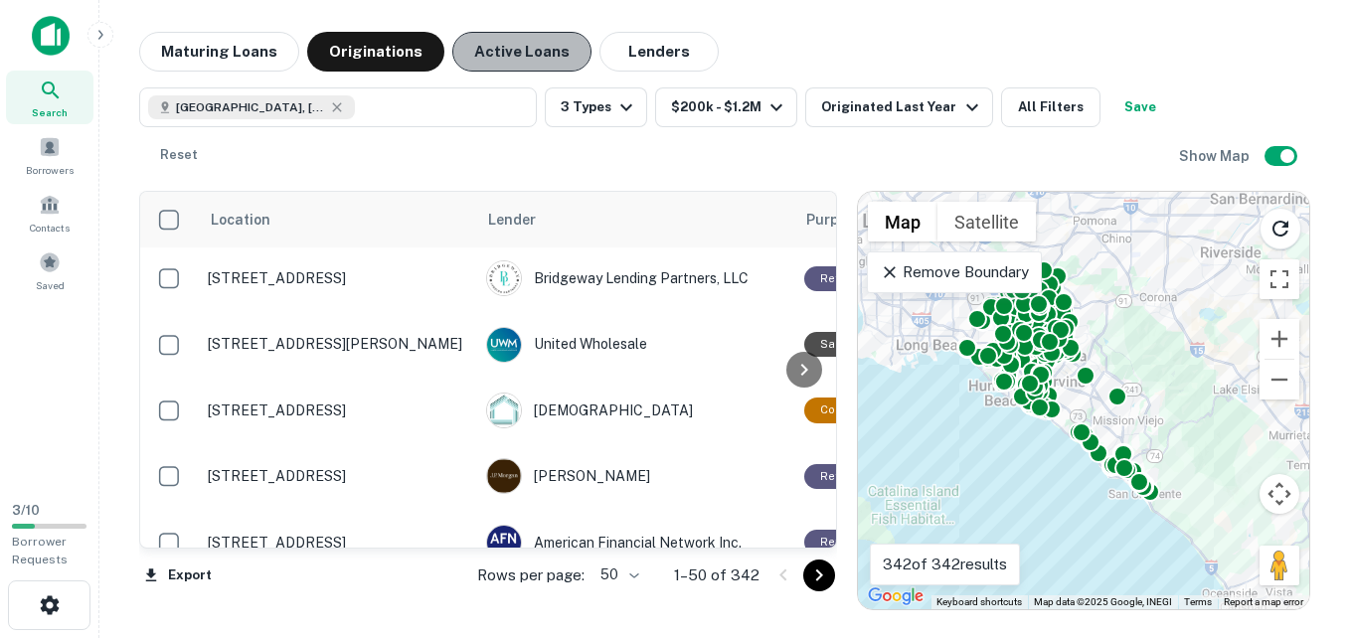
click at [505, 61] on button "Active Loans" at bounding box center [521, 52] width 139 height 40
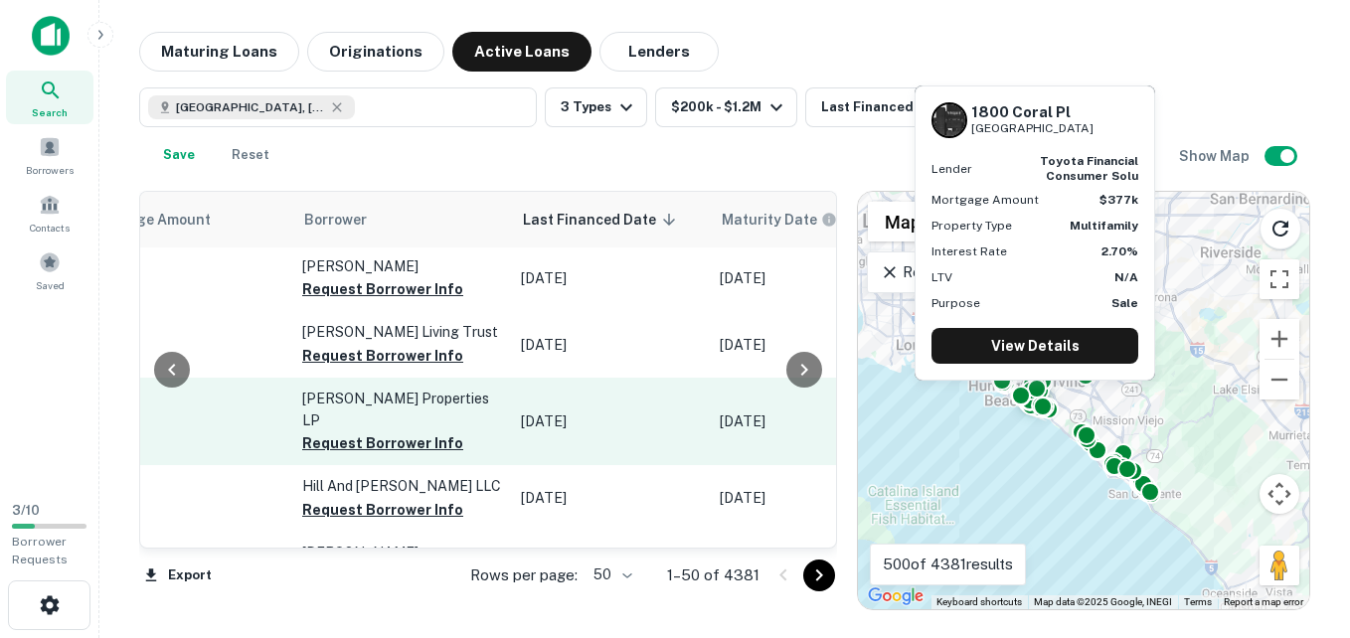
scroll to position [2, 1178]
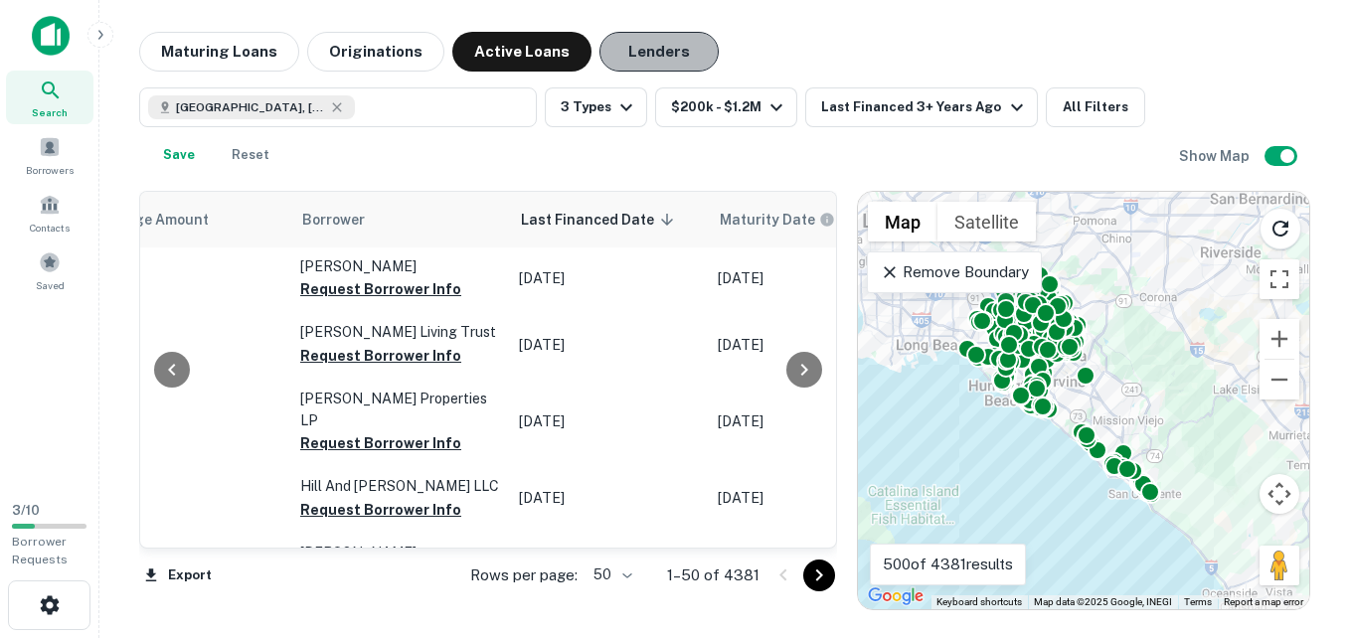
click at [654, 55] on button "Lenders" at bounding box center [659, 52] width 119 height 40
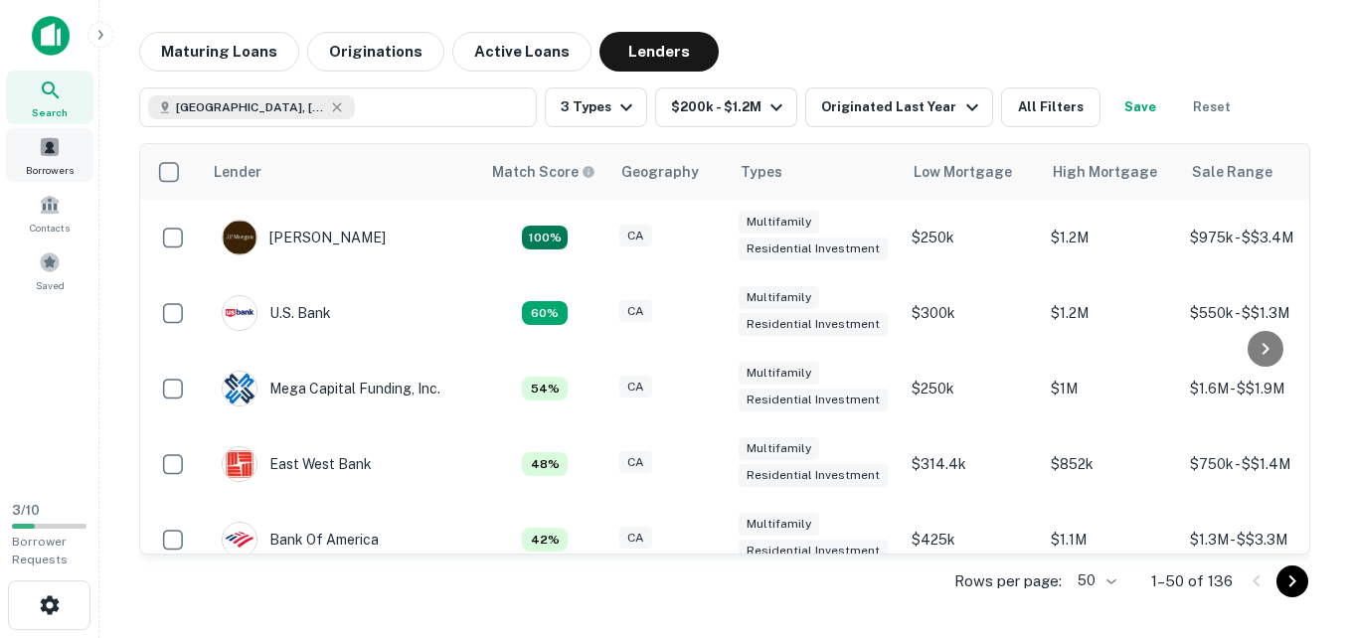
click at [55, 173] on span "Borrowers" at bounding box center [50, 170] width 48 height 16
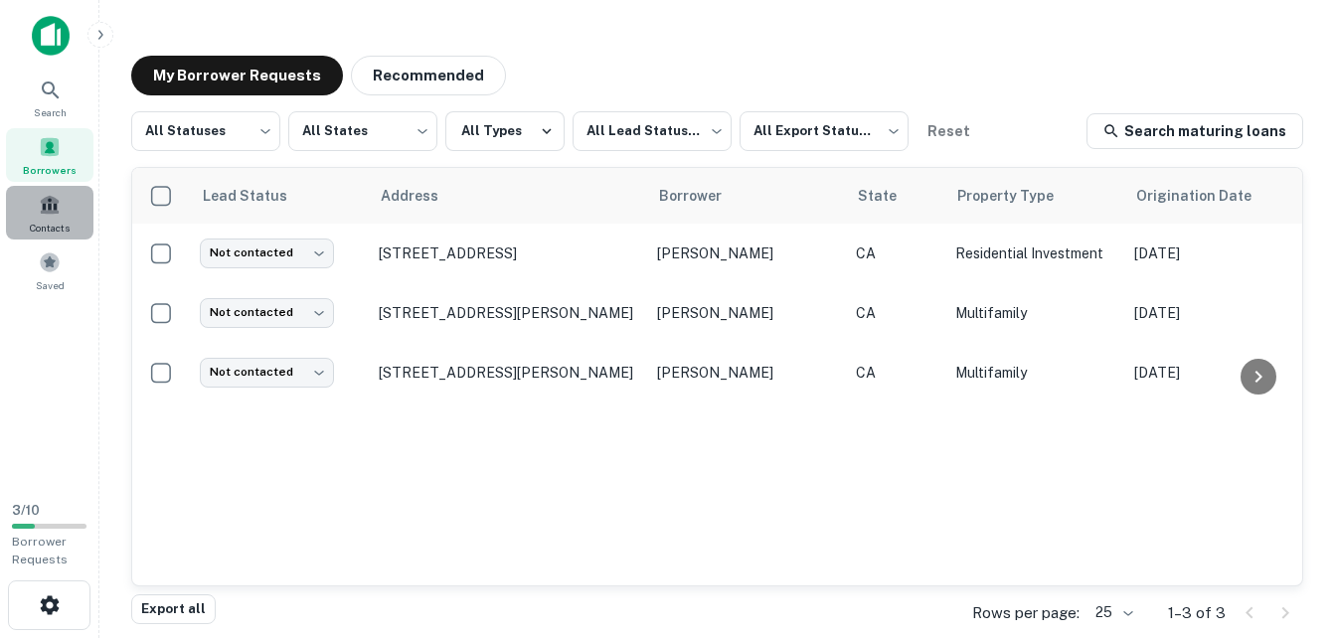
click at [53, 212] on span at bounding box center [50, 205] width 22 height 22
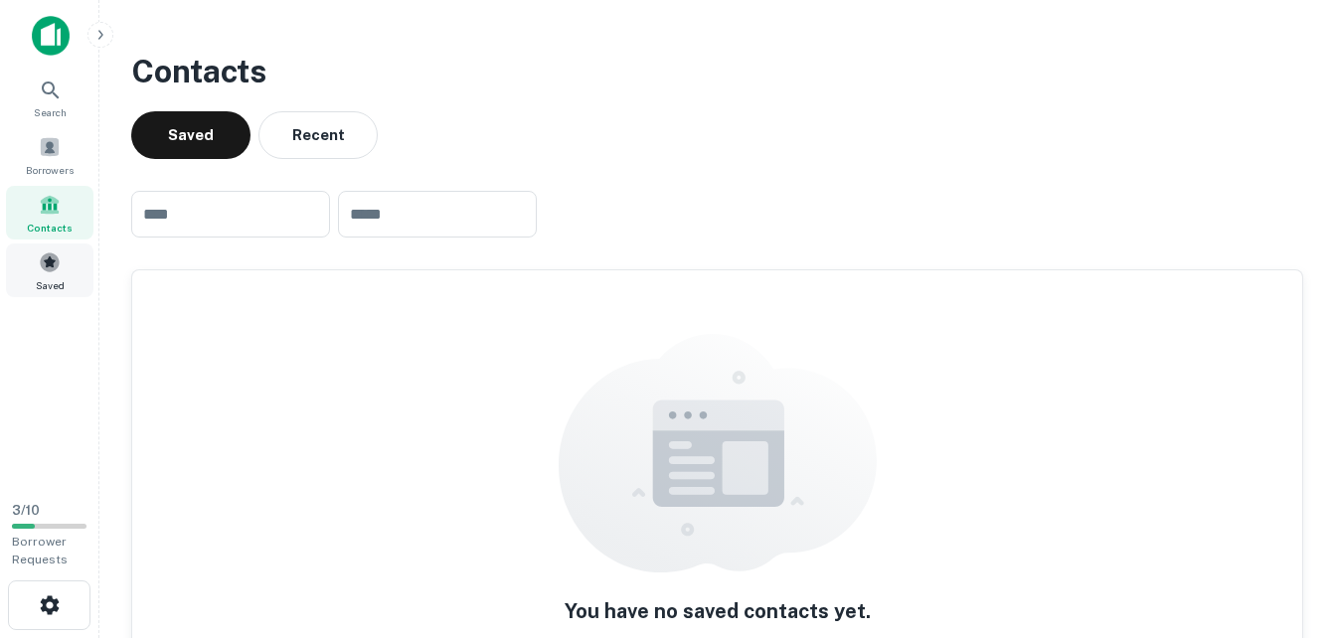
click at [54, 279] on span "Saved" at bounding box center [50, 285] width 29 height 16
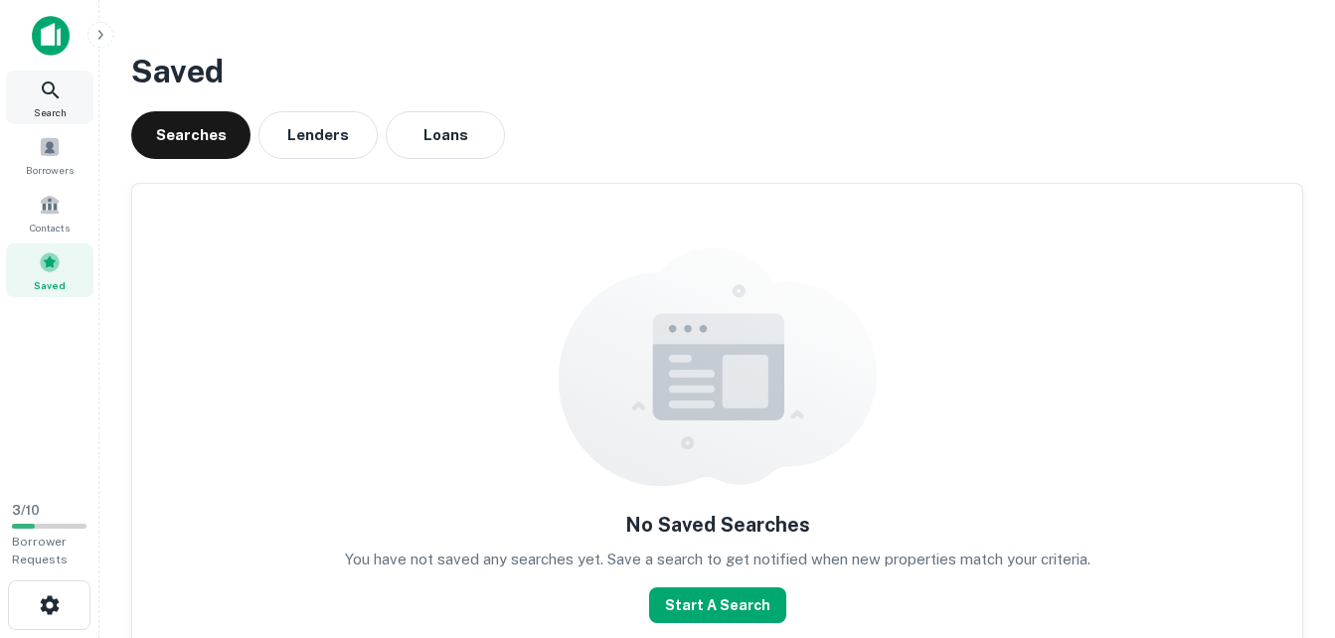
click at [60, 99] on icon at bounding box center [51, 91] width 24 height 24
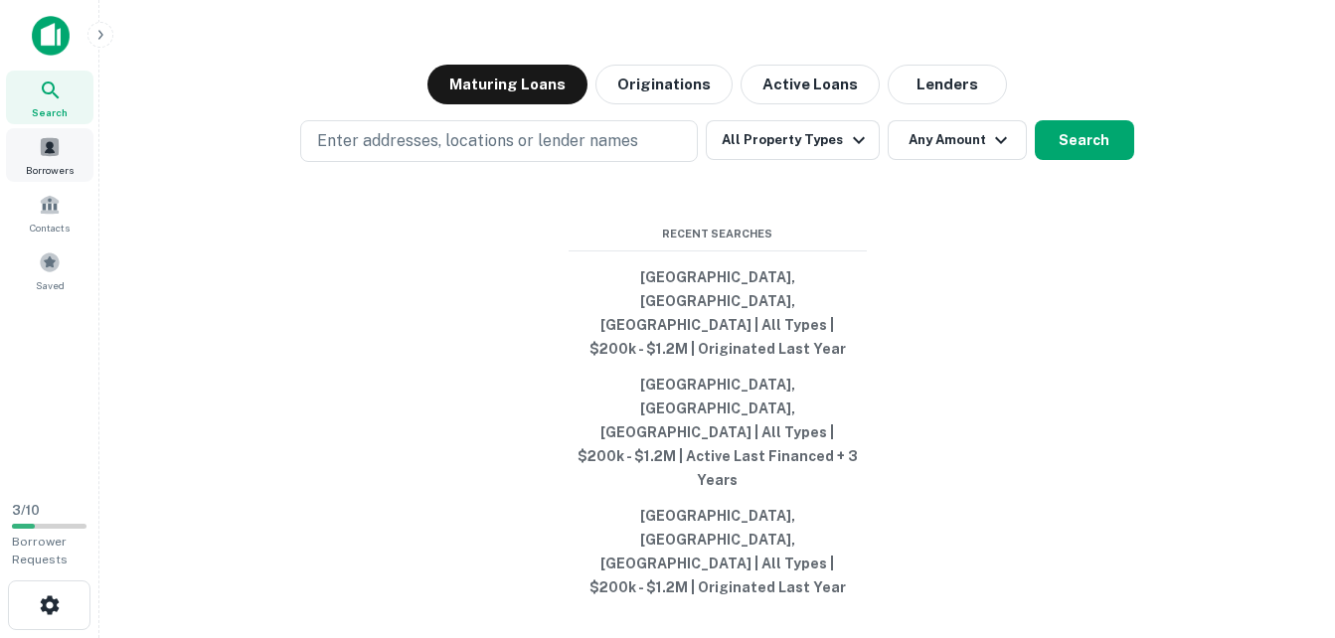
click at [60, 147] on span at bounding box center [50, 147] width 22 height 22
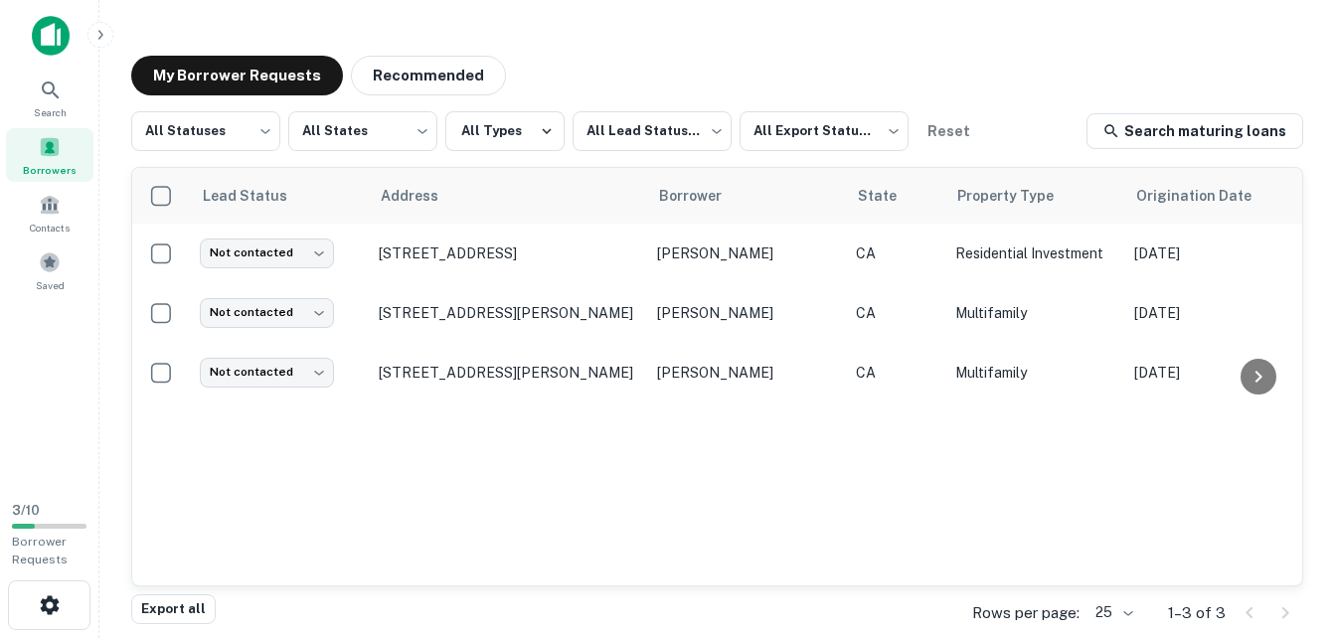
click at [48, 32] on img at bounding box center [51, 36] width 38 height 40
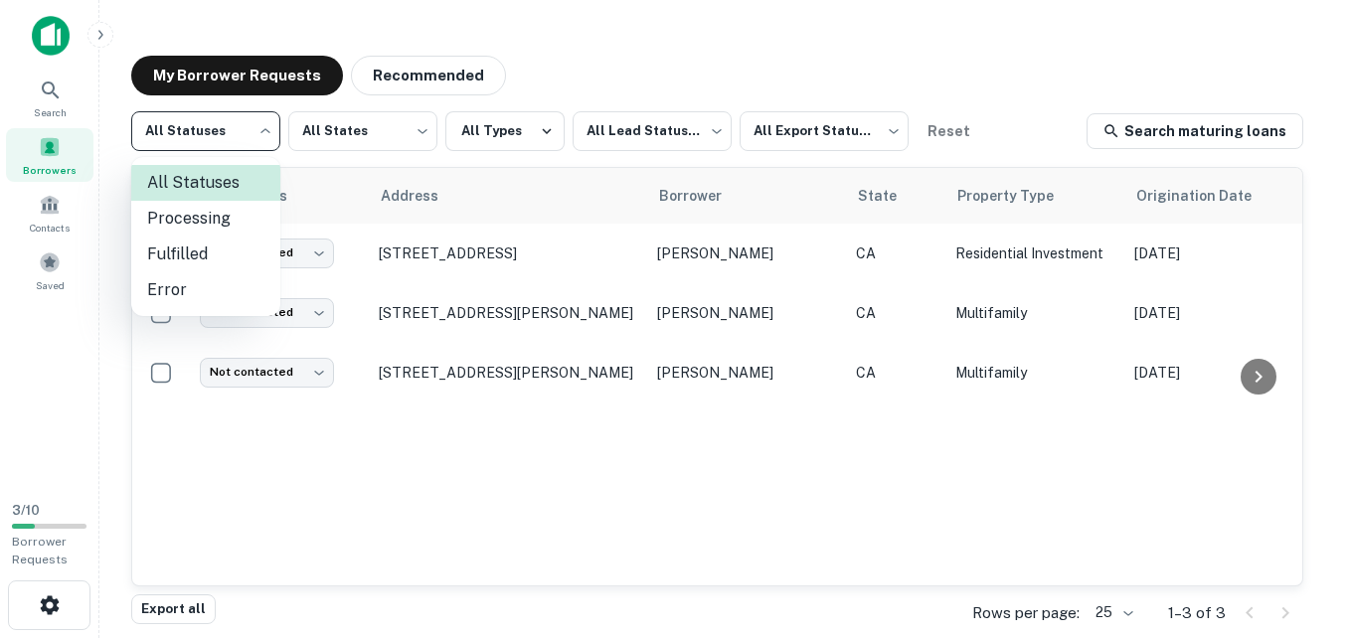
click at [253, 137] on body "Search Borrowers Contacts Saved 3 / 10 Borrower Requests My Borrower Requests R…" at bounding box center [675, 319] width 1350 height 638
click at [42, 100] on div at bounding box center [675, 319] width 1350 height 638
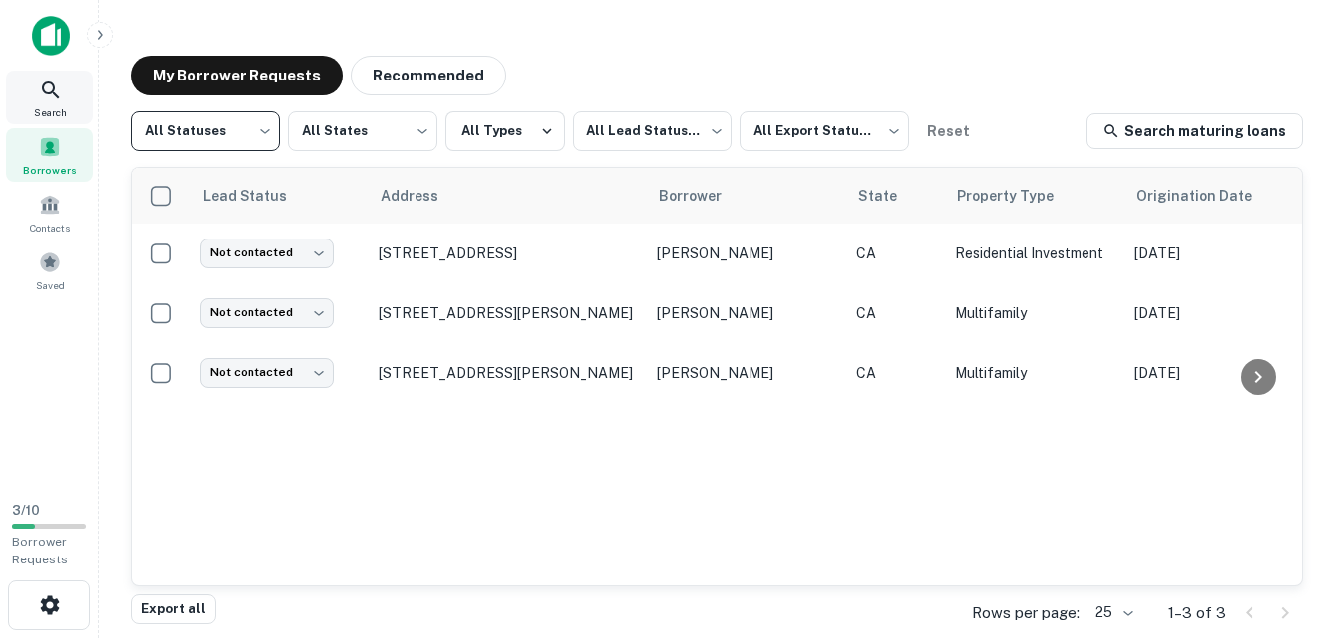
click at [42, 100] on icon at bounding box center [51, 91] width 24 height 24
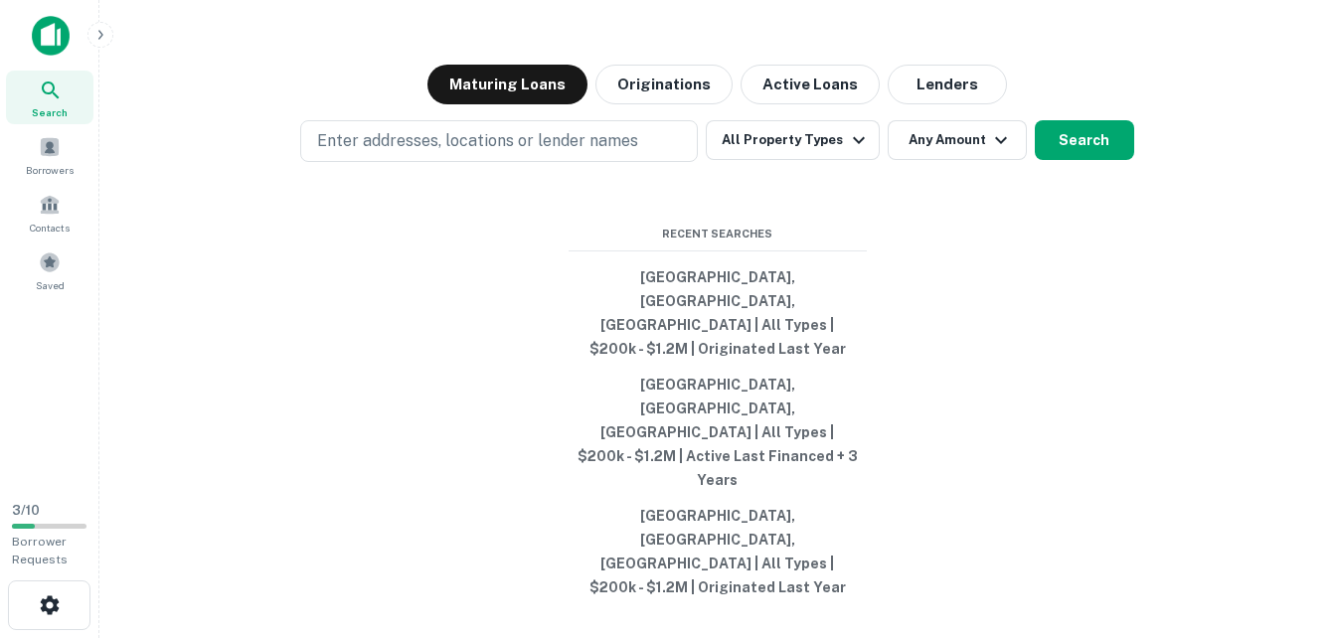
click at [49, 603] on icon "button" at bounding box center [50, 606] width 24 height 24
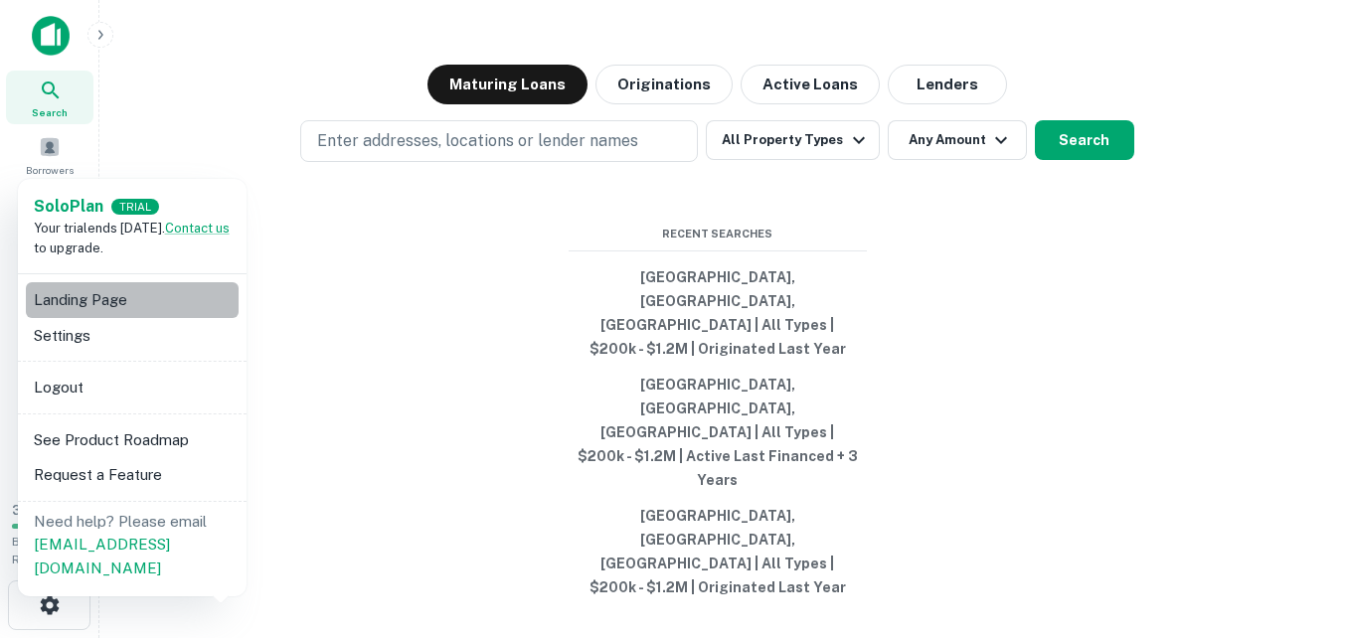
click at [107, 297] on li "Landing Page" at bounding box center [132, 300] width 213 height 36
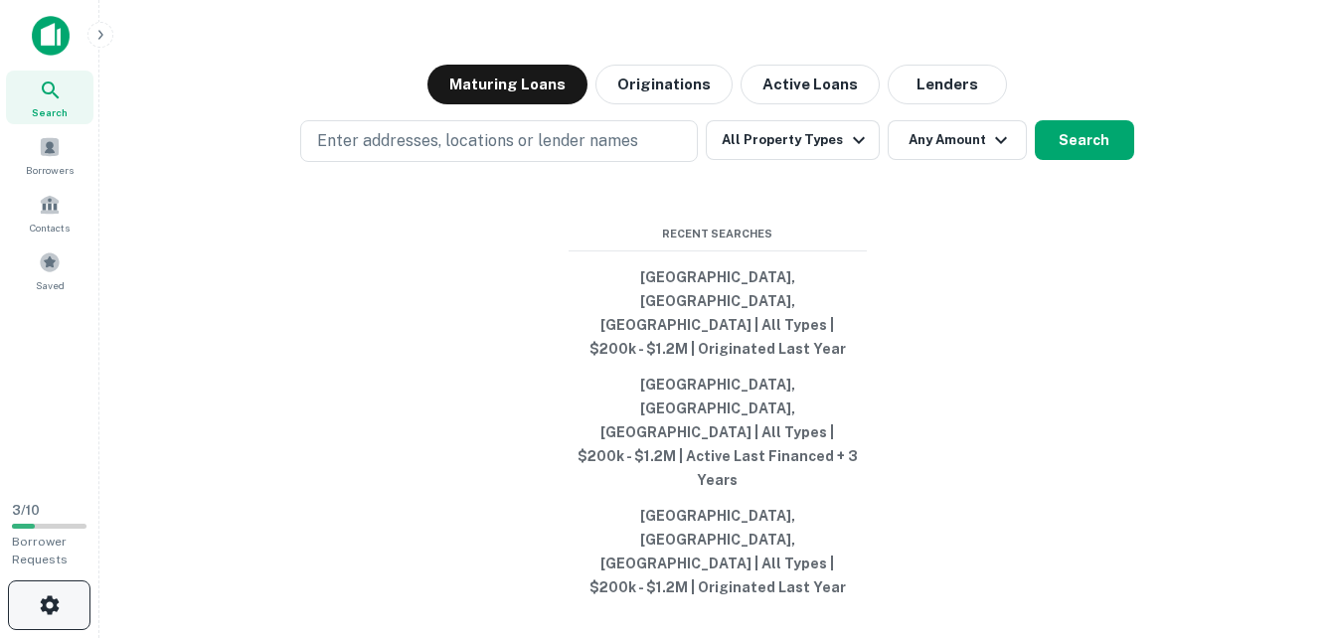
click at [40, 595] on icon "button" at bounding box center [50, 606] width 24 height 24
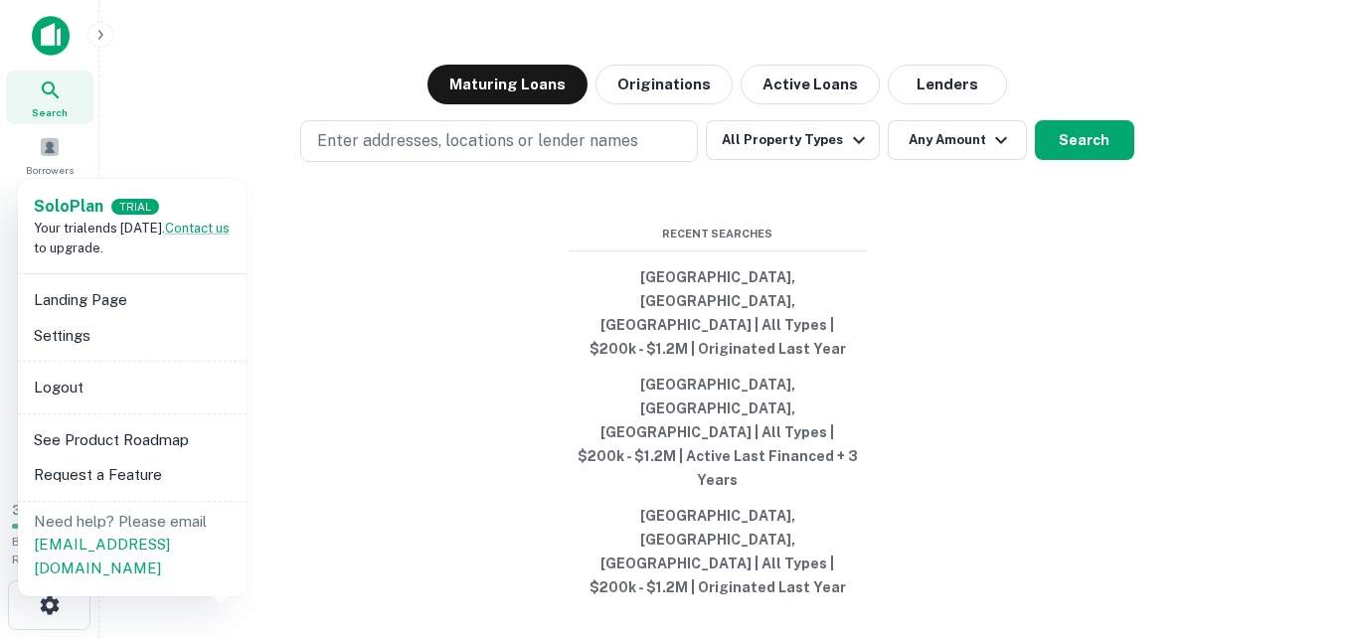
click at [85, 426] on li "See Product Roadmap" at bounding box center [132, 441] width 213 height 36
click at [222, 117] on div at bounding box center [675, 319] width 1350 height 638
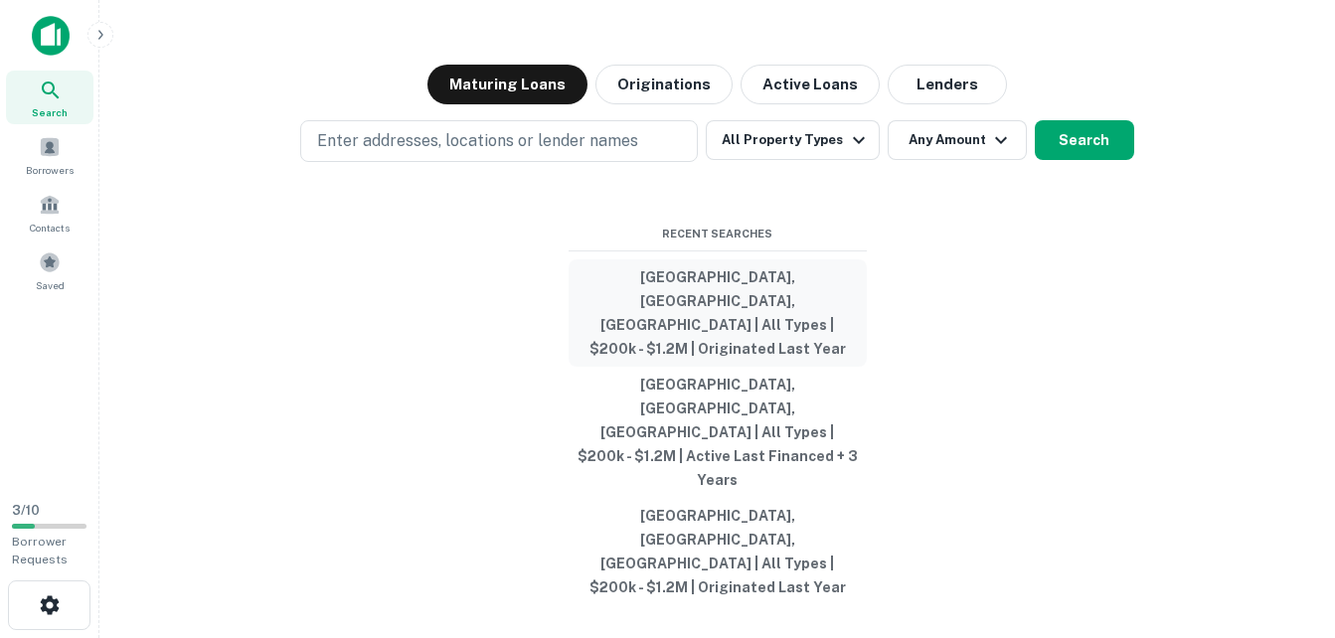
click at [707, 343] on button "[GEOGRAPHIC_DATA], [GEOGRAPHIC_DATA], [GEOGRAPHIC_DATA] | All Types | $200k - $…" at bounding box center [718, 312] width 298 height 107
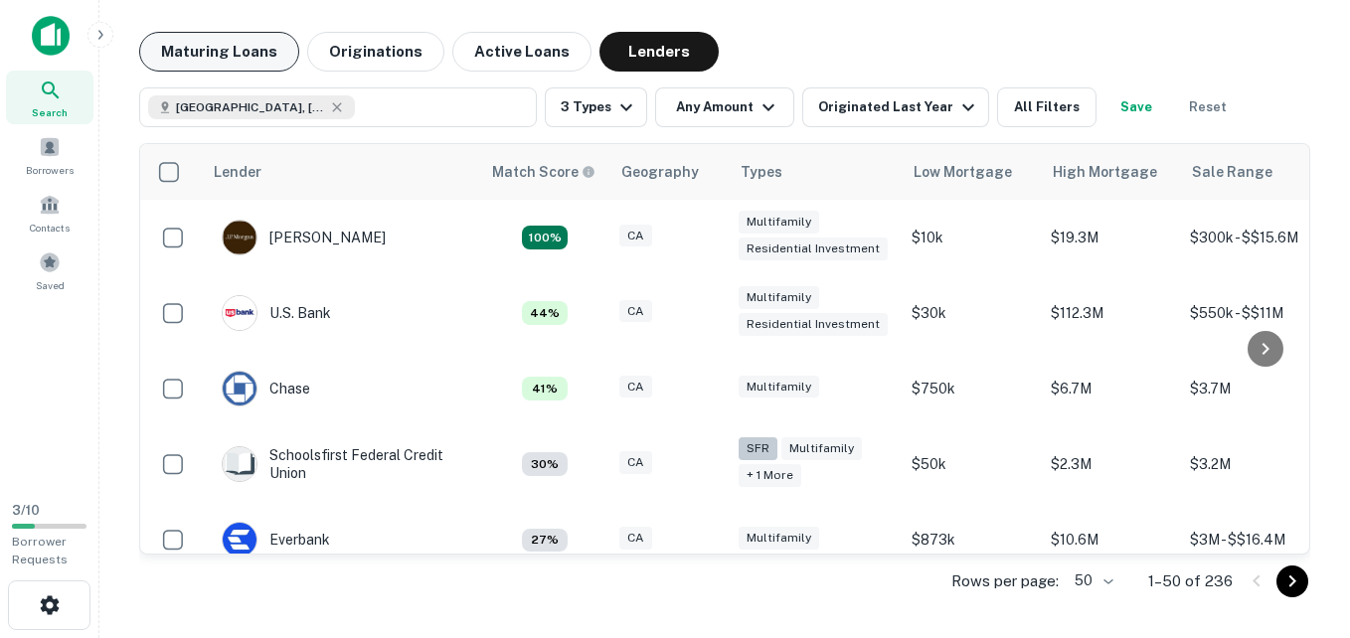
click at [250, 66] on button "Maturing Loans" at bounding box center [219, 52] width 160 height 40
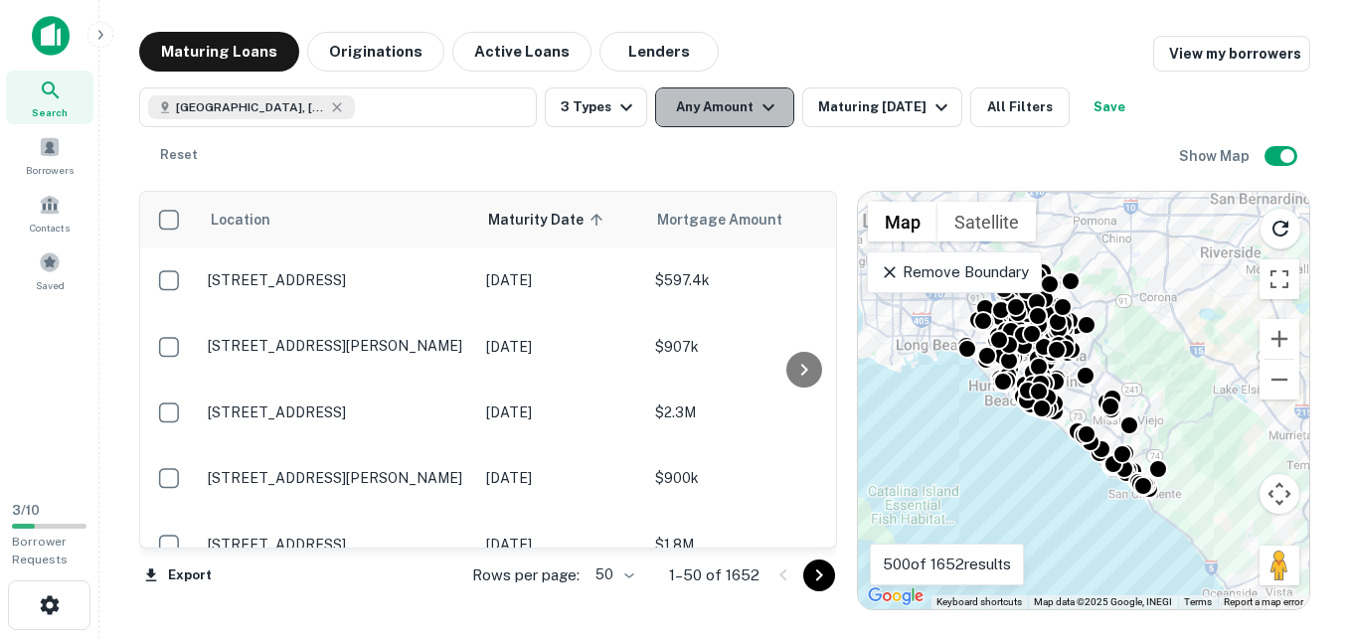
click at [776, 104] on icon "button" at bounding box center [769, 107] width 24 height 24
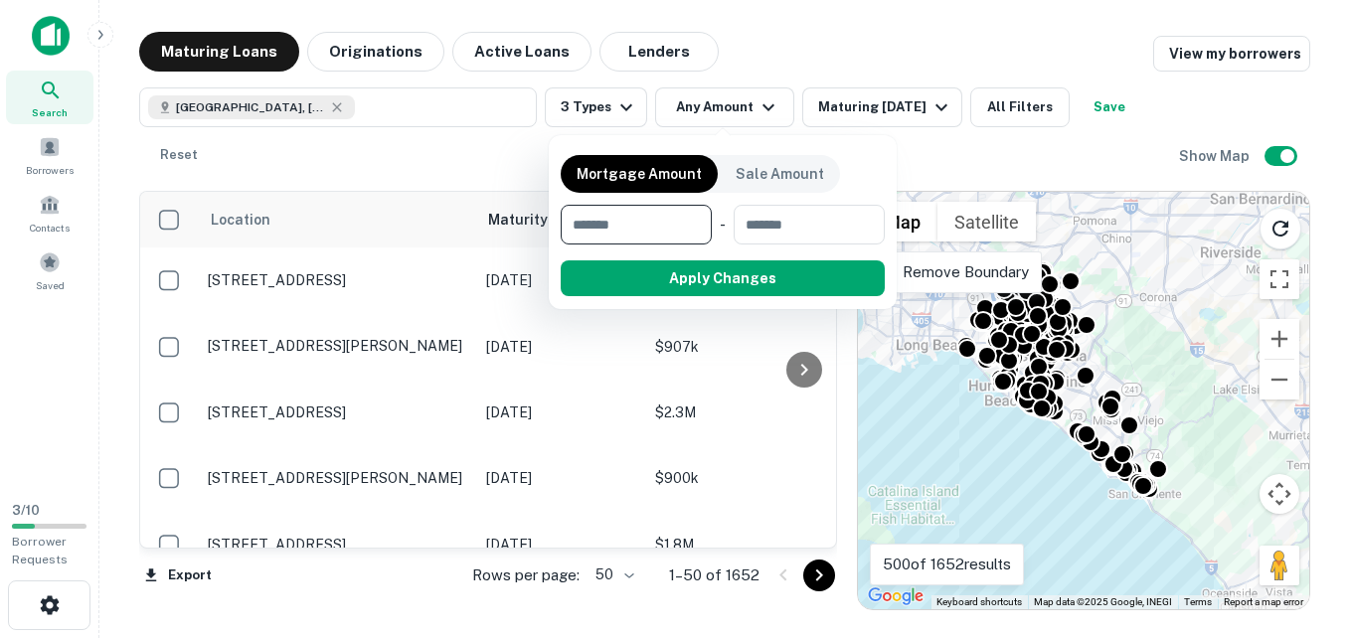
click at [659, 216] on input "number" at bounding box center [629, 225] width 137 height 40
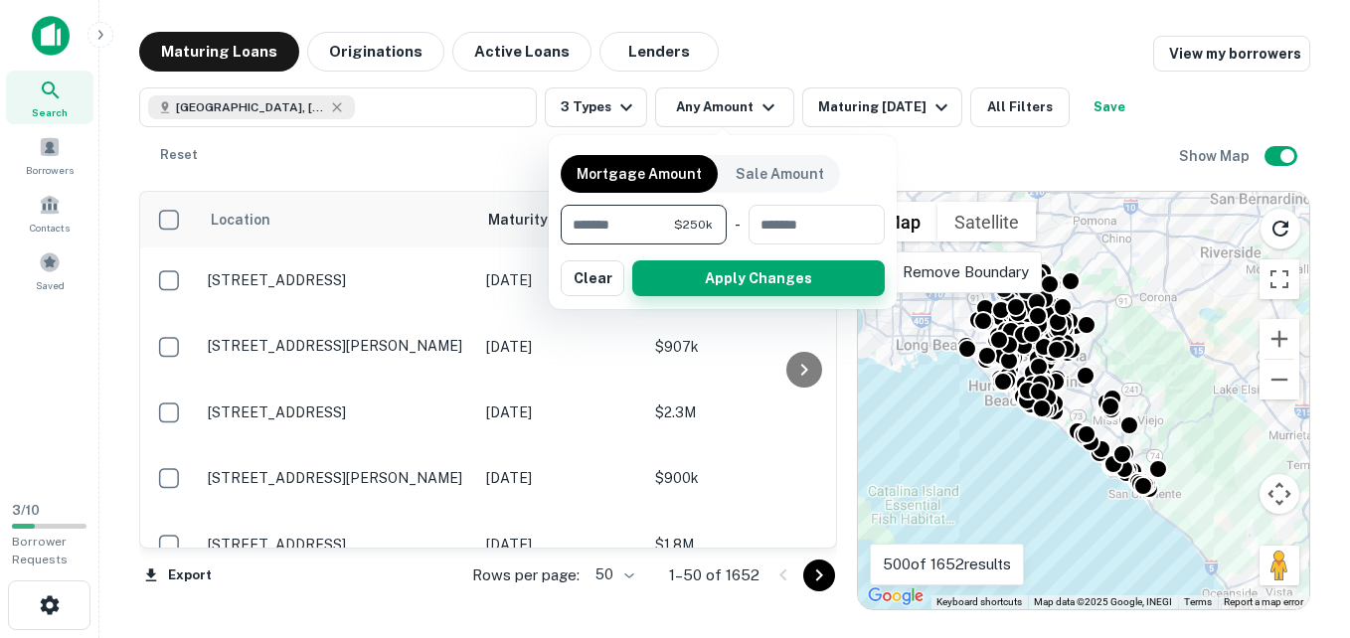
type input "******"
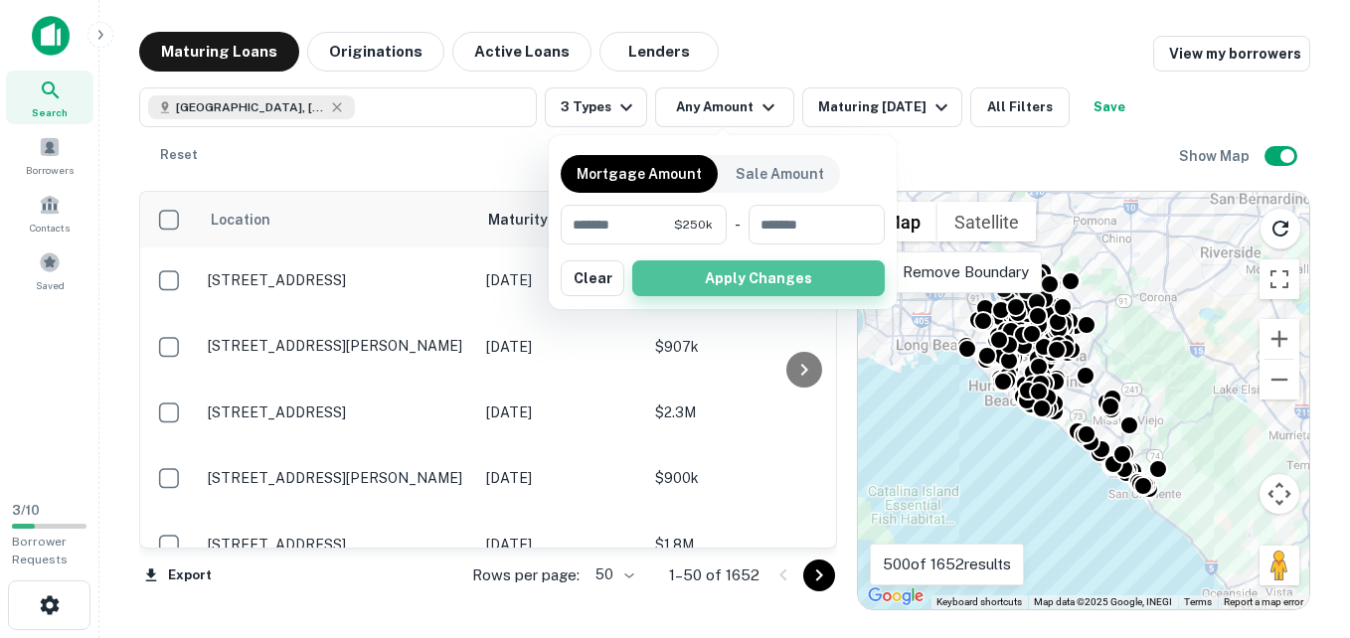
click at [741, 277] on button "Apply Changes" at bounding box center [758, 278] width 253 height 36
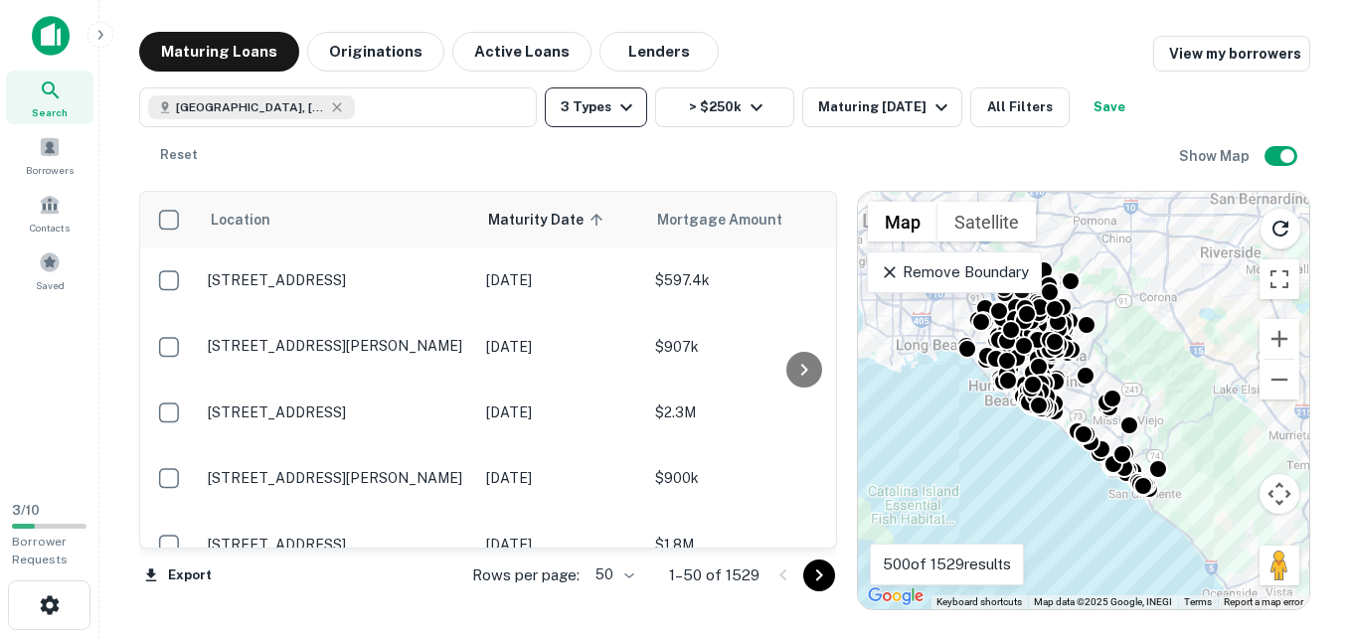
click at [620, 107] on icon "button" at bounding box center [626, 107] width 12 height 7
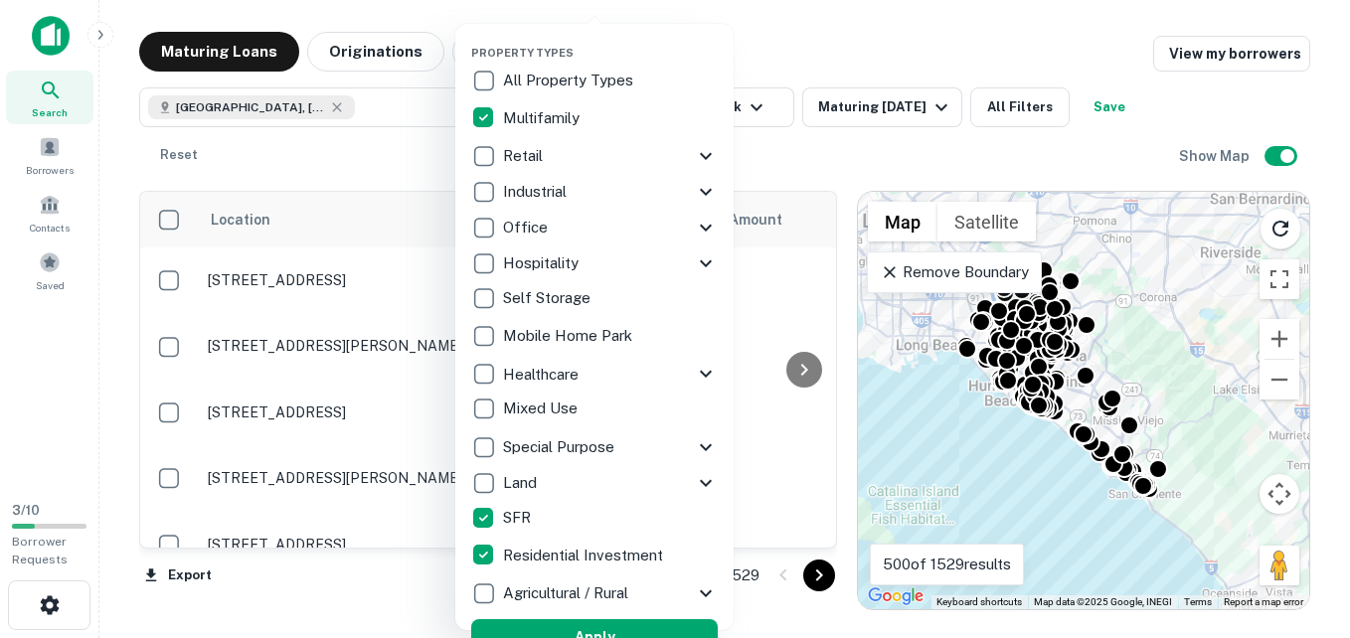
click at [871, 142] on div at bounding box center [675, 319] width 1350 height 638
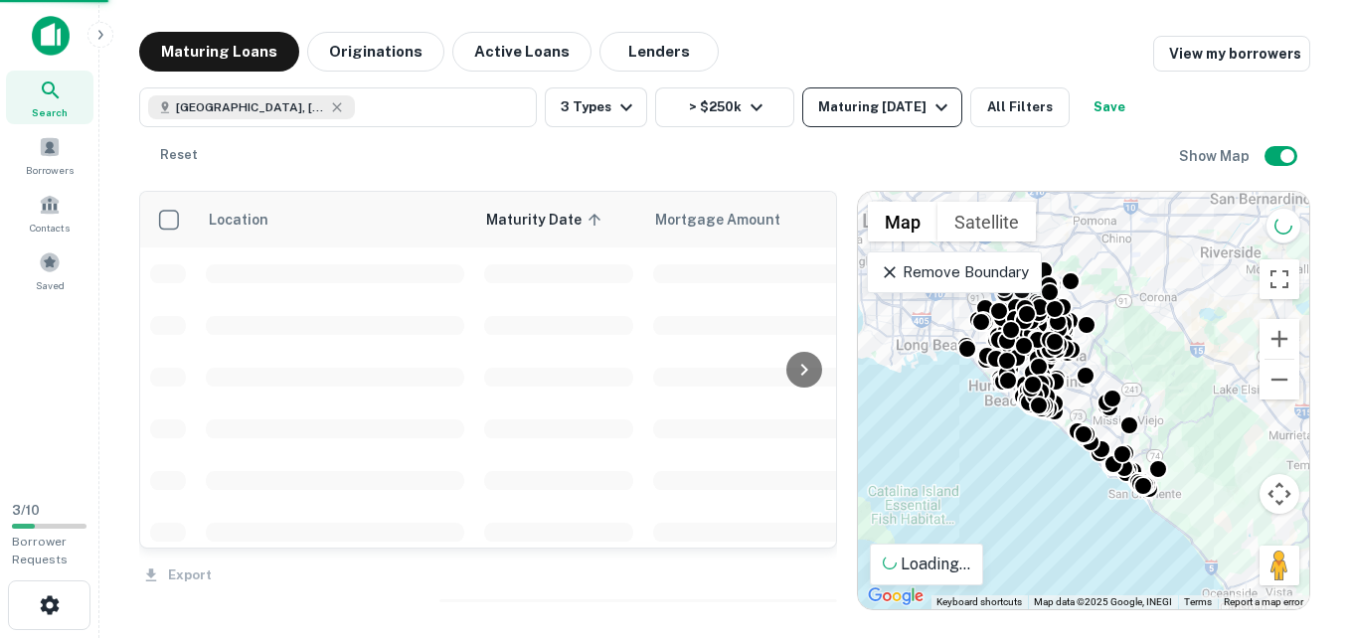
click at [920, 107] on div "Maturing In 1 Year" at bounding box center [885, 107] width 135 height 24
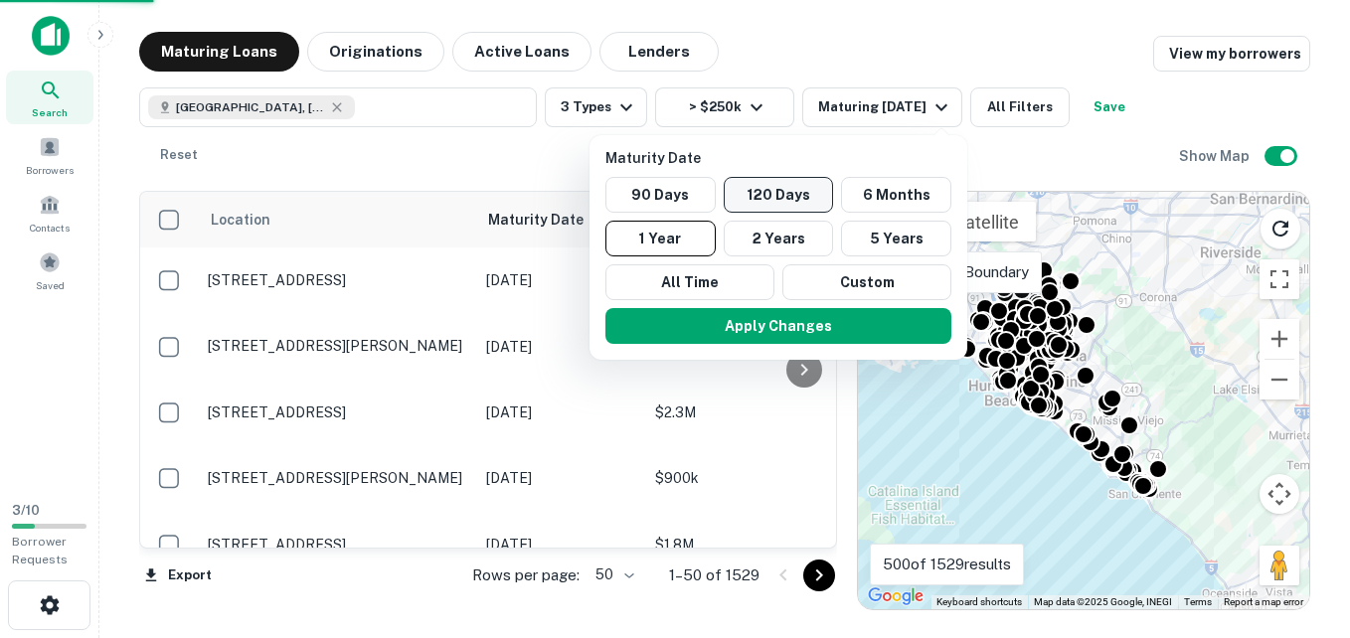
click at [776, 190] on button "120 Days" at bounding box center [779, 195] width 110 height 36
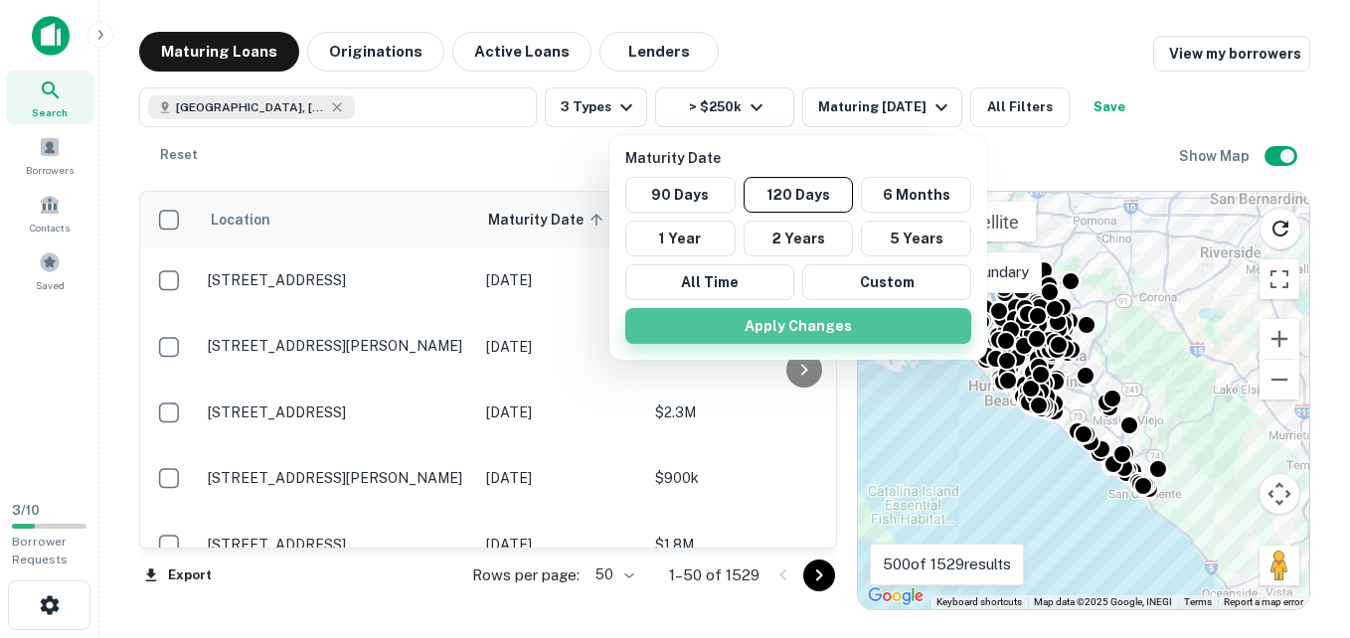
drag, startPoint x: 783, startPoint y: 319, endPoint x: 765, endPoint y: 321, distance: 19.0
click at [765, 321] on button "Apply Changes" at bounding box center [798, 326] width 346 height 36
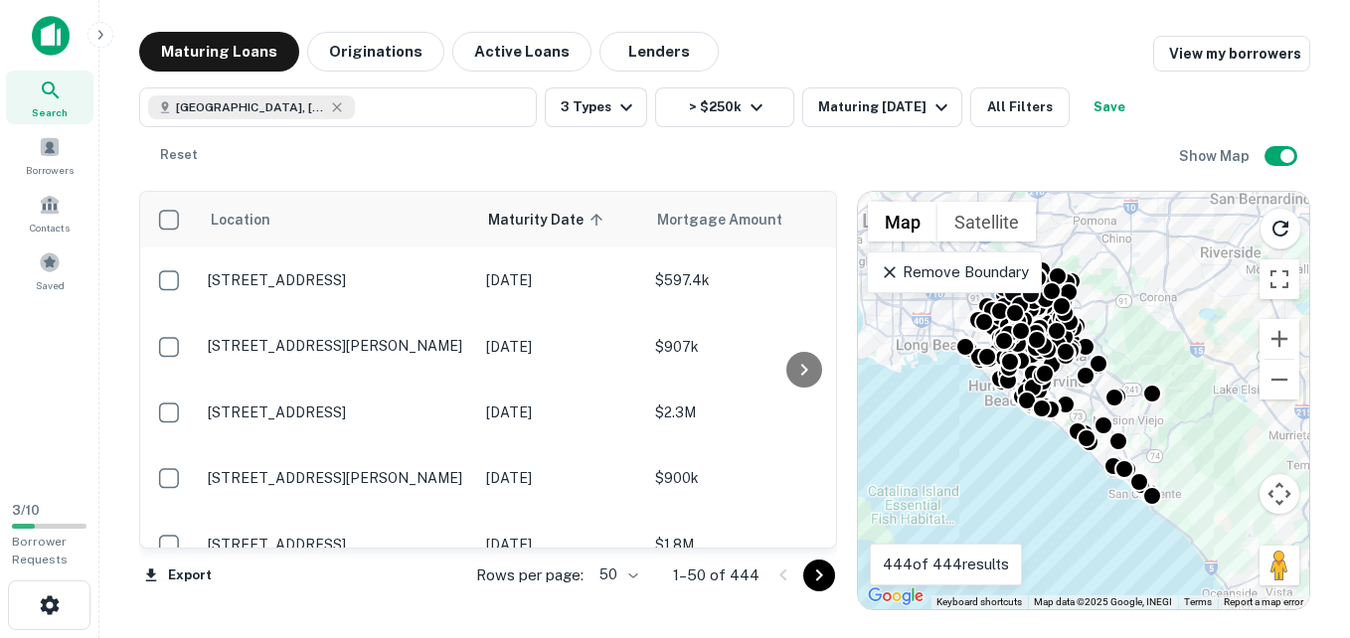
click at [637, 582] on body "Search Borrowers Contacts Saved 3 / 10 Borrower Requests Maturing Loans Origina…" at bounding box center [675, 319] width 1350 height 638
click at [629, 600] on li "100" at bounding box center [621, 597] width 58 height 36
click at [816, 578] on icon "Go to next page" at bounding box center [819, 576] width 24 height 24
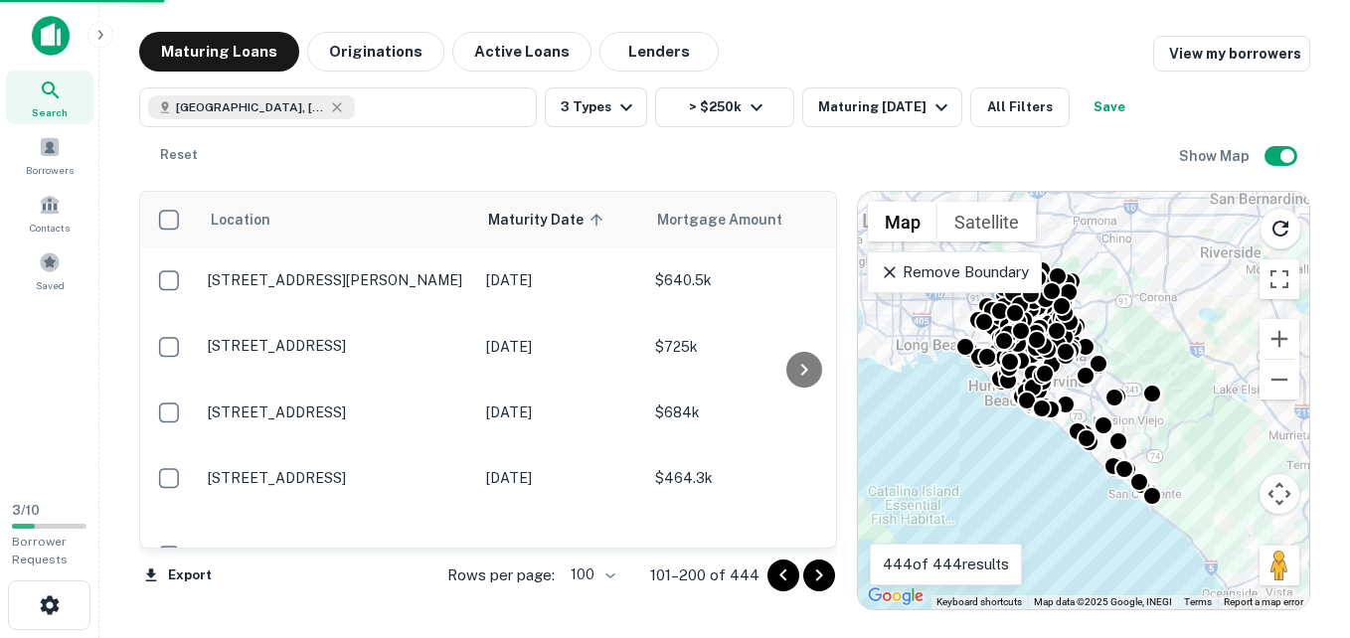
click at [816, 578] on icon "Go to next page" at bounding box center [819, 576] width 24 height 24
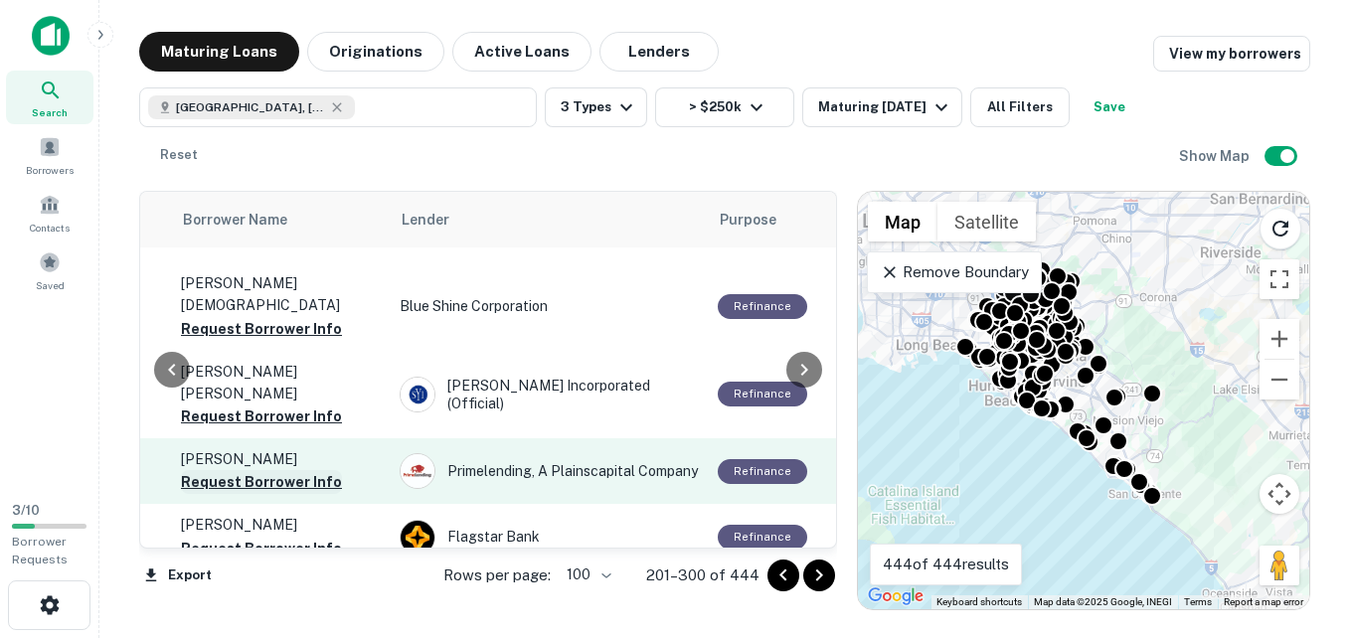
scroll to position [974, 694]
click at [280, 470] on button "Request Borrower Info" at bounding box center [260, 482] width 161 height 24
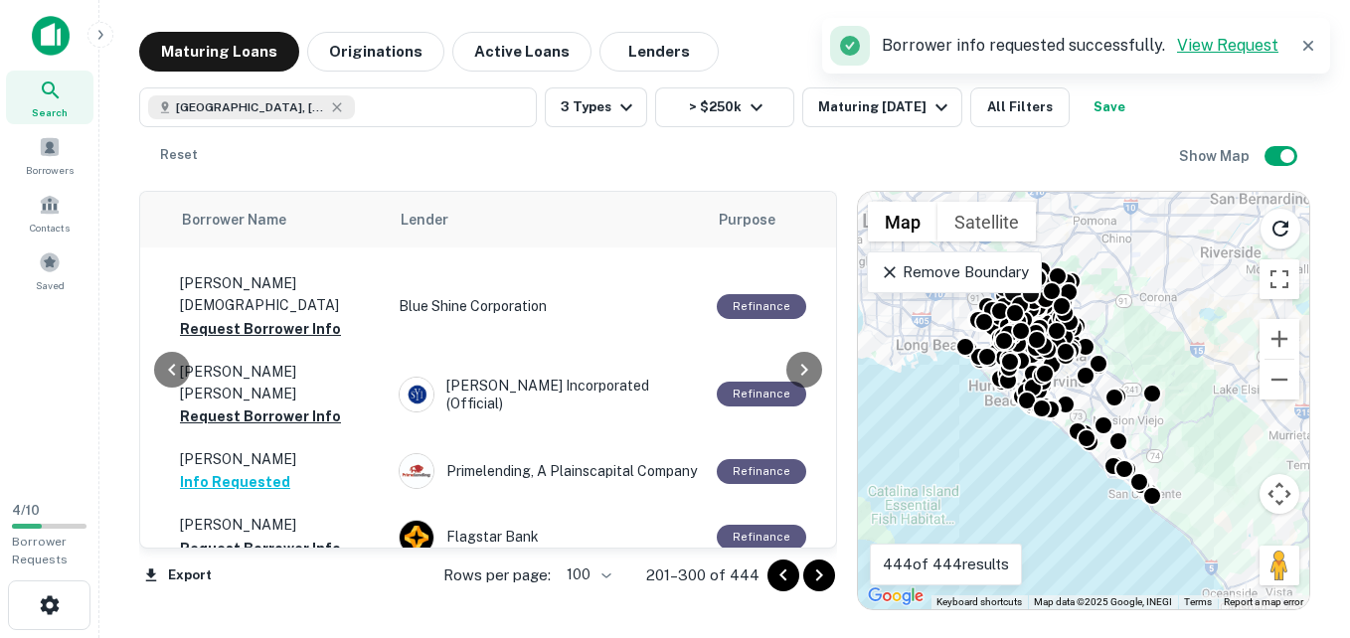
click at [1220, 40] on link "View Request" at bounding box center [1227, 45] width 101 height 19
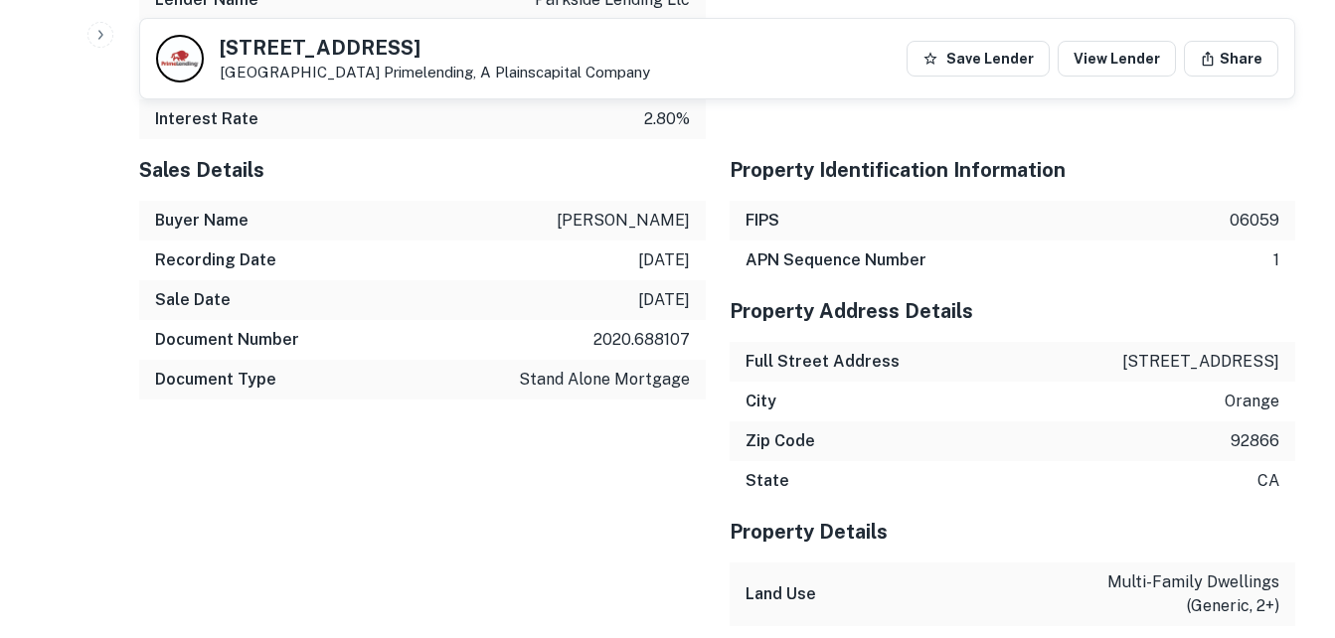
scroll to position [2109, 0]
click at [746, 495] on div "State [US_STATE]" at bounding box center [1013, 480] width 567 height 40
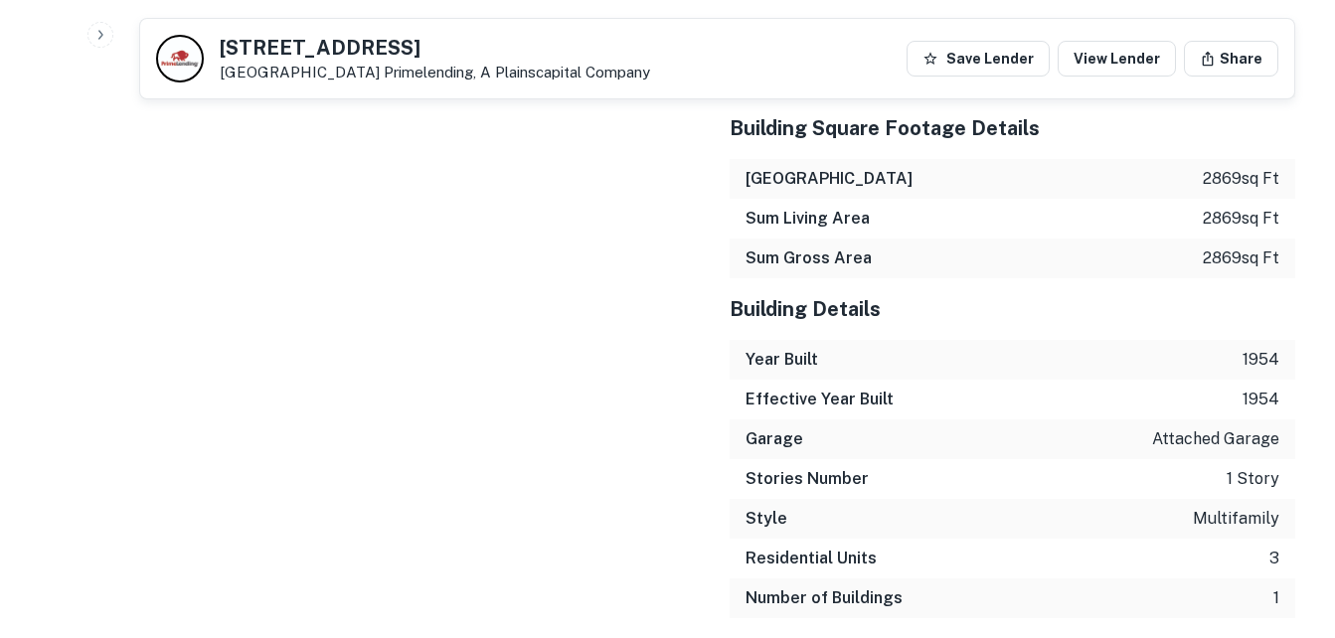
scroll to position [3098, 0]
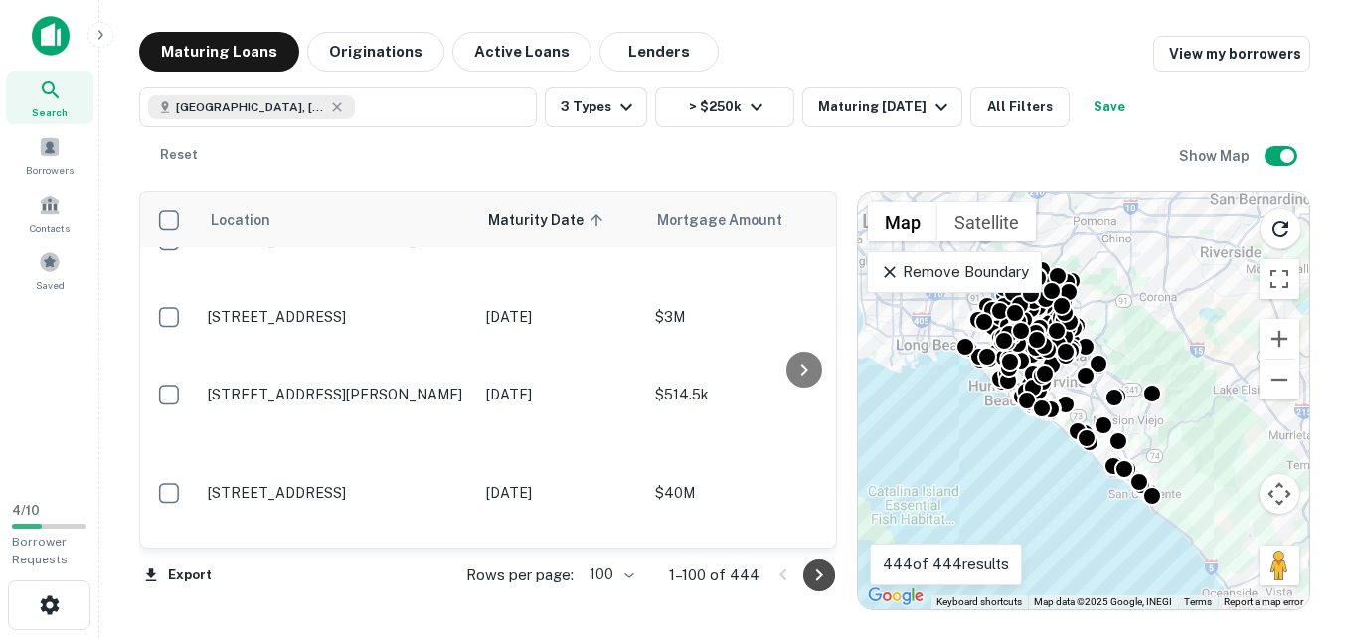
click at [812, 568] on icon "Go to next page" at bounding box center [819, 576] width 24 height 24
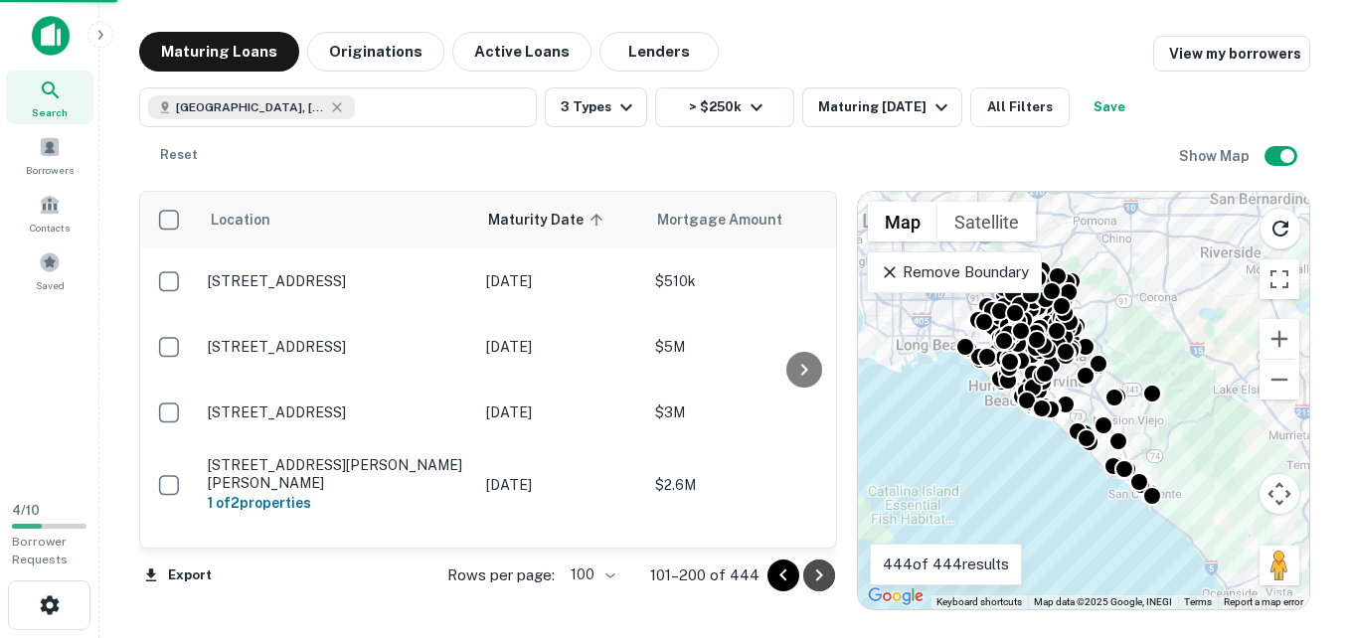
click at [812, 568] on icon "Go to next page" at bounding box center [819, 576] width 24 height 24
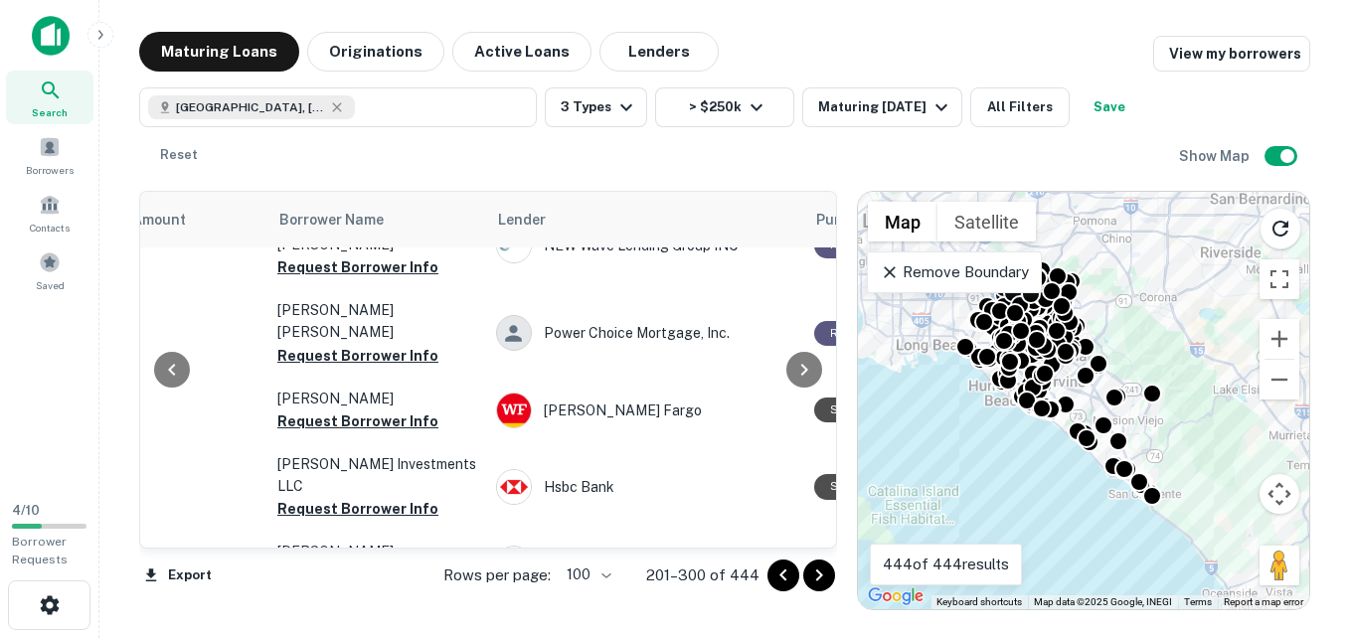
scroll to position [6462, 597]
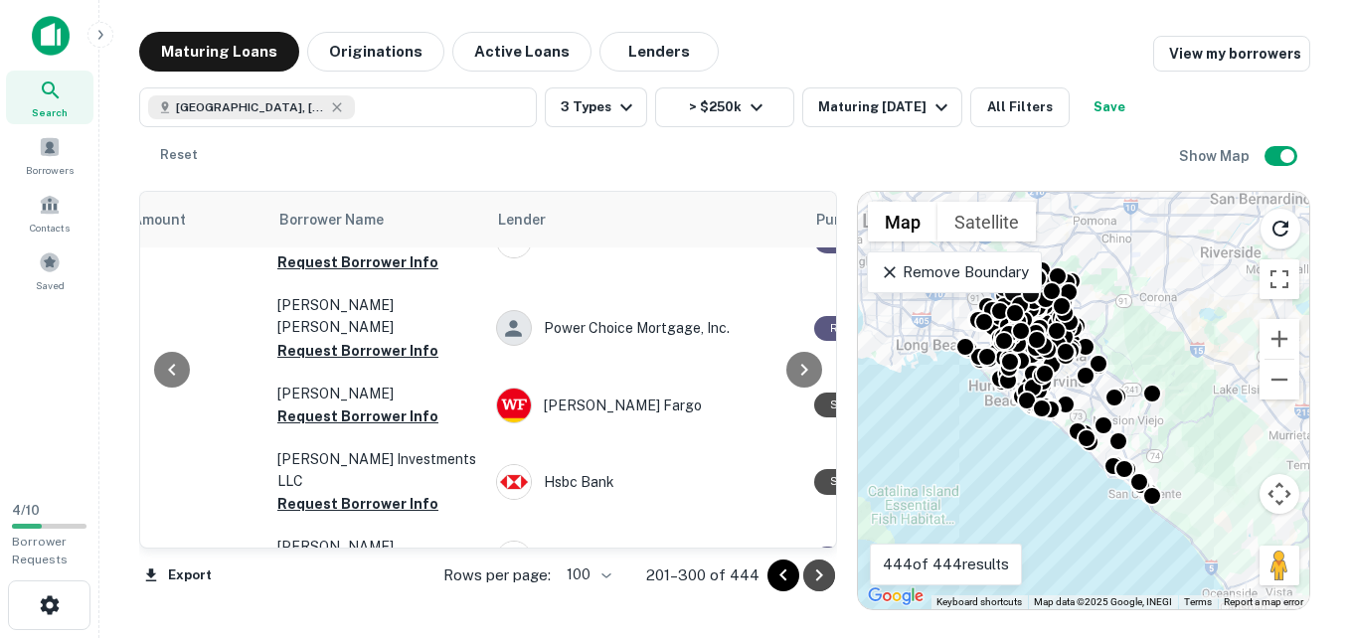
click at [819, 580] on icon "Go to next page" at bounding box center [819, 576] width 24 height 24
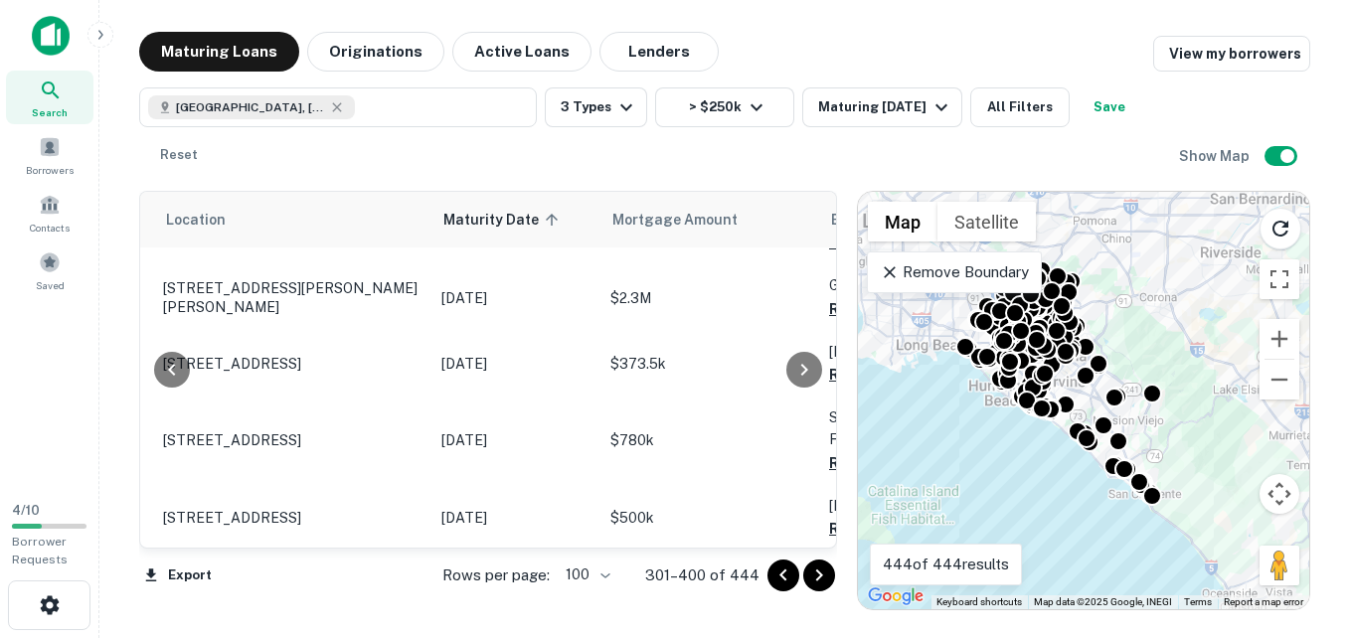
scroll to position [642, 468]
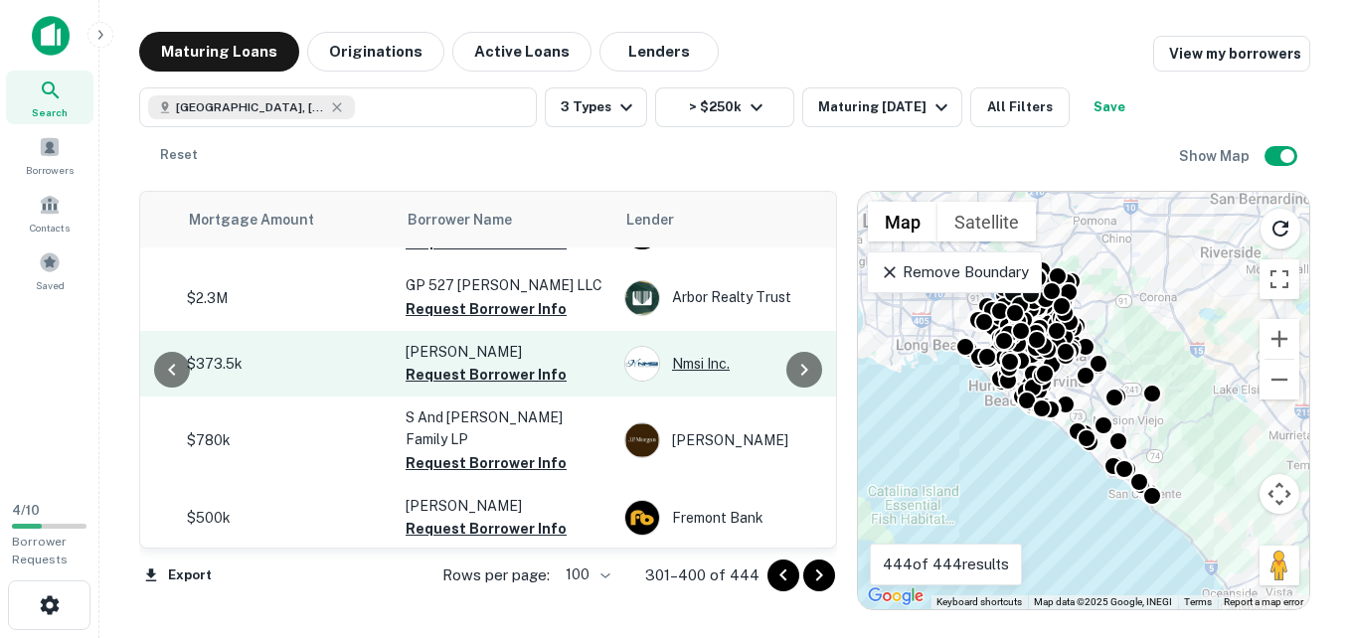
click at [706, 346] on div "Nmsi Inc." at bounding box center [773, 364] width 298 height 36
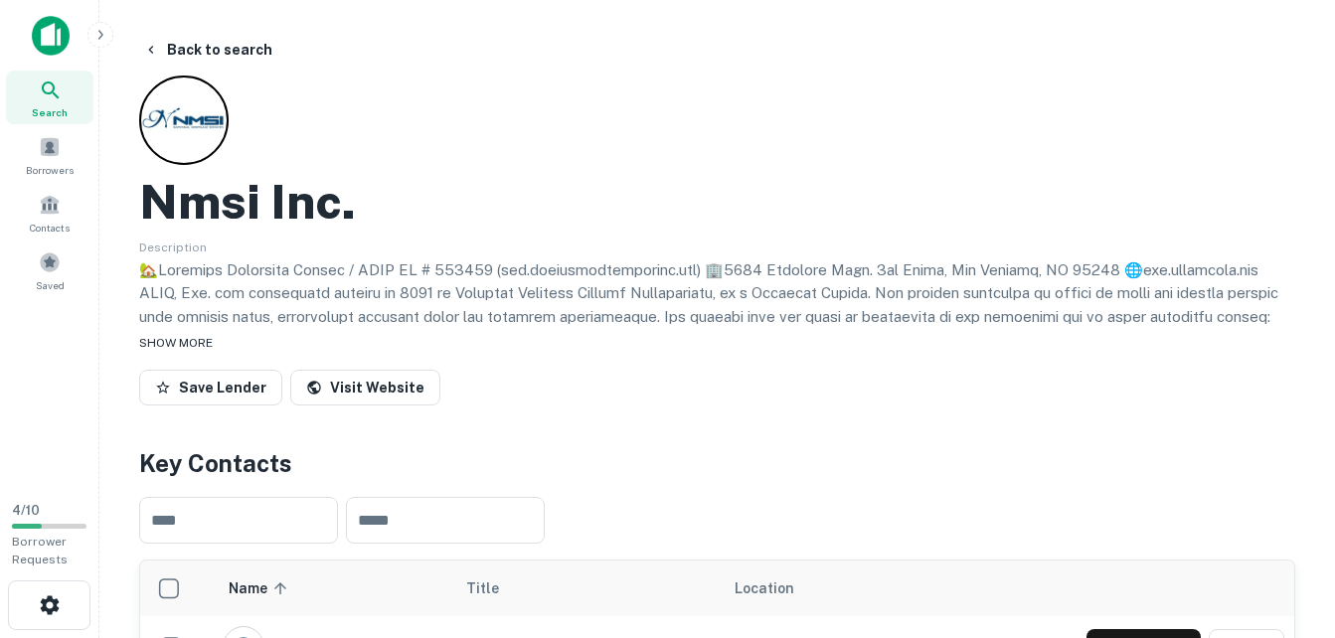
click at [197, 346] on span "SHOW MORE" at bounding box center [176, 343] width 74 height 14
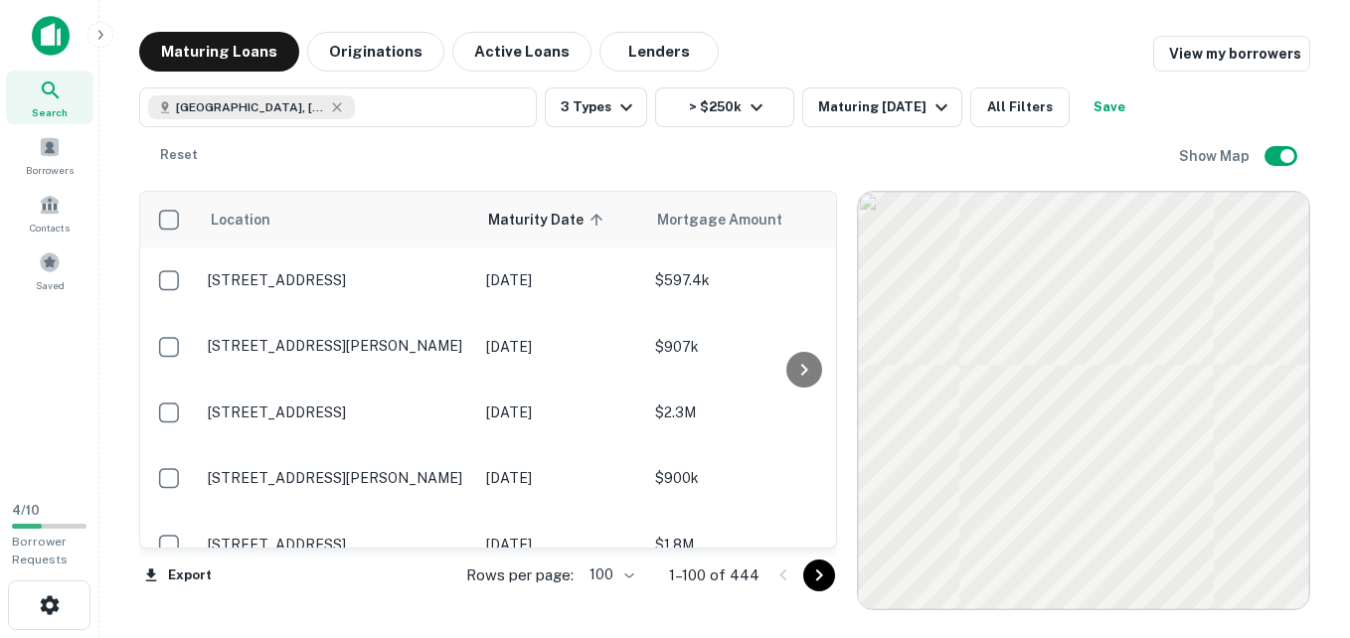
scroll to position [642, 0]
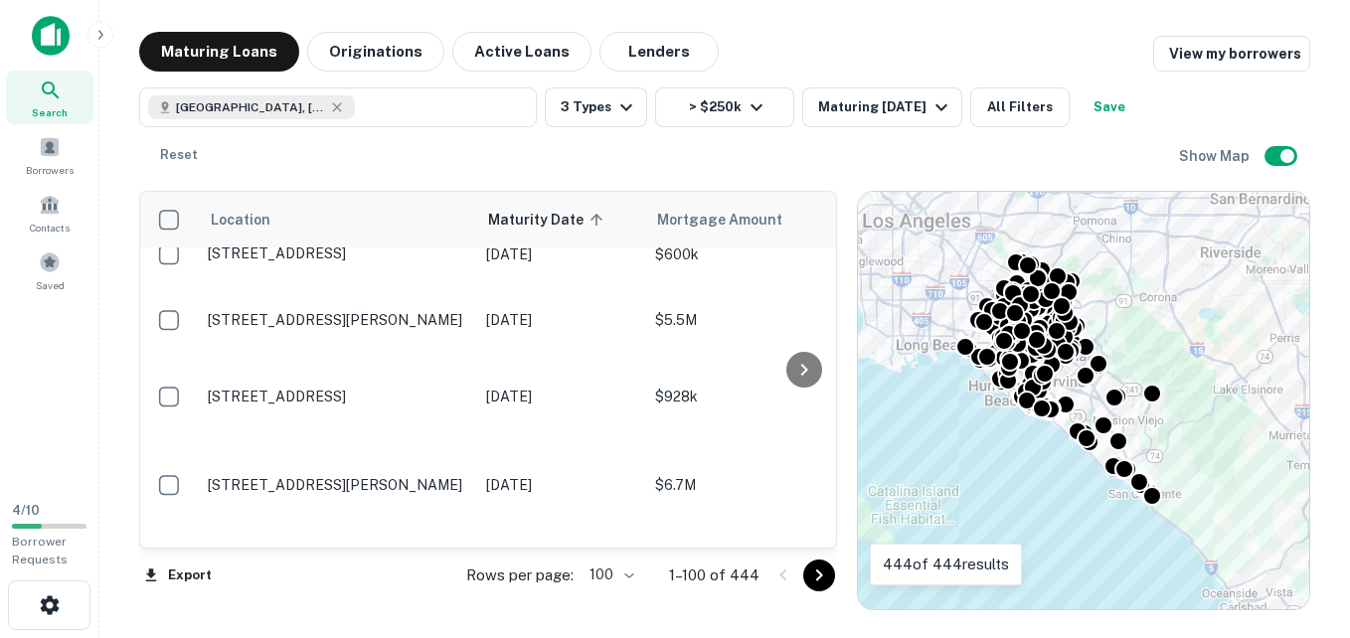
click at [815, 580] on icon "Go to next page" at bounding box center [819, 576] width 24 height 24
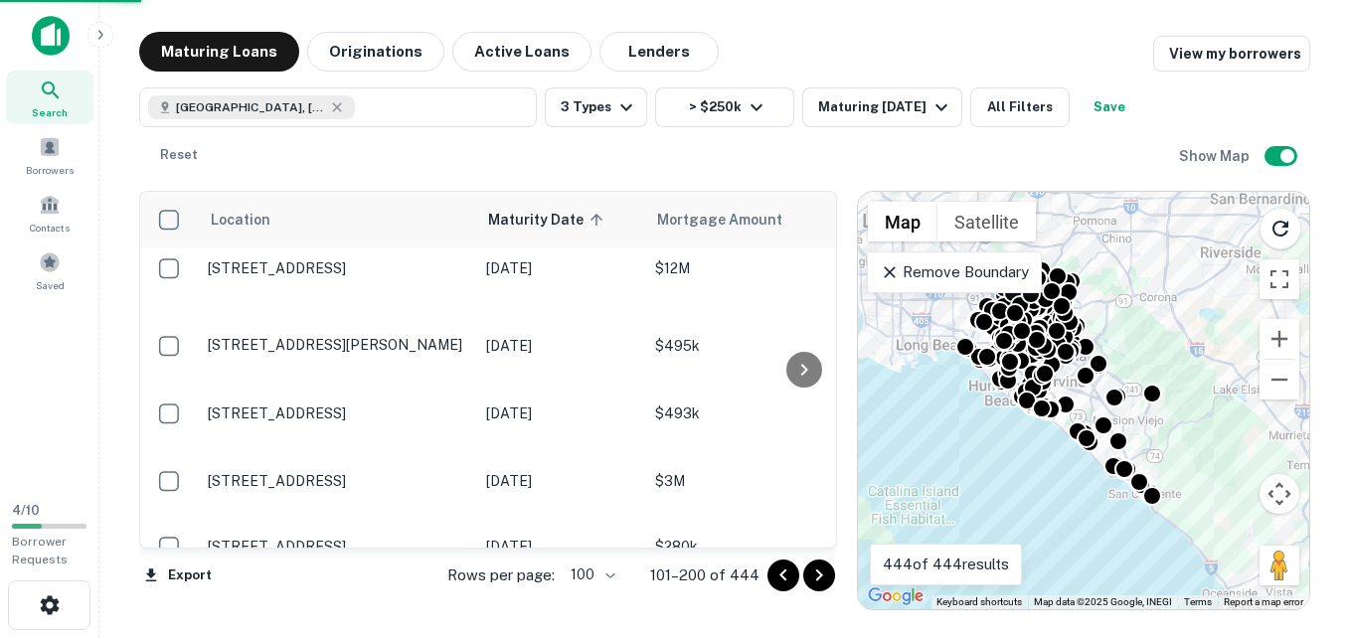
click at [815, 580] on icon "Go to next page" at bounding box center [819, 576] width 24 height 24
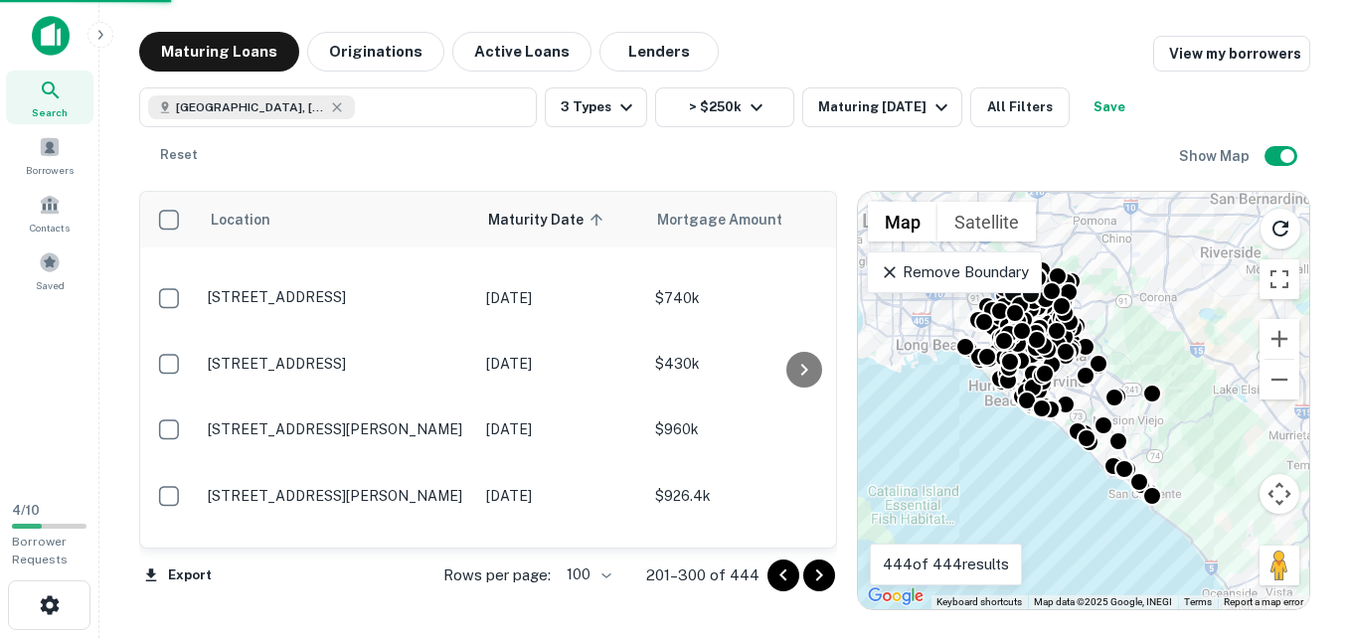
click at [815, 580] on icon "Go to next page" at bounding box center [819, 576] width 24 height 24
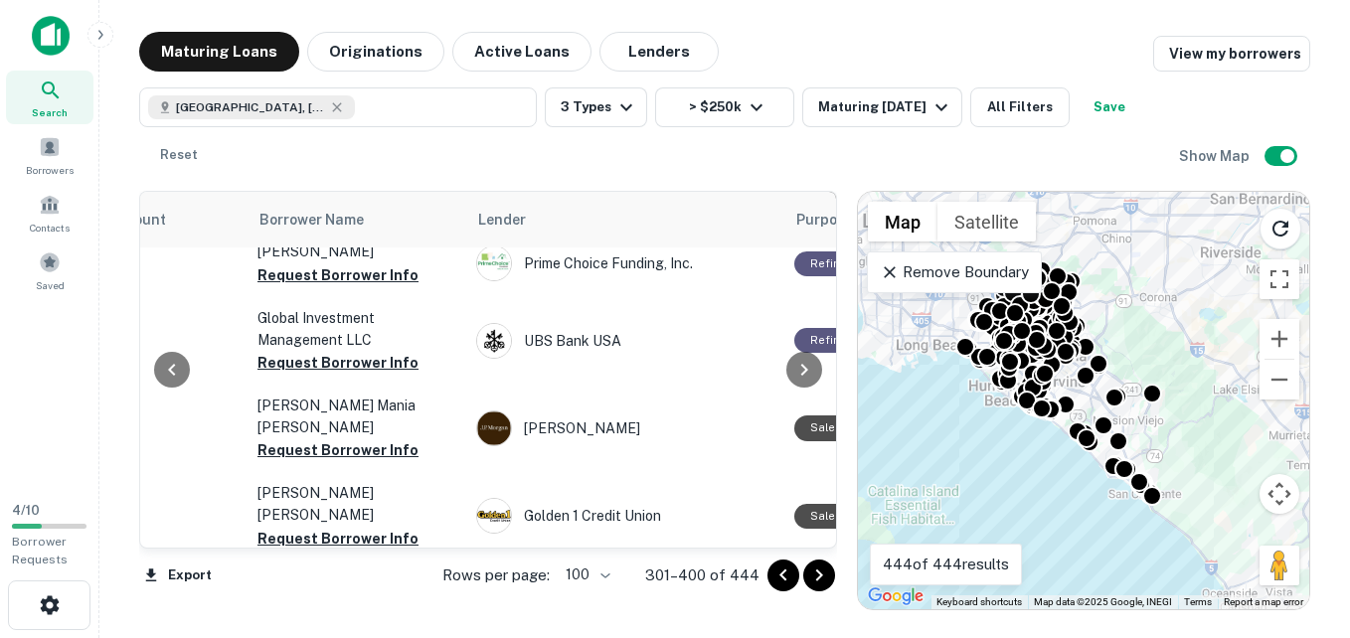
scroll to position [5424, 617]
click at [368, 593] on button "Request Borrower Info" at bounding box center [337, 605] width 161 height 24
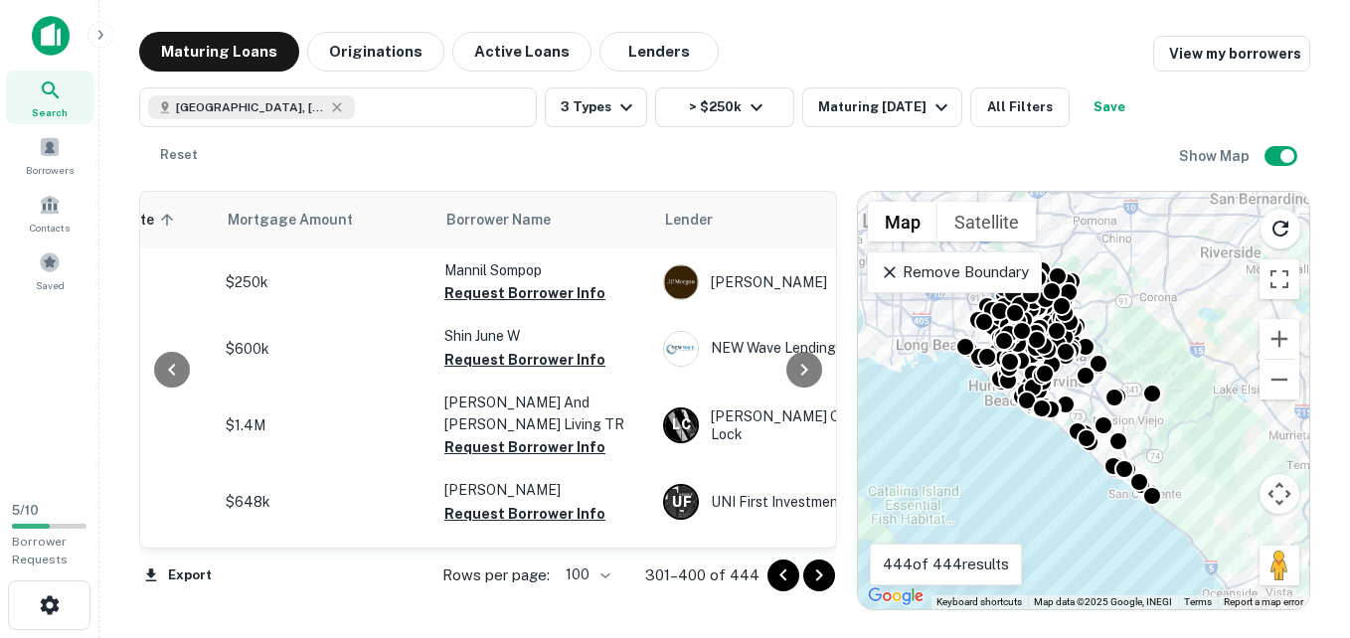
scroll to position [5800, 431]
click at [529, 633] on button "Request Borrower Info" at bounding box center [523, 645] width 161 height 24
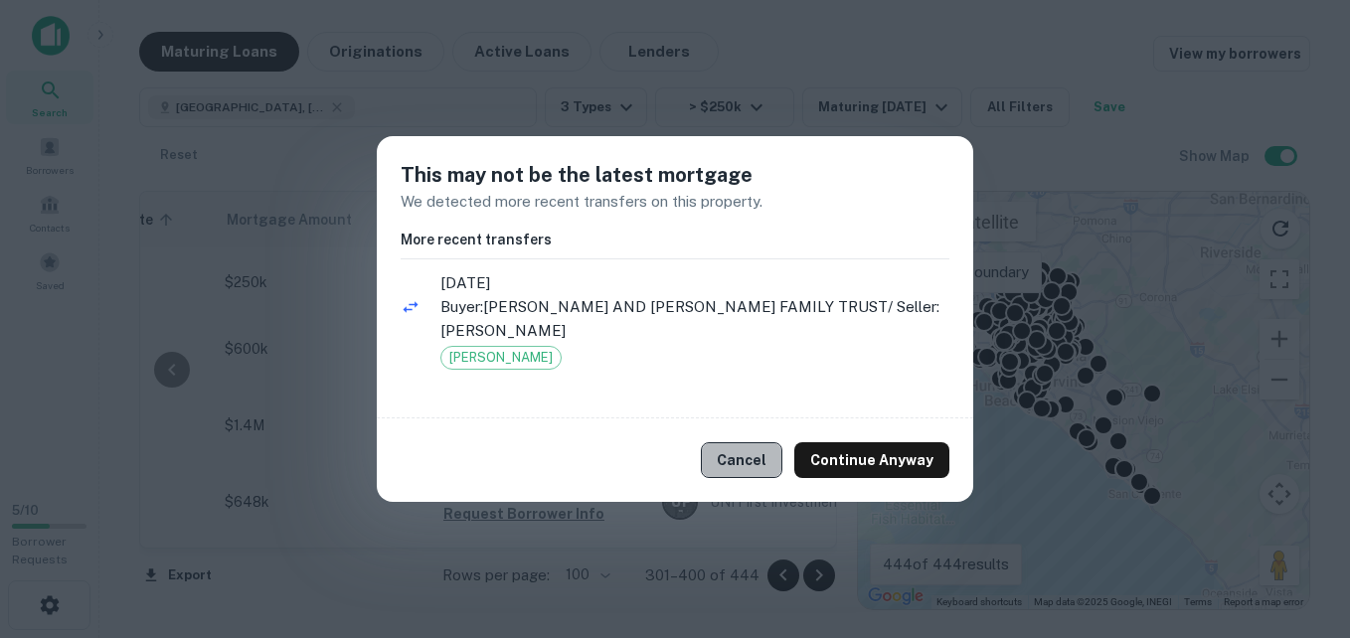
click at [745, 455] on button "Cancel" at bounding box center [742, 460] width 82 height 36
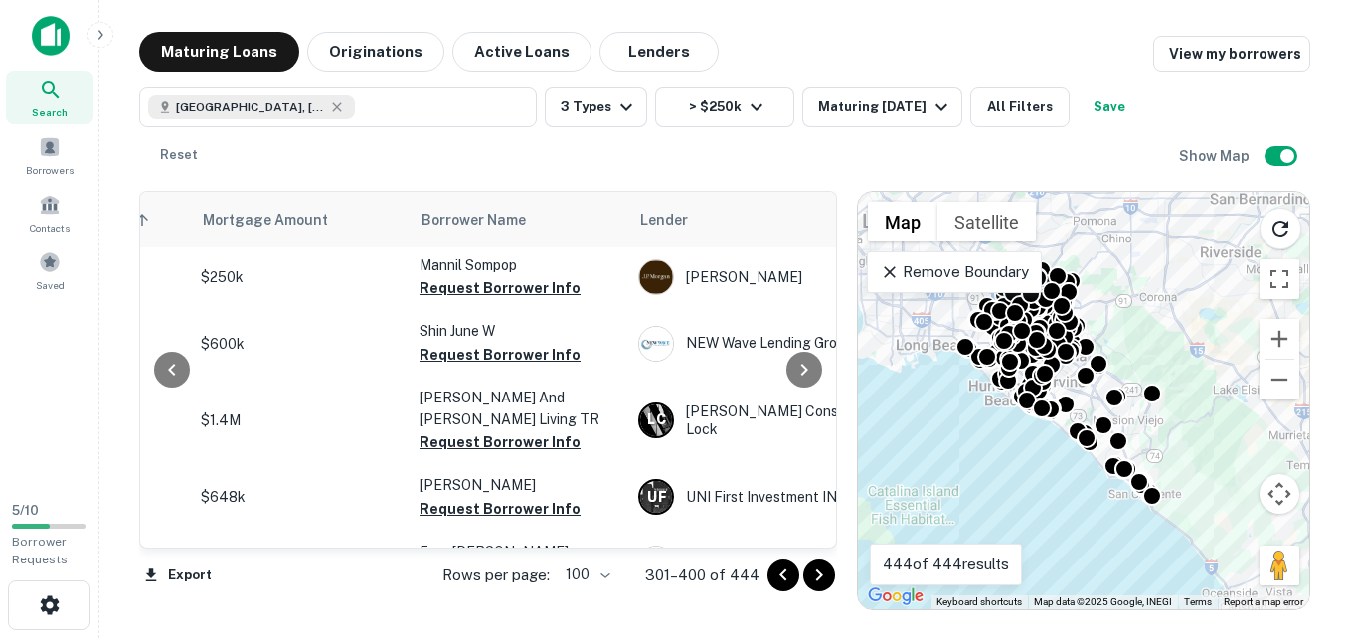
scroll to position [5805, 455]
click at [513, 628] on button "Request Borrower Info" at bounding box center [499, 640] width 161 height 24
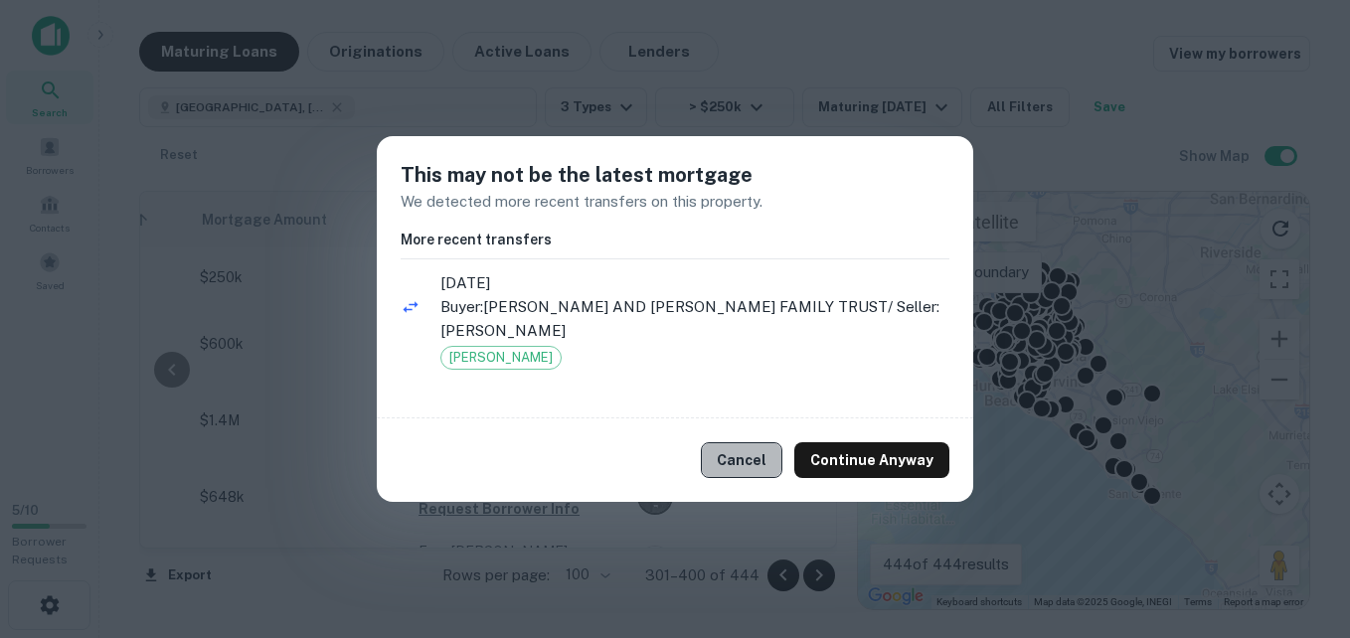
click at [760, 456] on button "Cancel" at bounding box center [742, 460] width 82 height 36
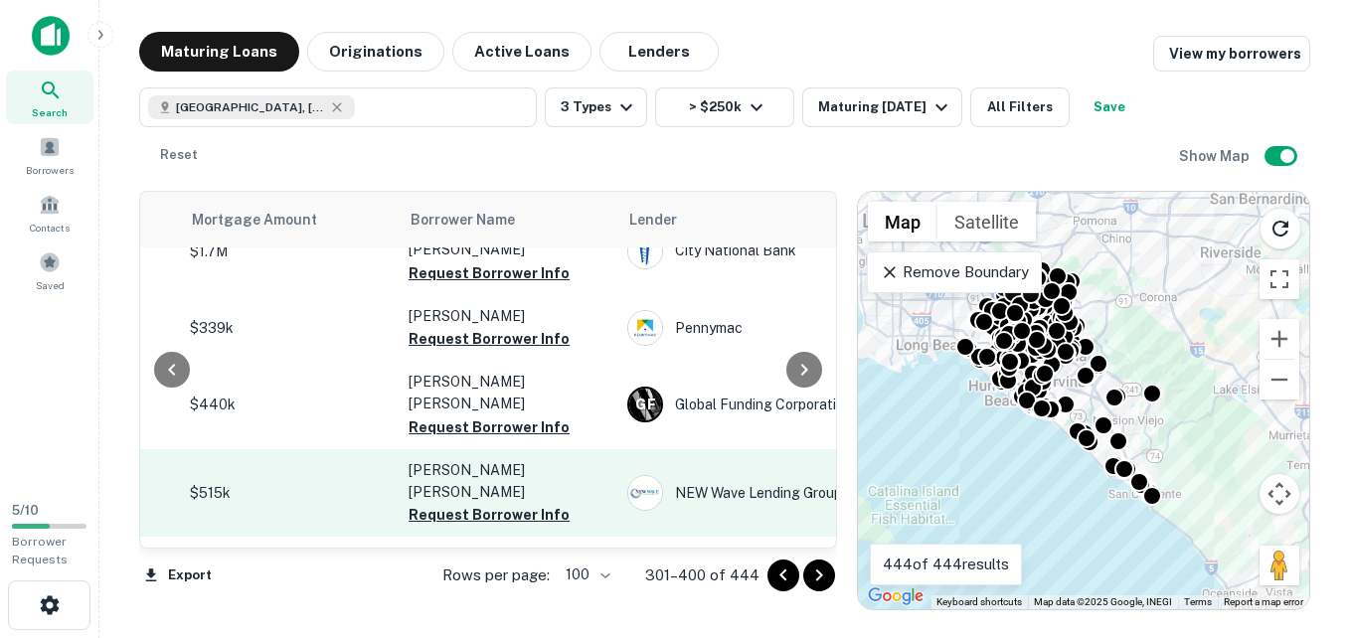
scroll to position [6459, 464]
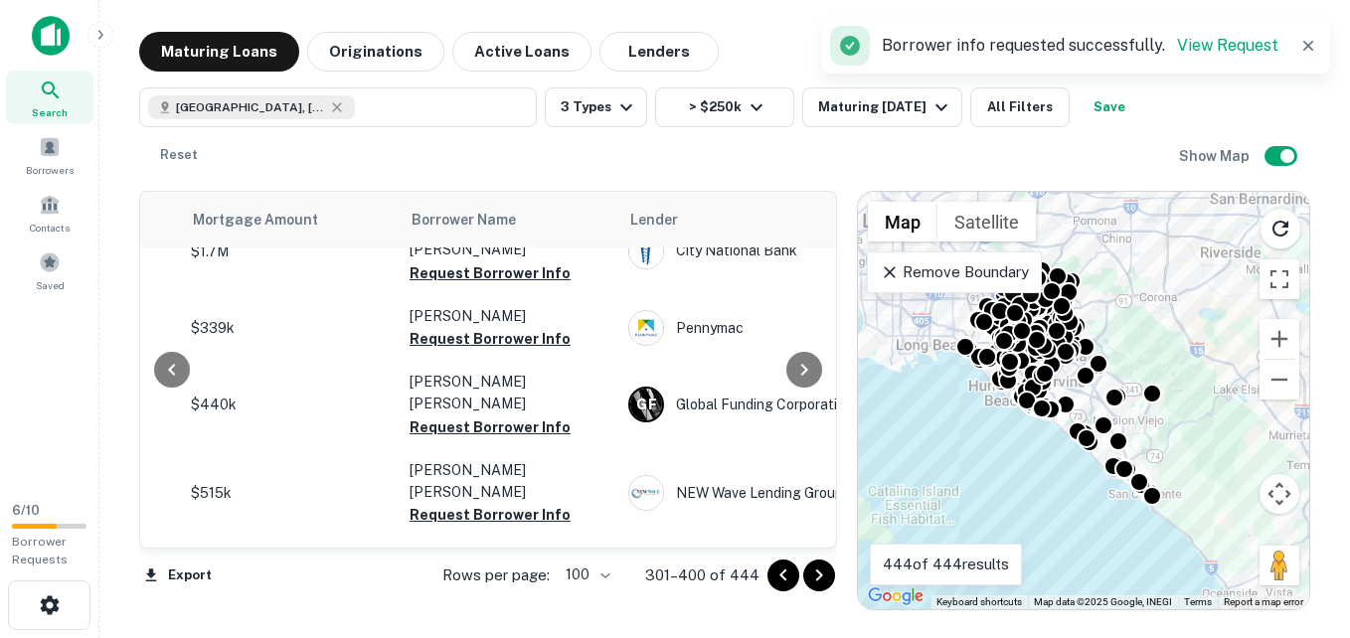
scroll to position [6471, 464]
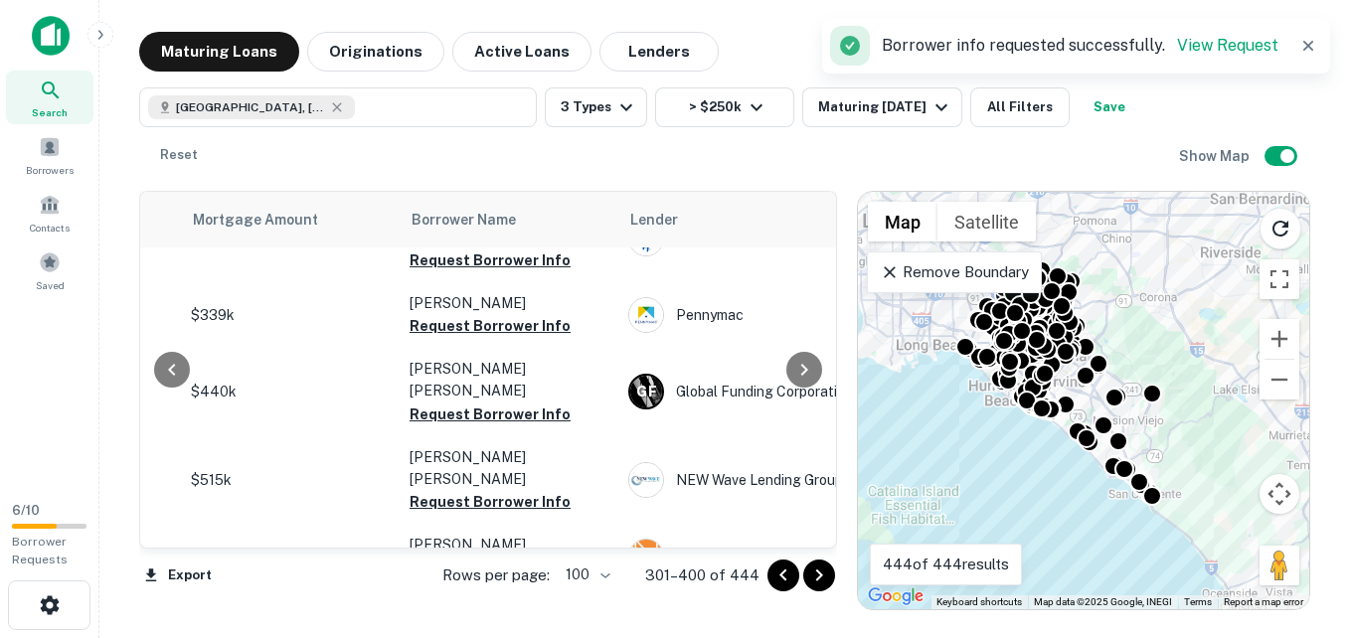
click at [833, 579] on button "Go to next page" at bounding box center [819, 576] width 32 height 32
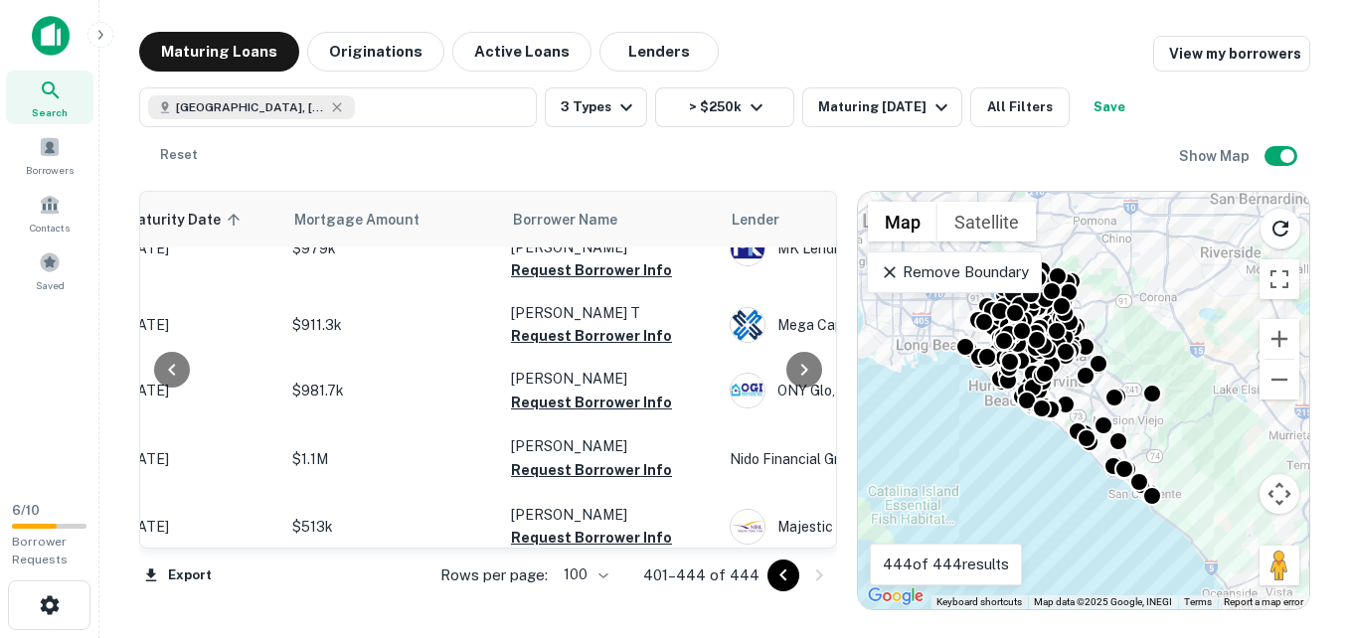
scroll to position [351, 365]
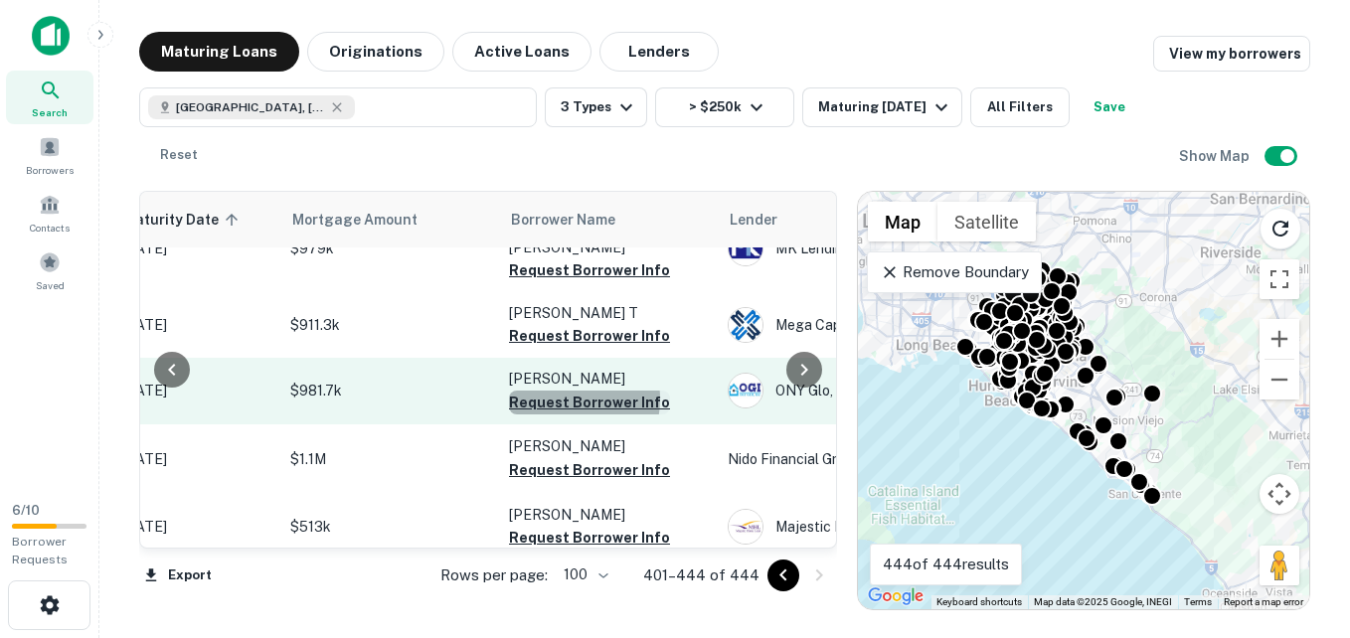
click at [564, 391] on button "Request Borrower Info" at bounding box center [589, 403] width 161 height 24
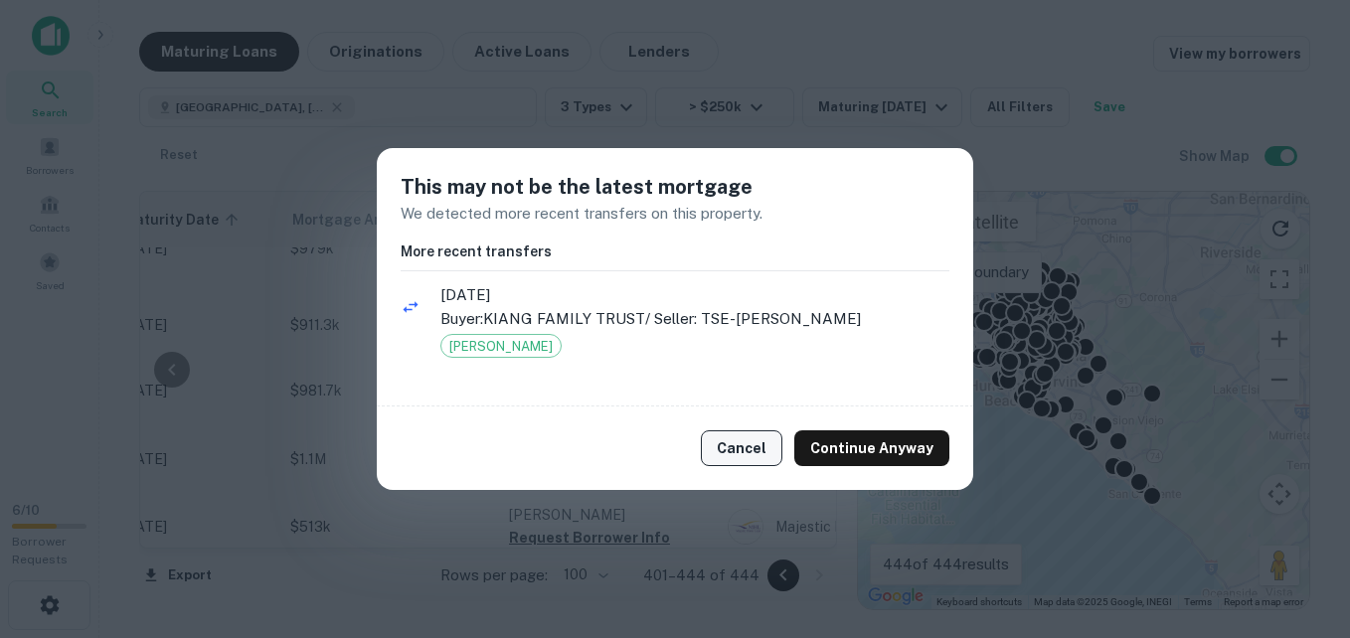
click at [750, 439] on button "Cancel" at bounding box center [742, 449] width 82 height 36
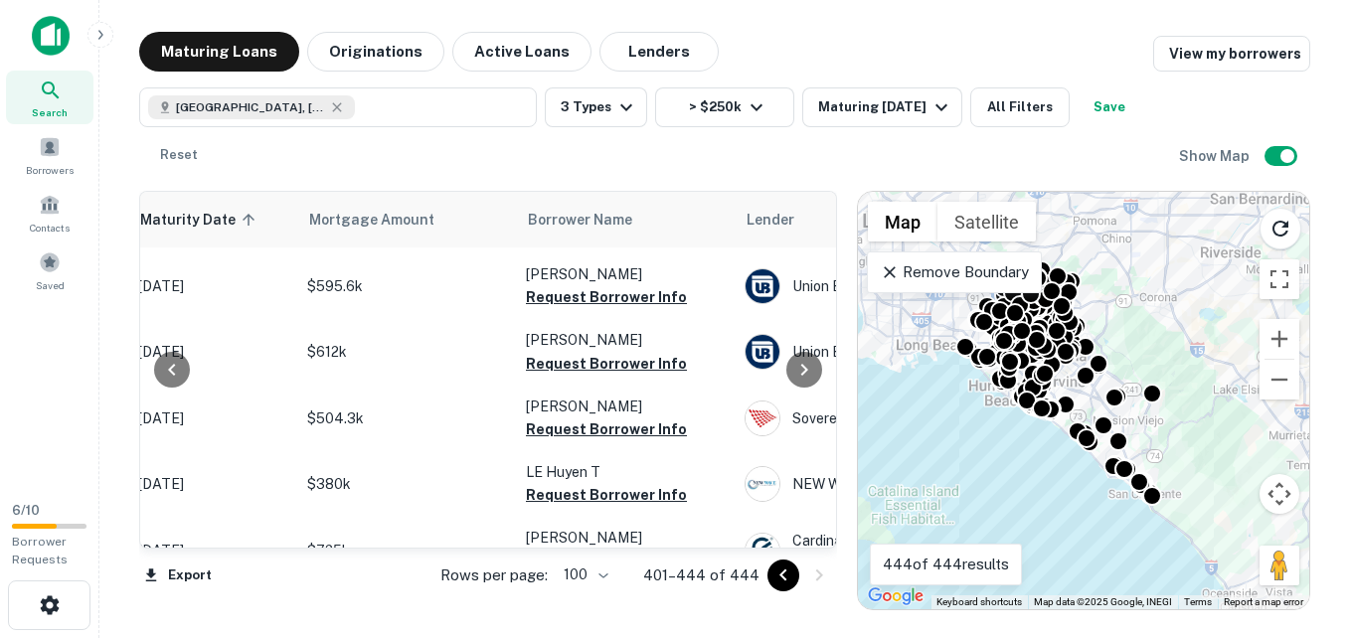
scroll to position [1791, 358]
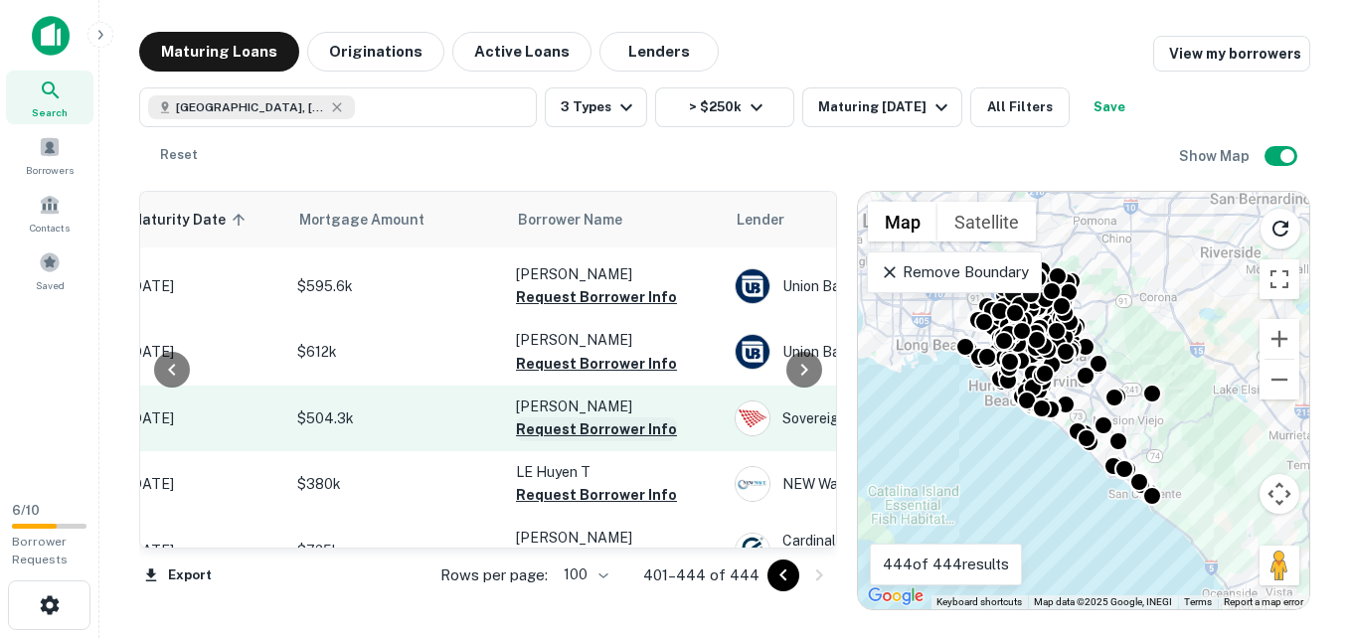
click at [574, 418] on button "Request Borrower Info" at bounding box center [596, 430] width 161 height 24
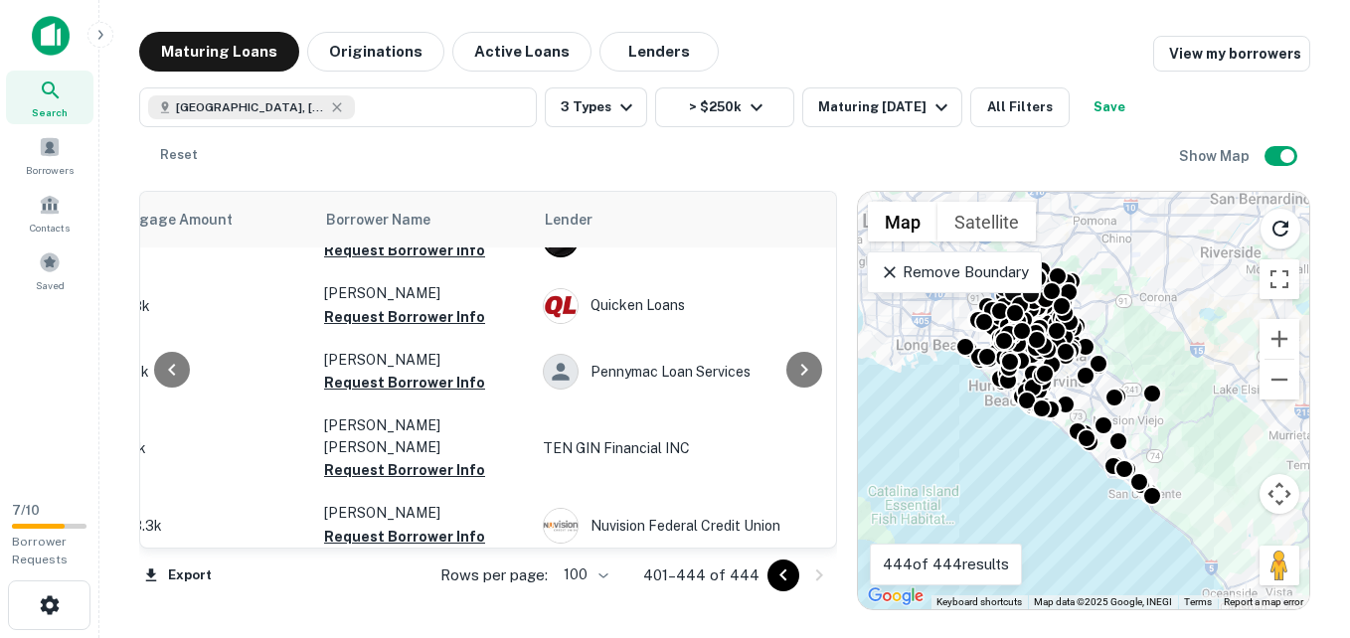
scroll to position [2633, 551]
click at [782, 572] on icon "Go to previous page" at bounding box center [784, 576] width 24 height 24
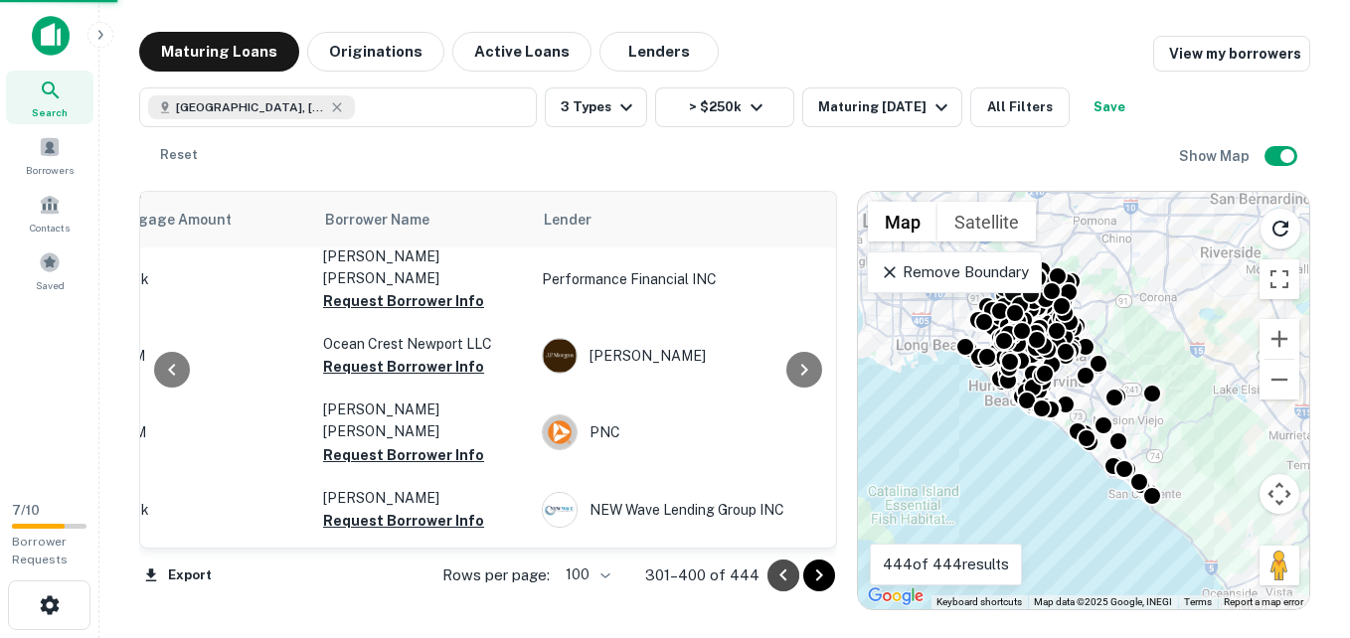
click at [782, 572] on icon "Go to previous page" at bounding box center [784, 576] width 24 height 24
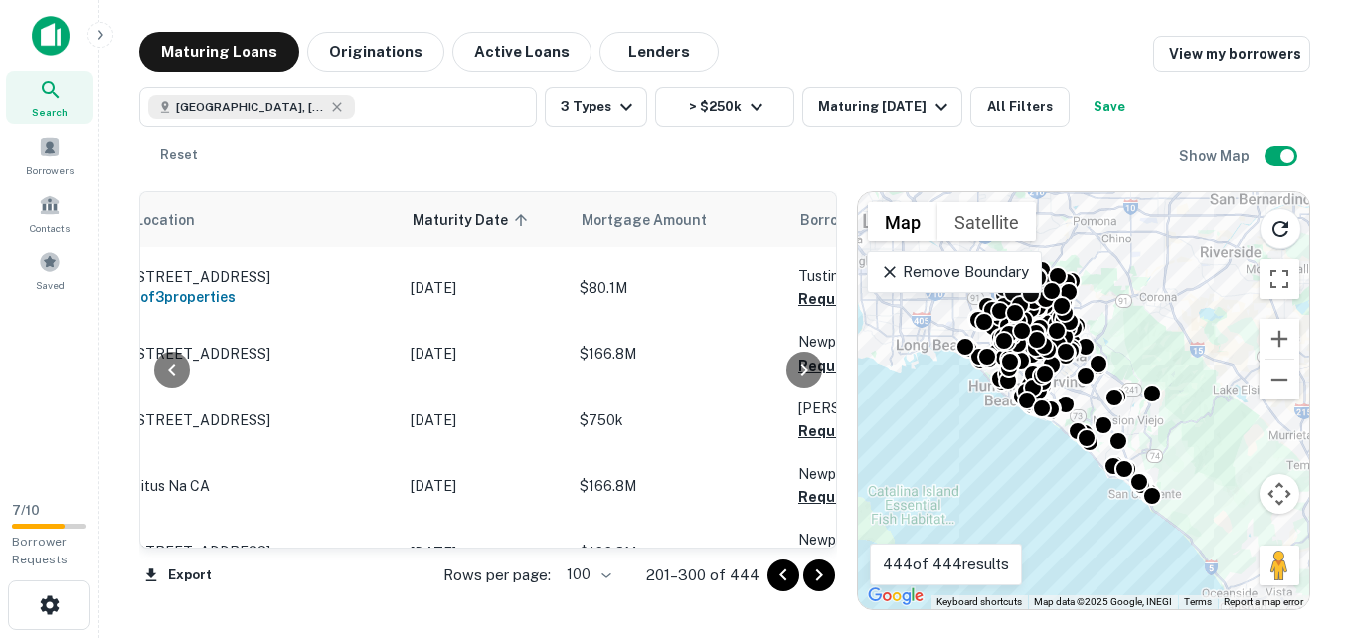
scroll to position [3917, 471]
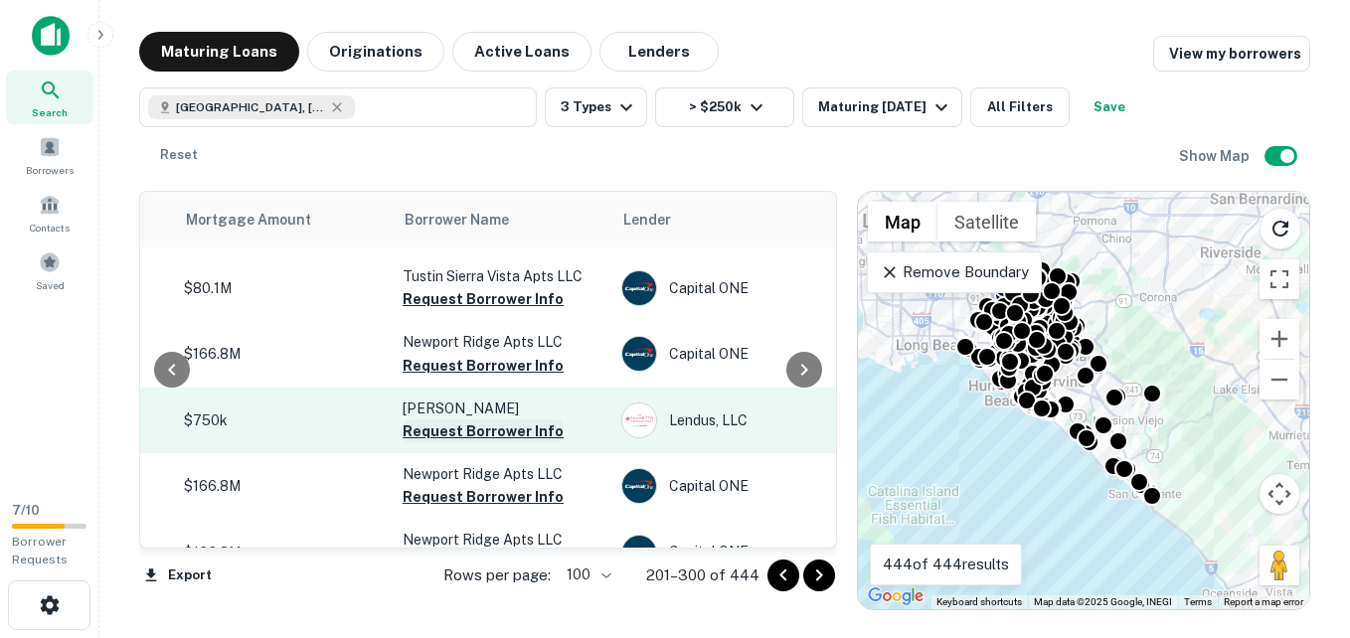
click at [468, 420] on button "Request Borrower Info" at bounding box center [483, 432] width 161 height 24
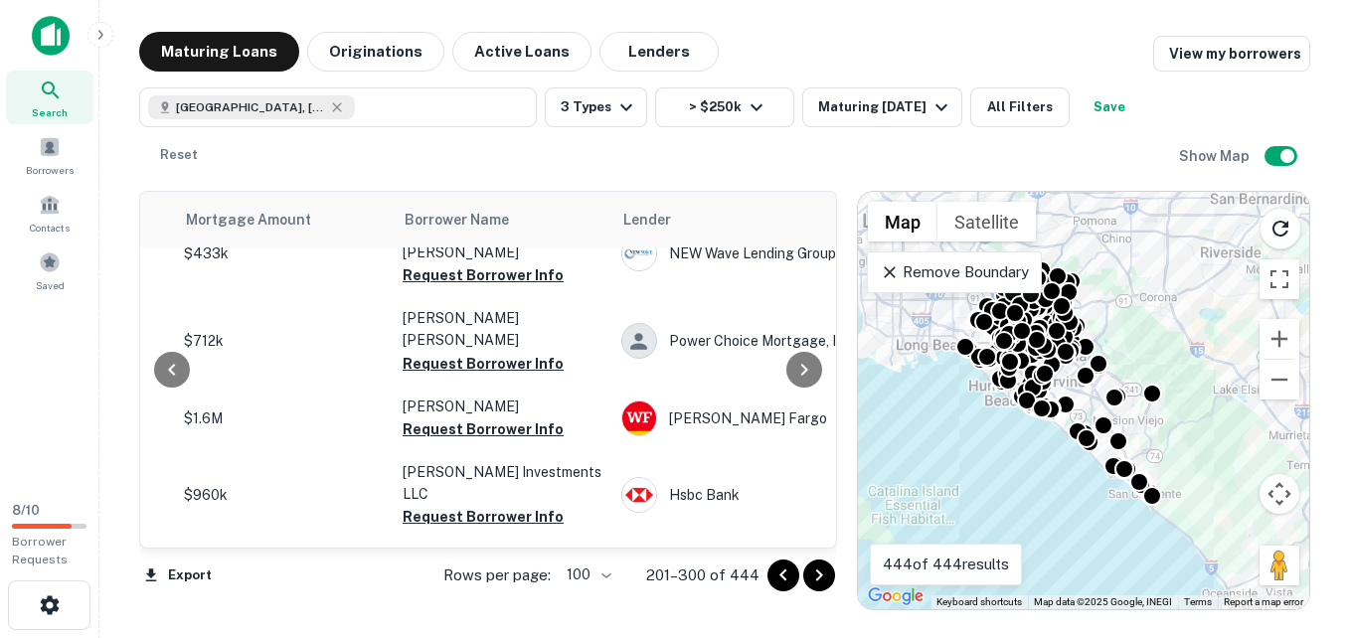
scroll to position [6462, 471]
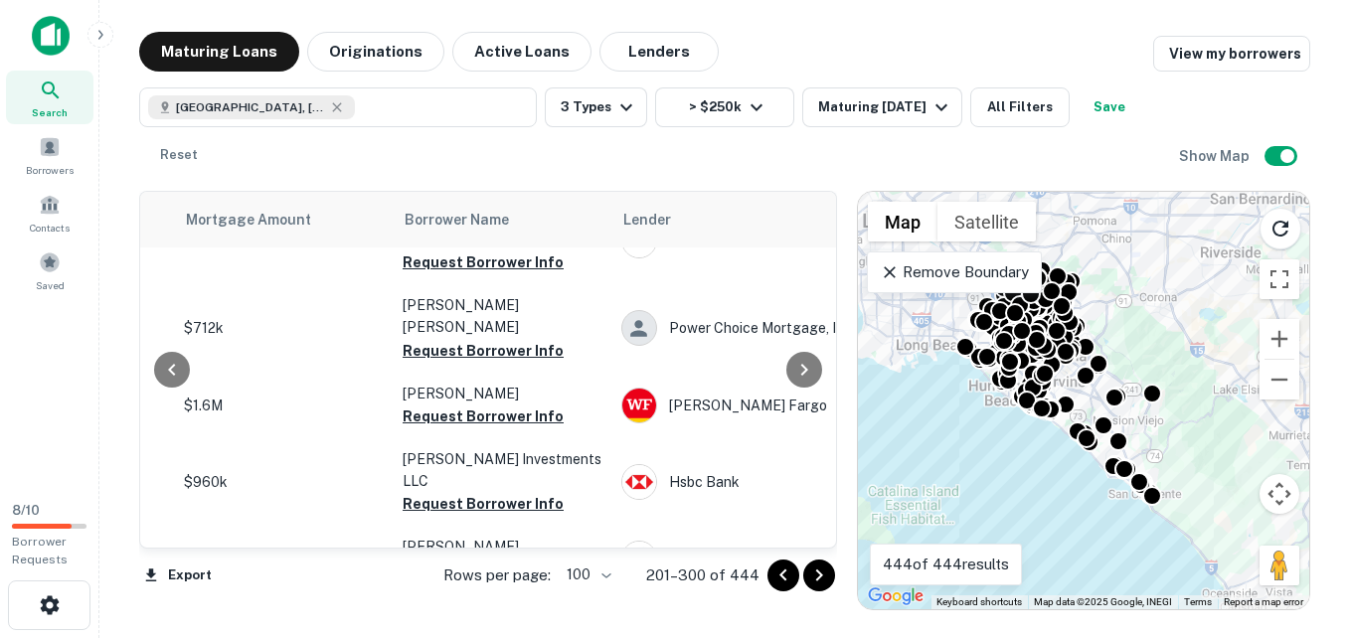
click at [789, 569] on icon "Go to previous page" at bounding box center [784, 576] width 24 height 24
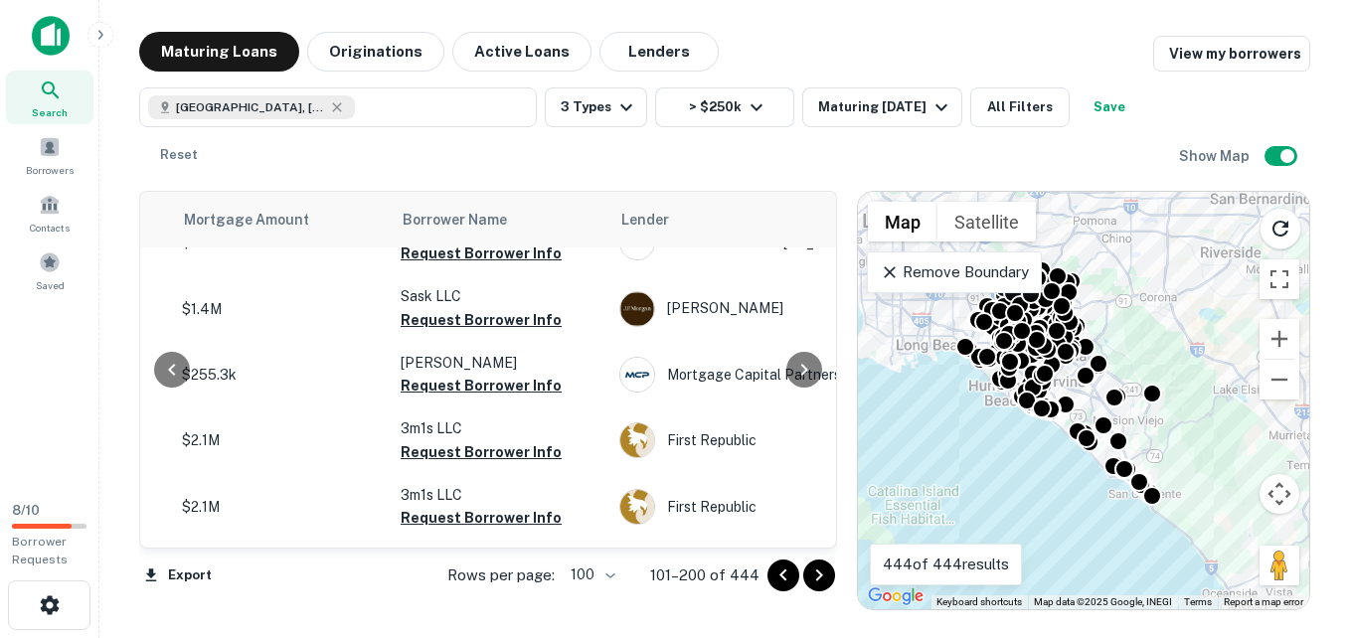
scroll to position [6490, 473]
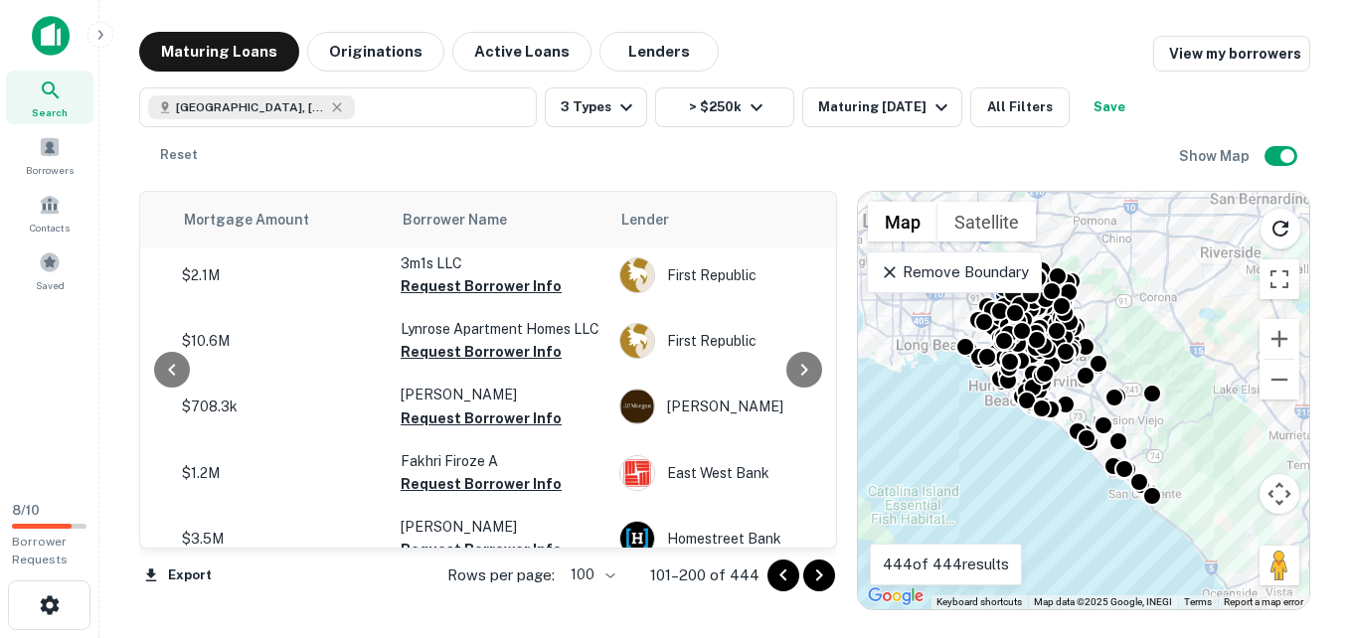
click at [777, 573] on icon "Go to previous page" at bounding box center [784, 576] width 24 height 24
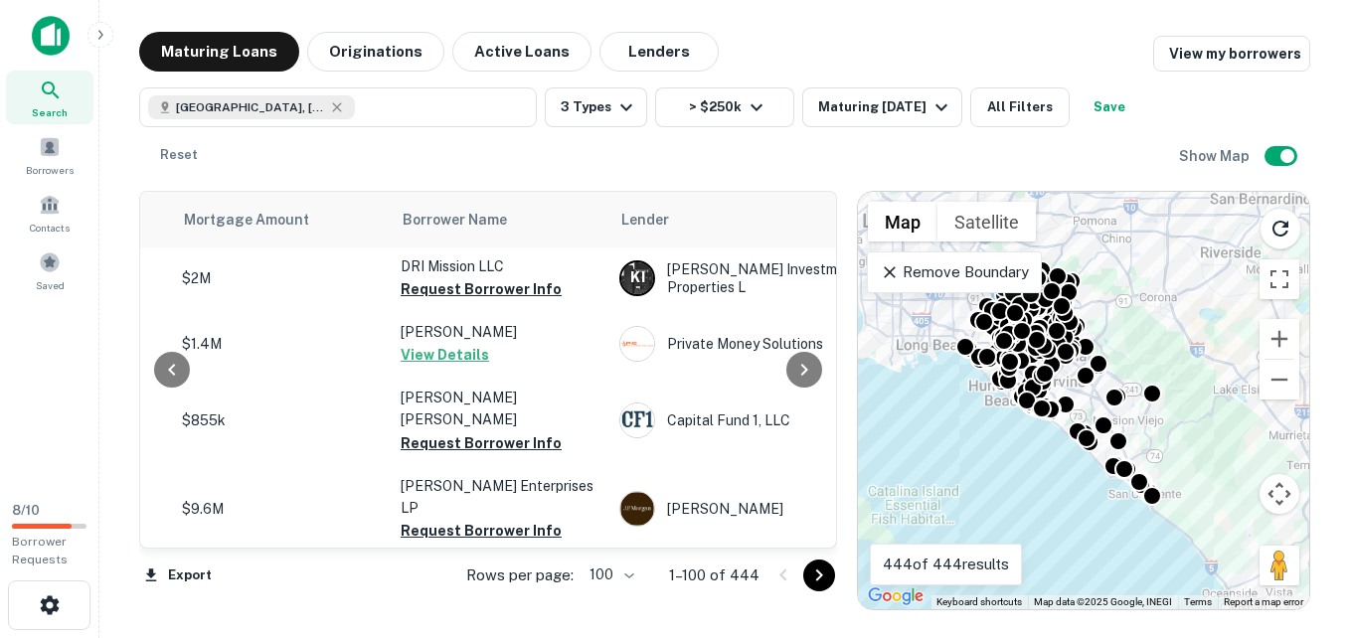
scroll to position [2136, 473]
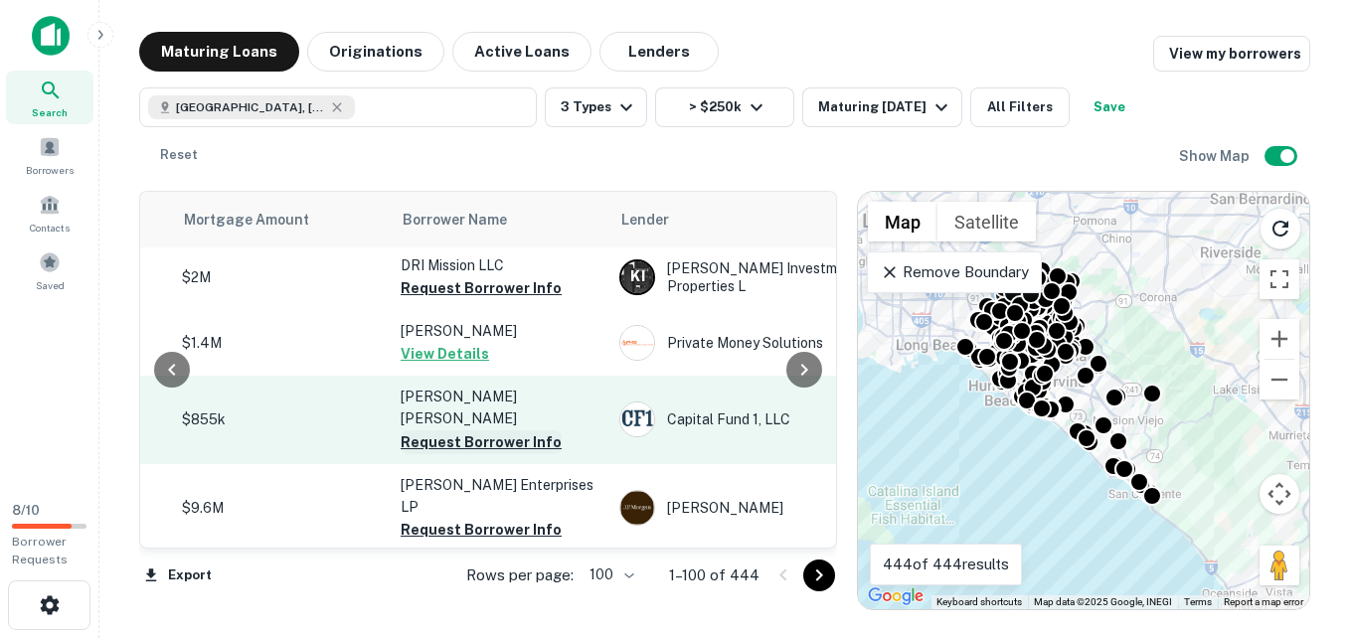
click at [492, 431] on button "Request Borrower Info" at bounding box center [481, 443] width 161 height 24
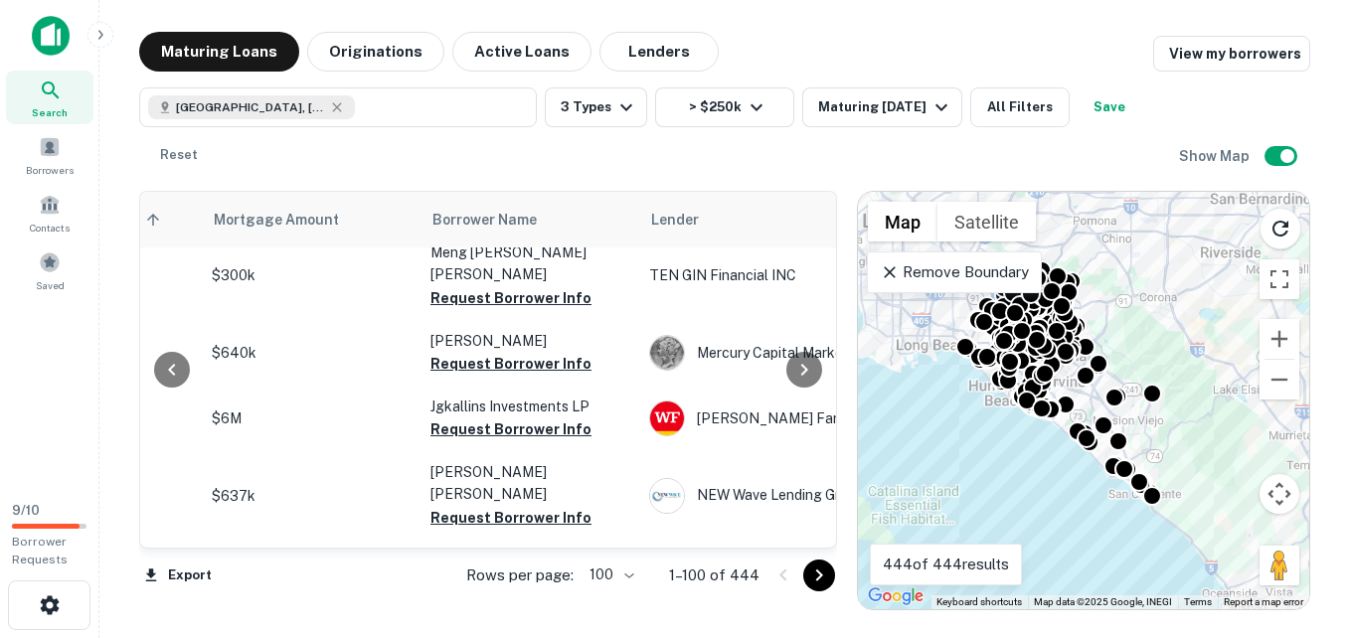
scroll to position [6525, 443]
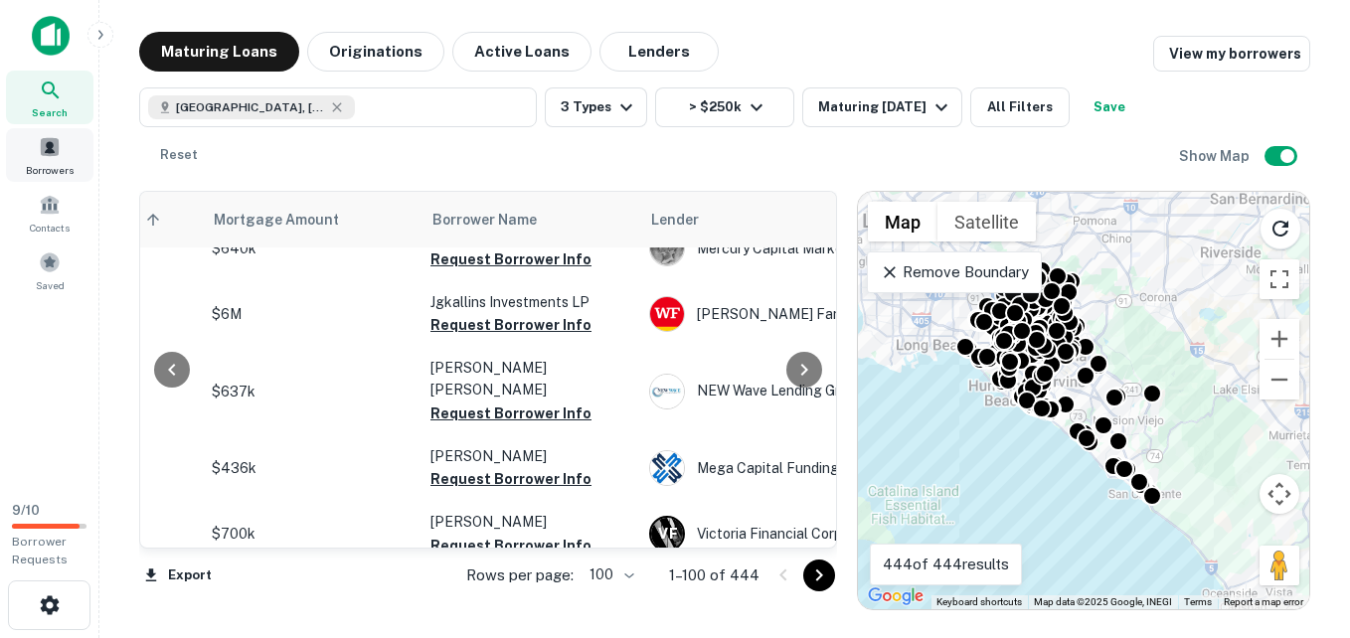
click at [49, 153] on span at bounding box center [50, 147] width 22 height 22
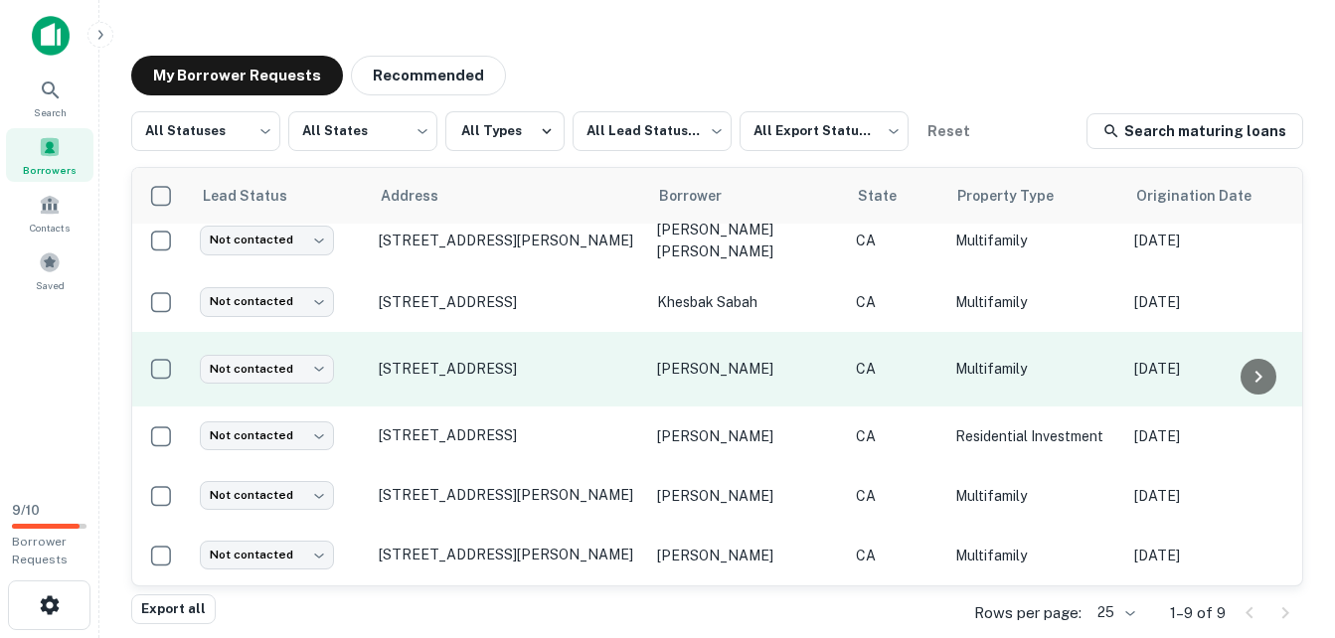
scroll to position [1, 0]
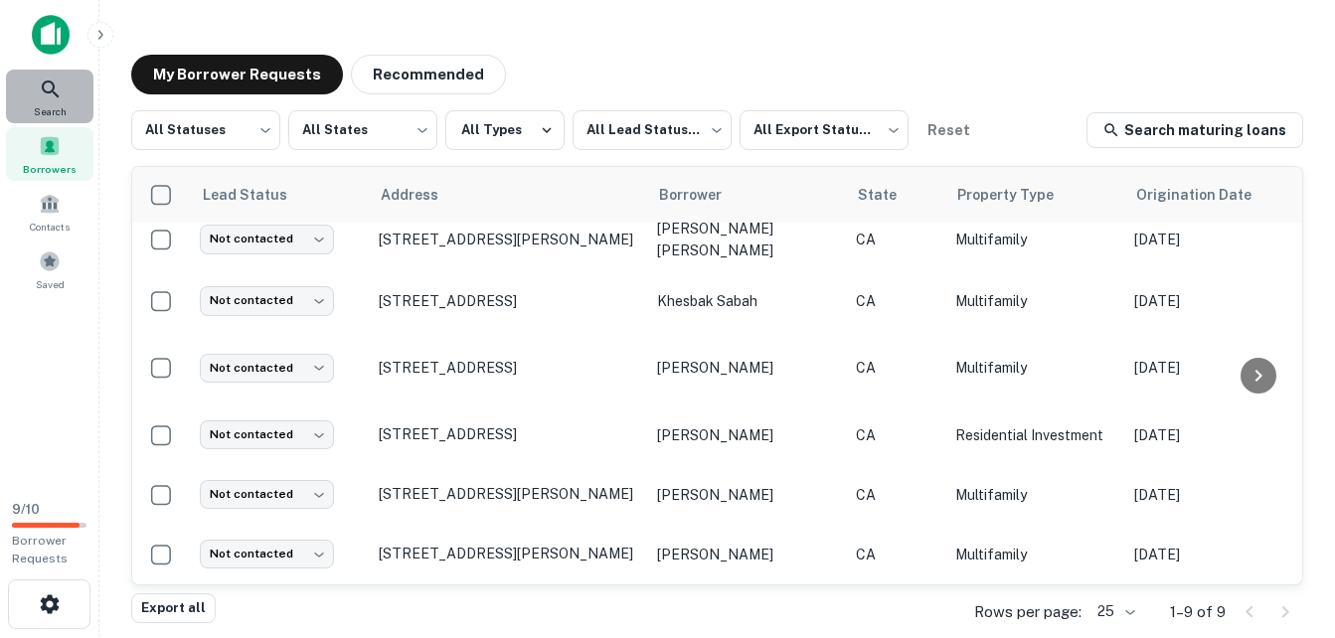
click at [59, 106] on span "Search" at bounding box center [50, 111] width 33 height 16
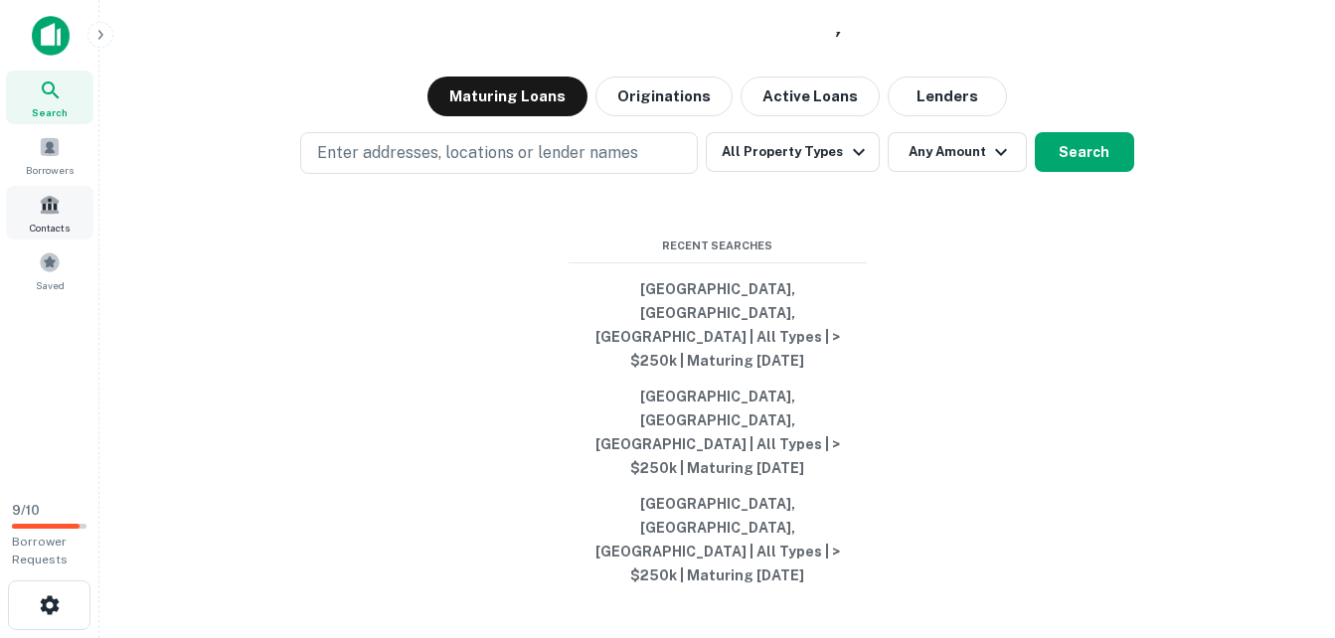
click at [53, 188] on div "Contacts" at bounding box center [49, 213] width 87 height 54
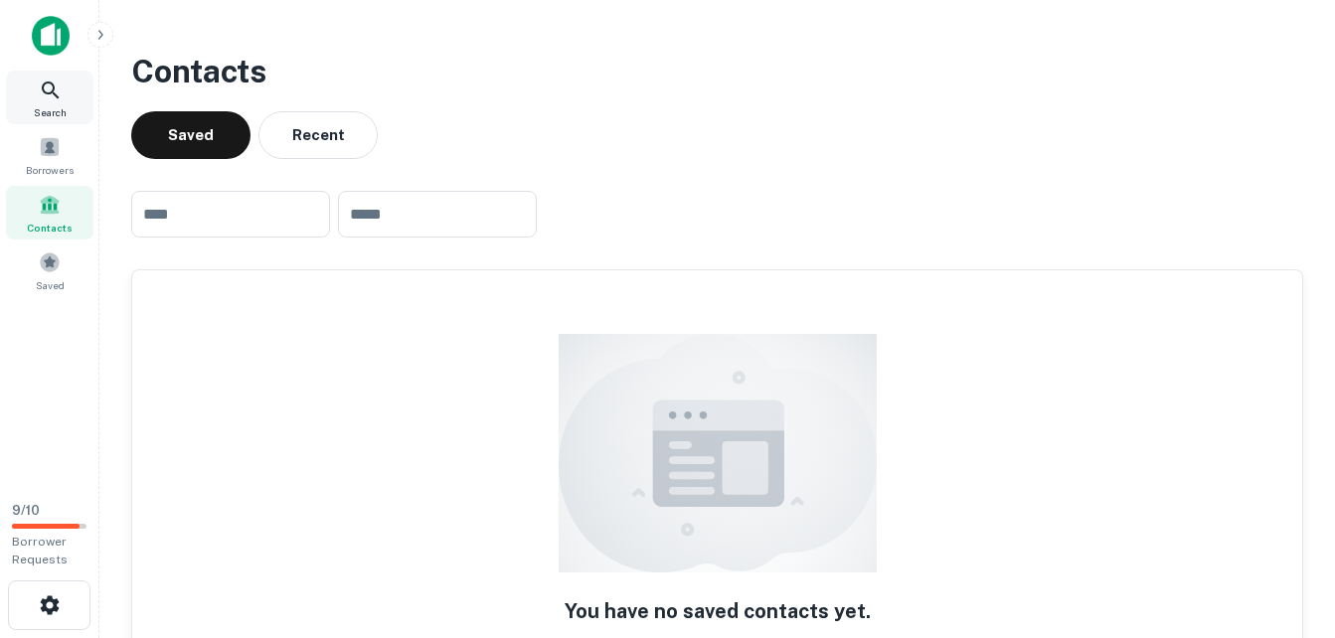
click at [44, 102] on div "Search" at bounding box center [49, 98] width 87 height 54
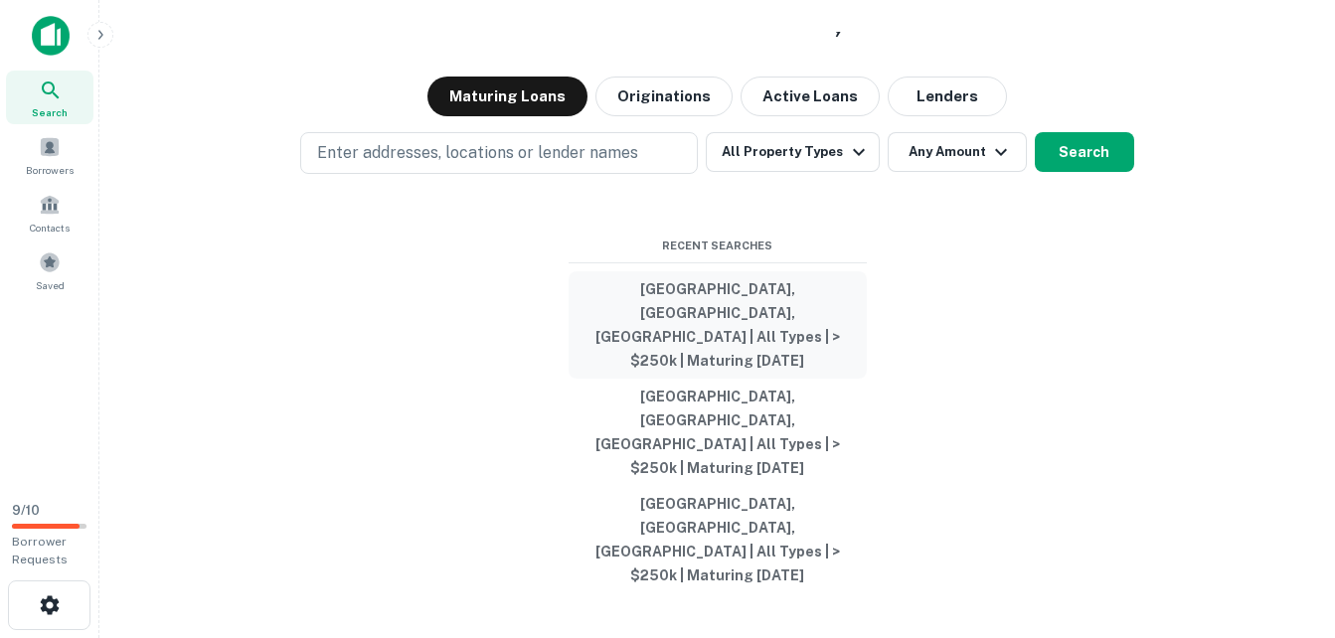
click at [707, 373] on button "[GEOGRAPHIC_DATA], [GEOGRAPHIC_DATA], [GEOGRAPHIC_DATA] | All Types | > $250k |…" at bounding box center [718, 324] width 298 height 107
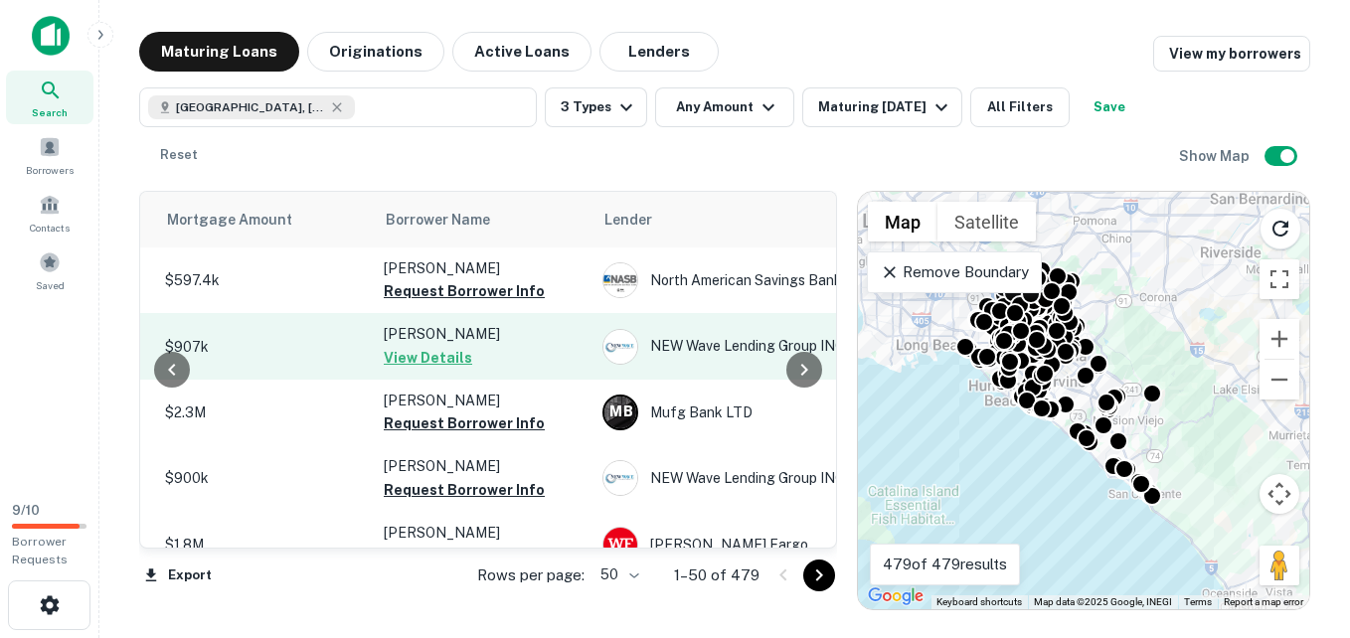
scroll to position [0, 491]
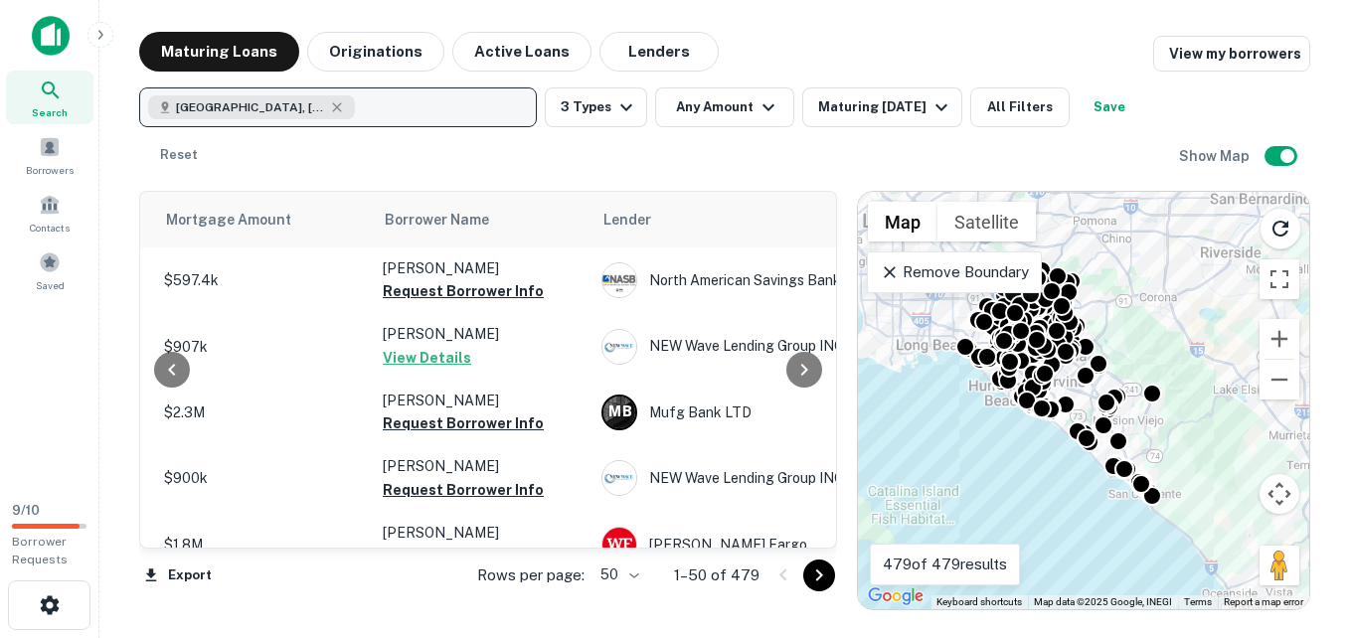
click at [394, 112] on button "[GEOGRAPHIC_DATA], [GEOGRAPHIC_DATA], [GEOGRAPHIC_DATA]" at bounding box center [338, 107] width 398 height 40
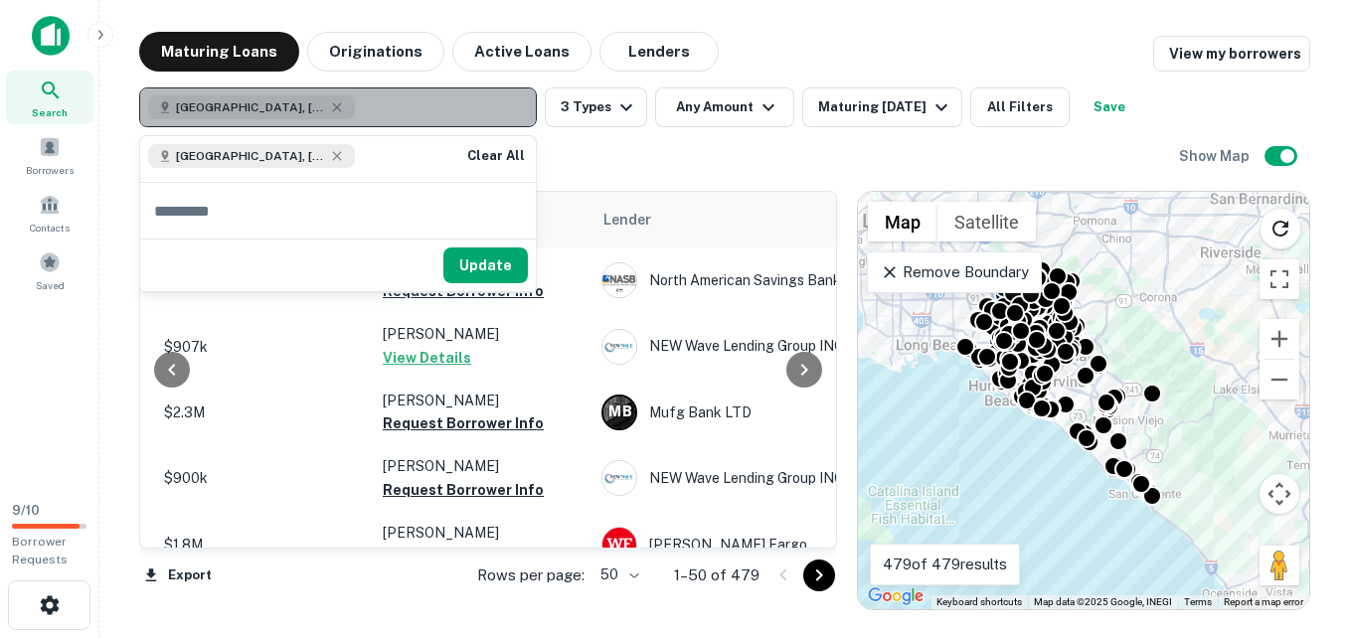
click at [388, 103] on button "[GEOGRAPHIC_DATA], [GEOGRAPHIC_DATA], [GEOGRAPHIC_DATA]" at bounding box center [338, 107] width 398 height 40
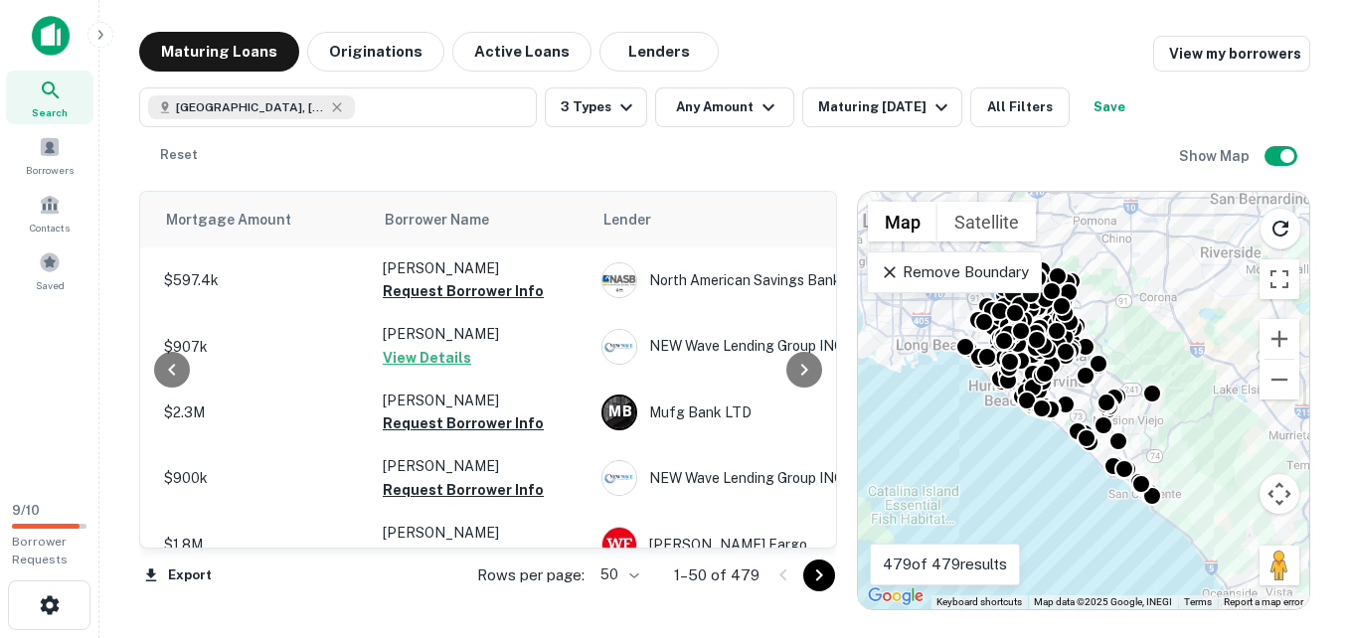
click at [1140, 43] on div "Maturing Loans Originations Active Loans Lenders View my borrowers" at bounding box center [724, 52] width 1171 height 40
